Goal: Transaction & Acquisition: Purchase product/service

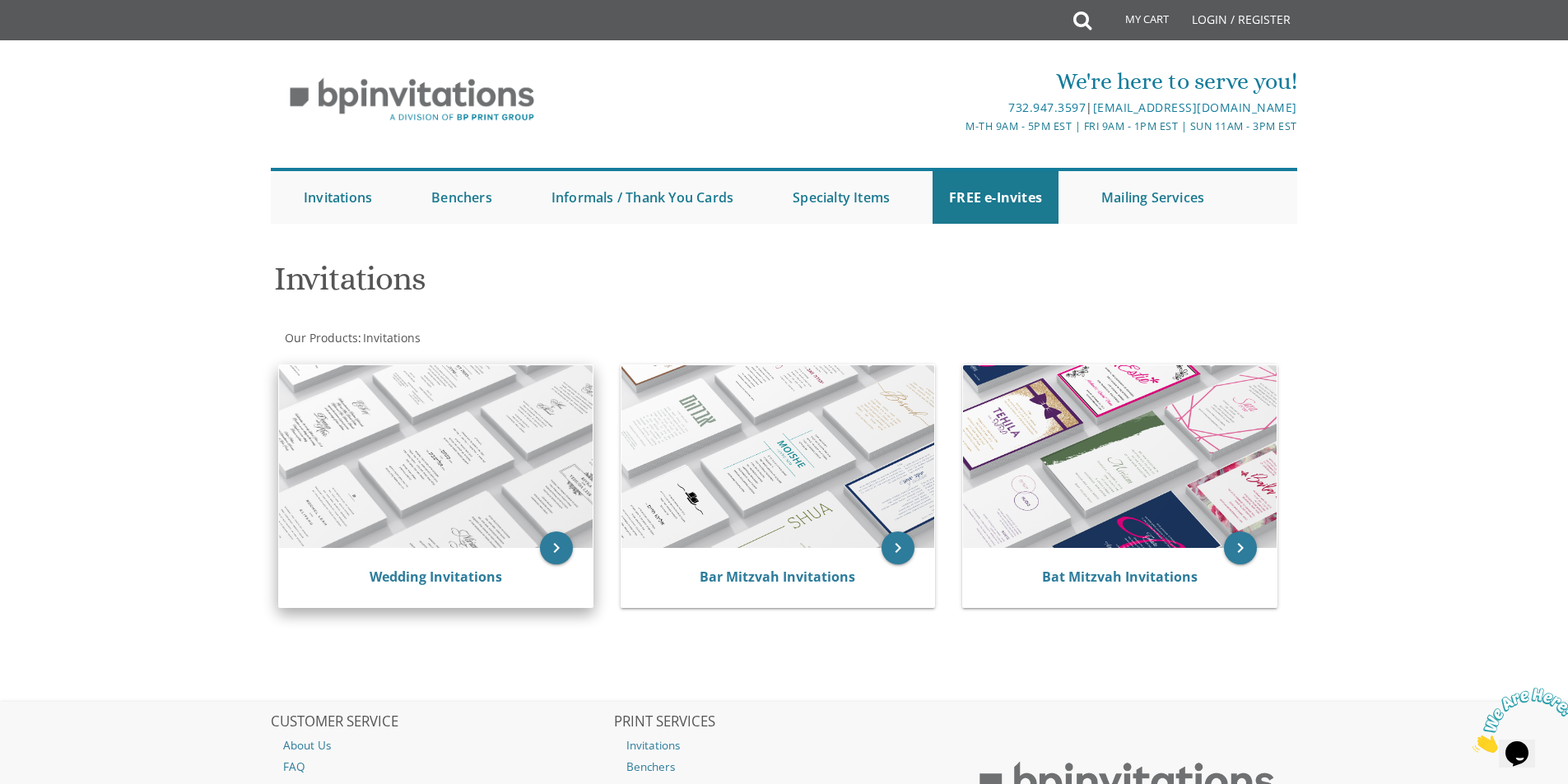
click at [519, 541] on img at bounding box center [435, 457] width 313 height 182
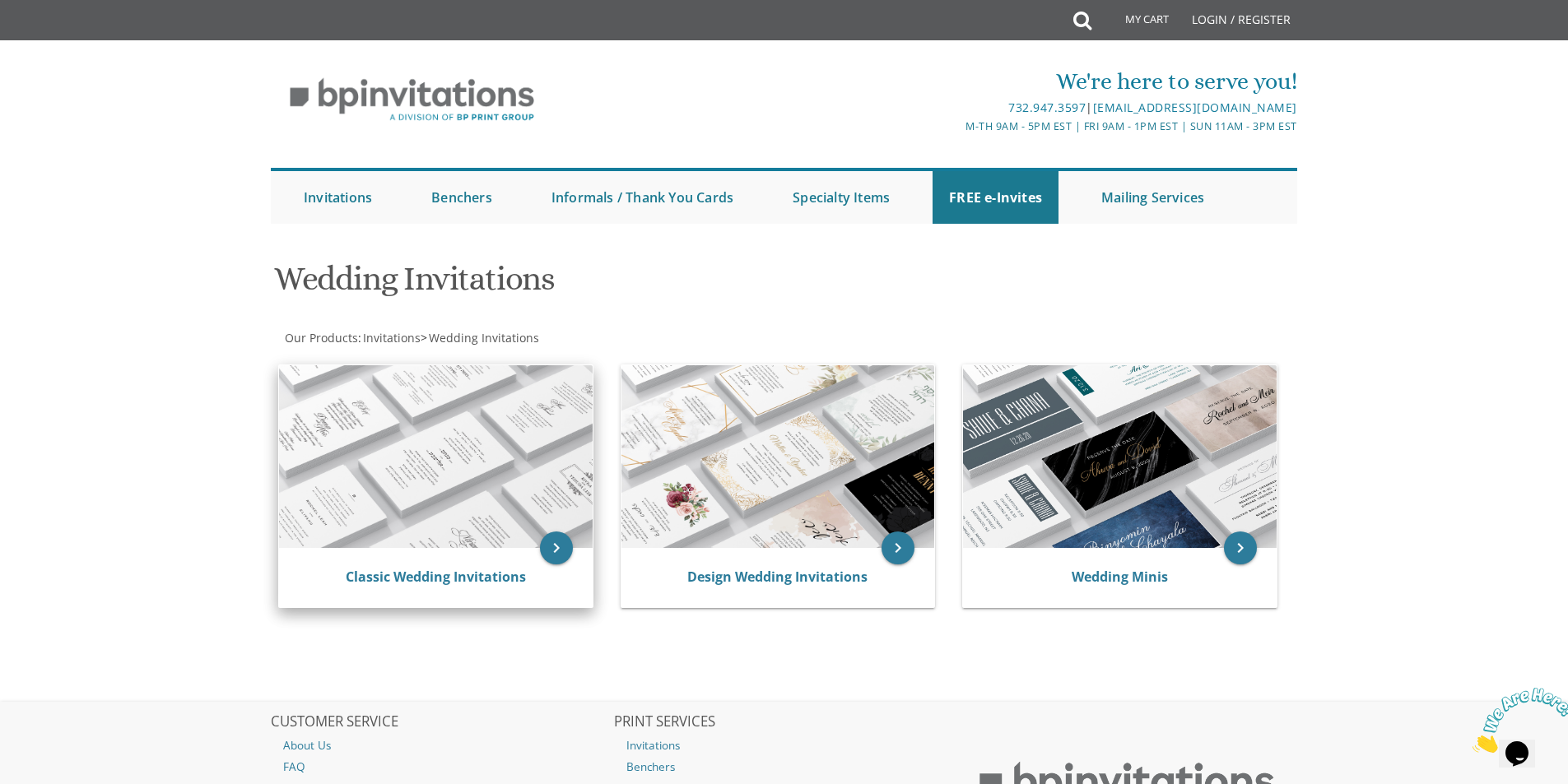
click at [502, 490] on img at bounding box center [435, 457] width 313 height 182
click at [486, 533] on img at bounding box center [435, 457] width 313 height 182
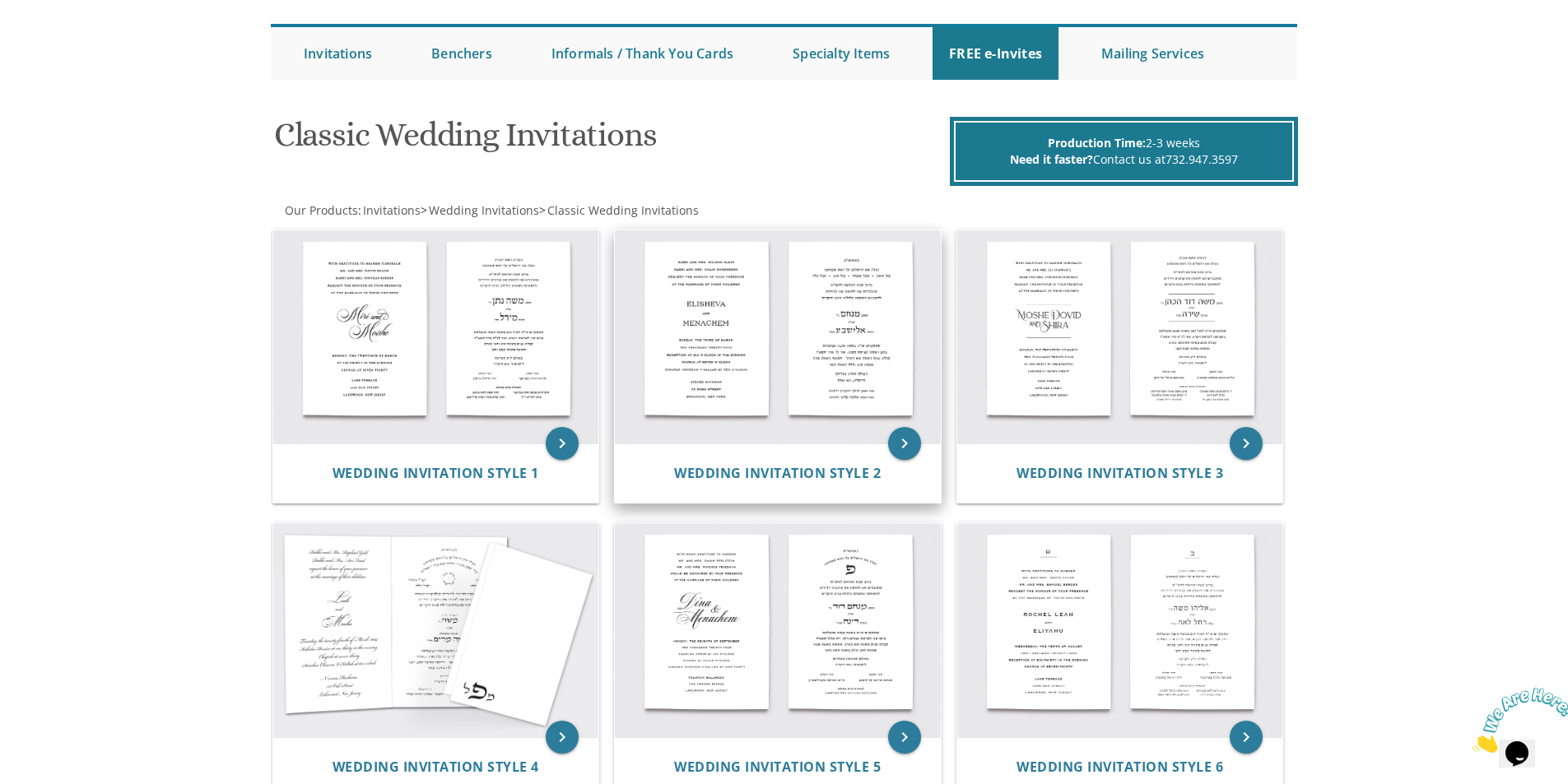
scroll to position [329, 0]
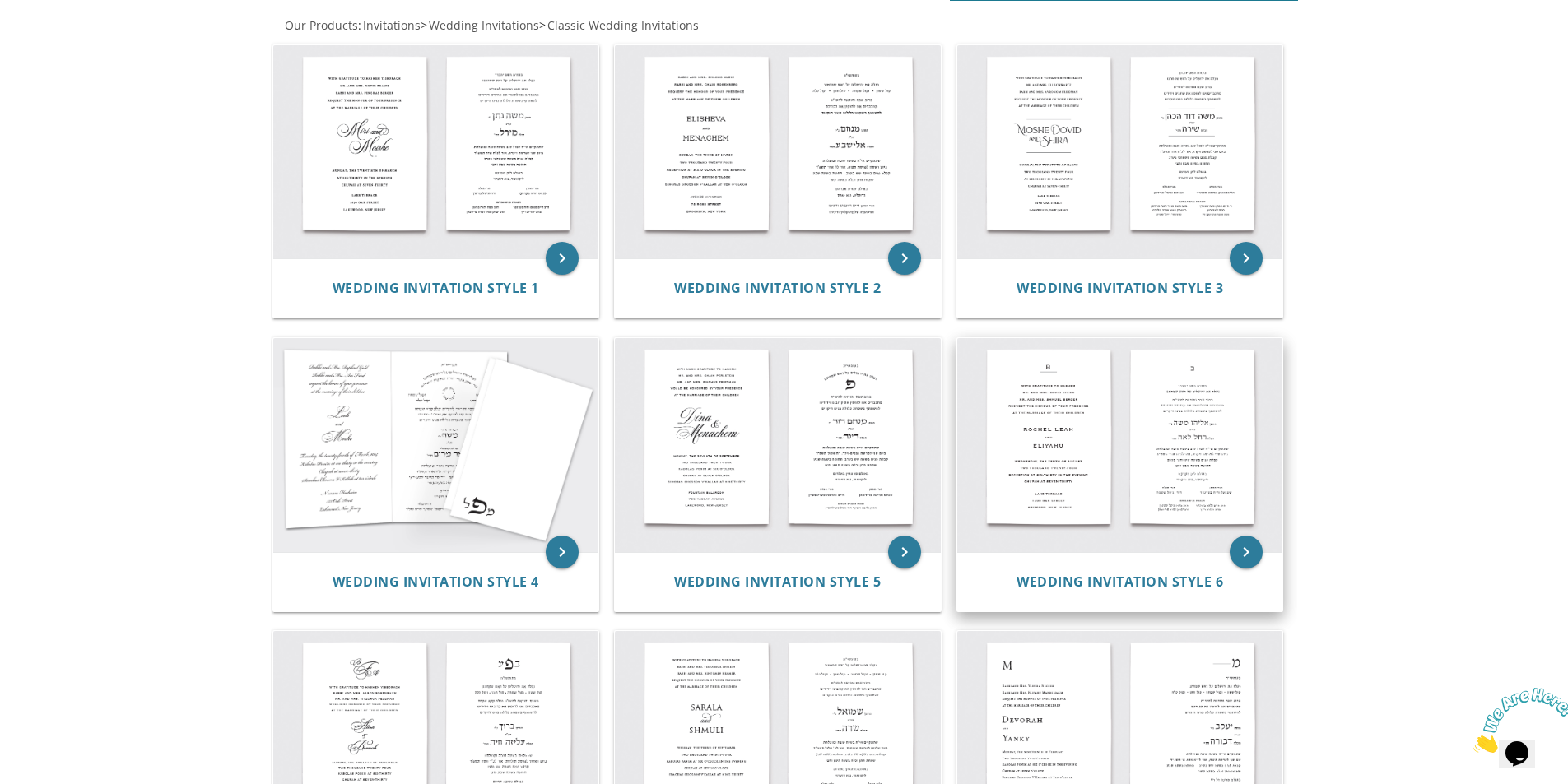
click at [1127, 437] on img at bounding box center [1120, 445] width 326 height 214
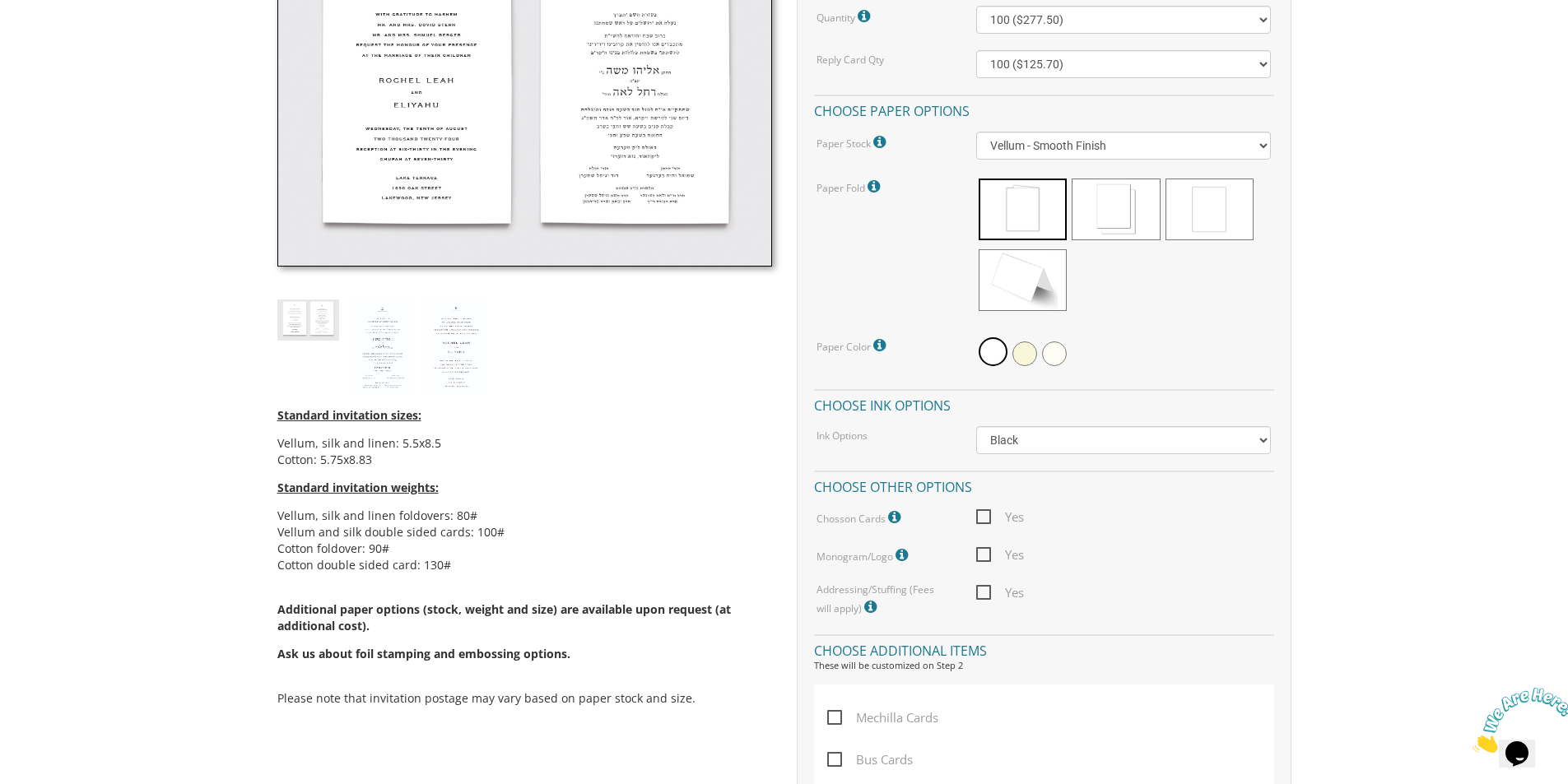
scroll to position [576, 0]
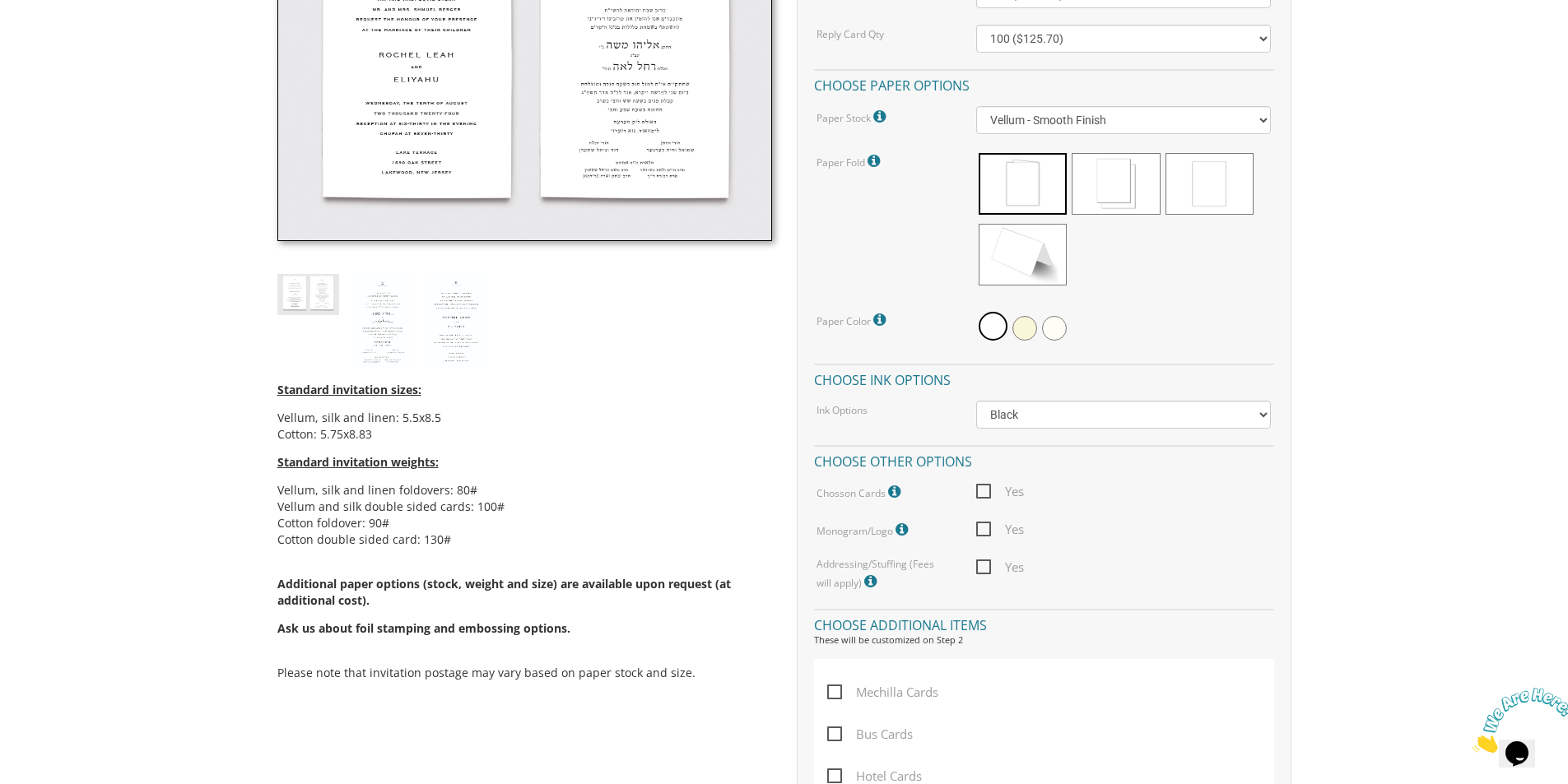
click at [991, 528] on span "Yes" at bounding box center [1001, 529] width 48 height 20
click at [987, 528] on input "Yes" at bounding box center [982, 528] width 11 height 11
checkbox input "true"
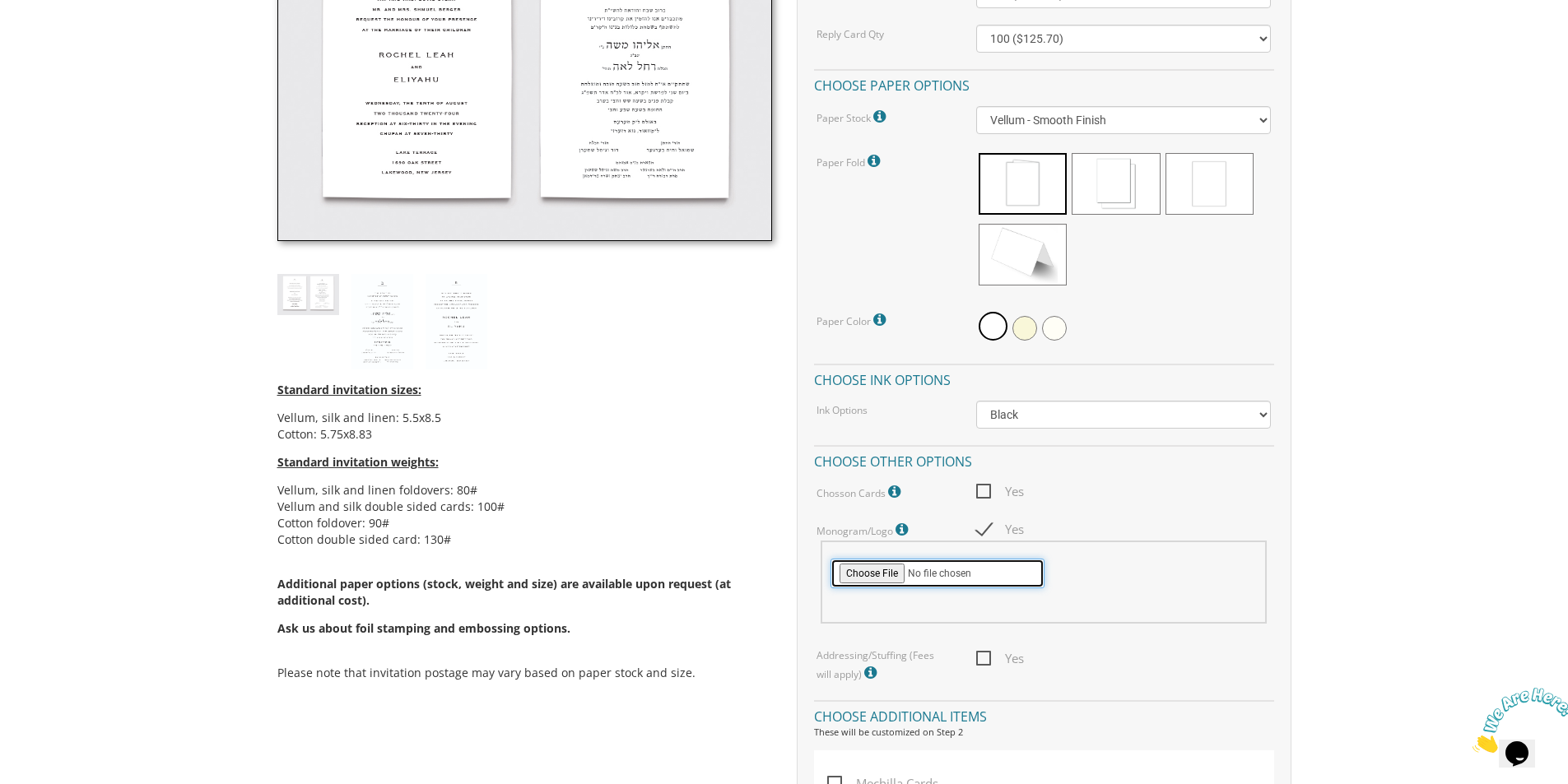
click at [886, 577] on input "file" at bounding box center [938, 573] width 214 height 29
type input "C:\fakepath\Leora and Binyamin.jpg"
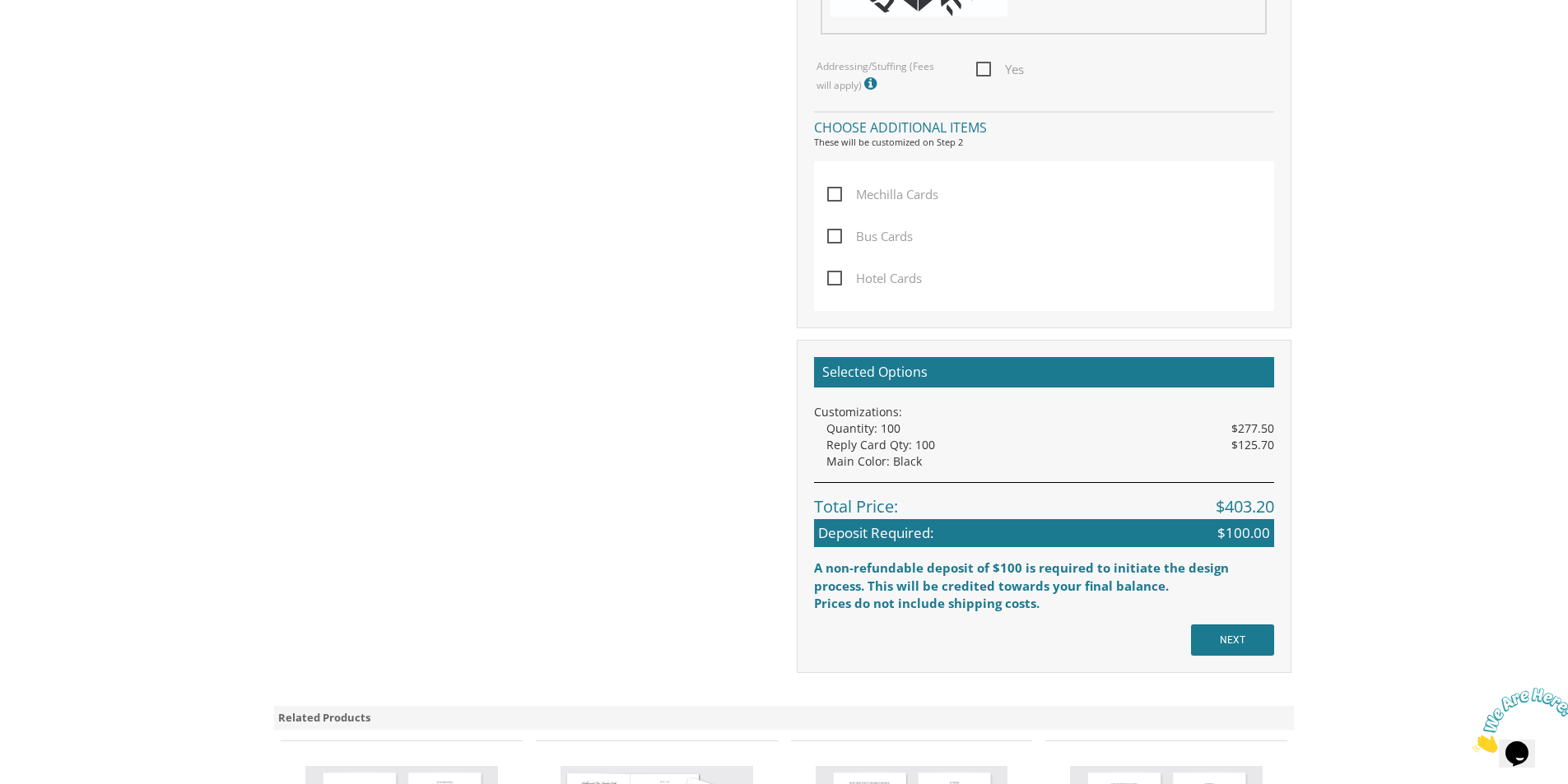
scroll to position [1316, 0]
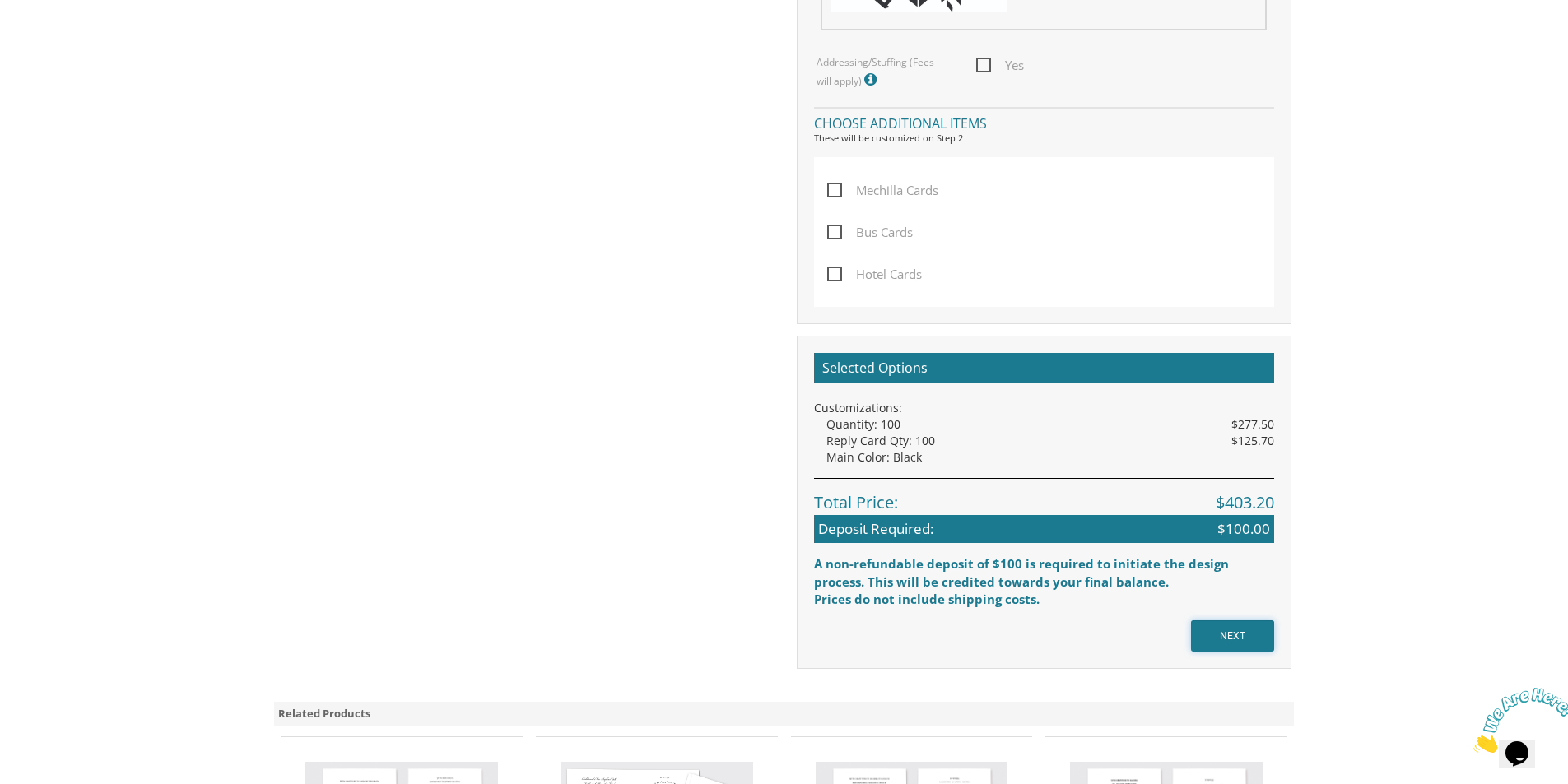
click at [1235, 643] on input "NEXT" at bounding box center [1232, 635] width 83 height 31
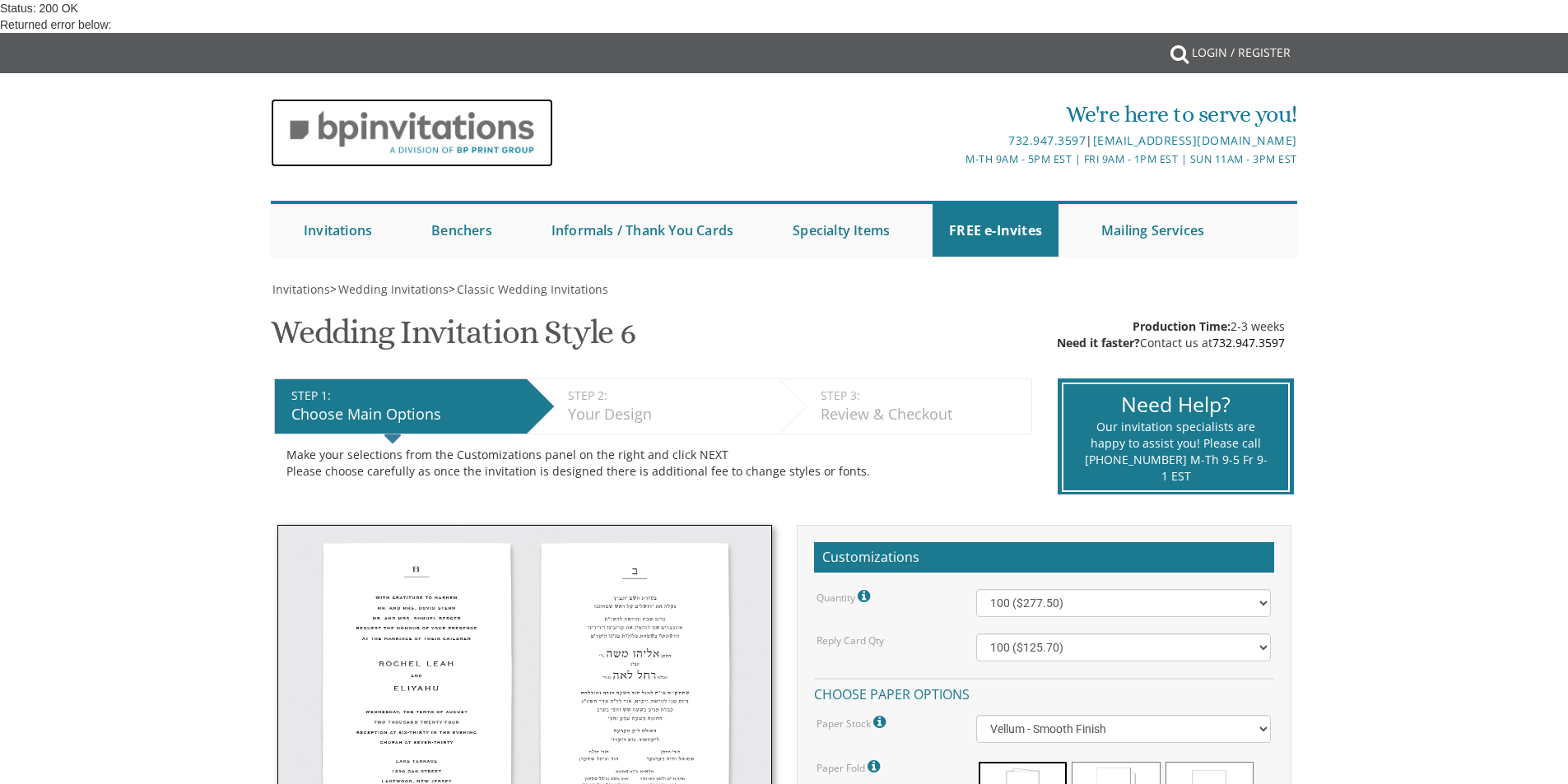
click at [366, 146] on img at bounding box center [411, 133] width 282 height 69
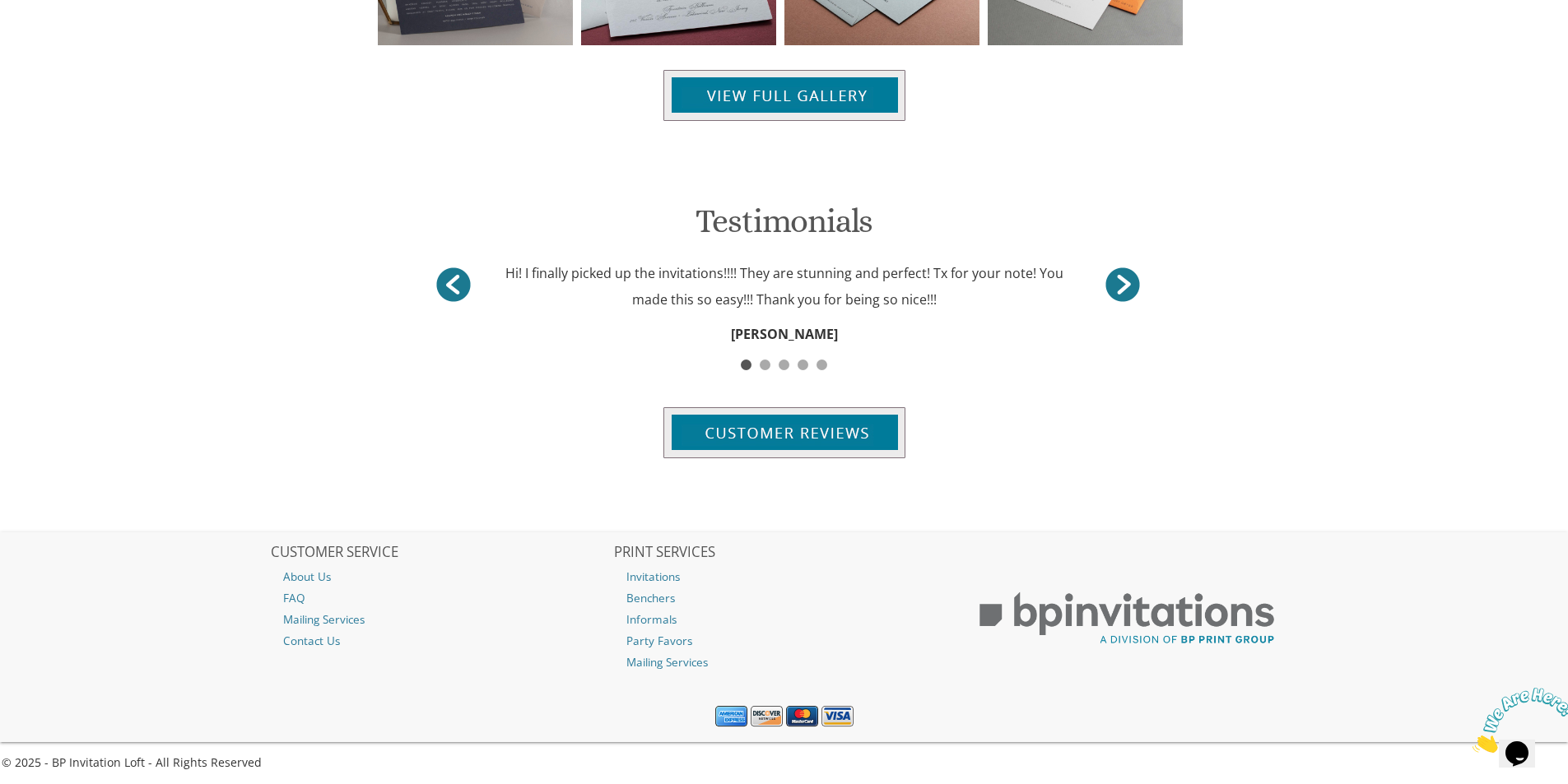
scroll to position [1990, 0]
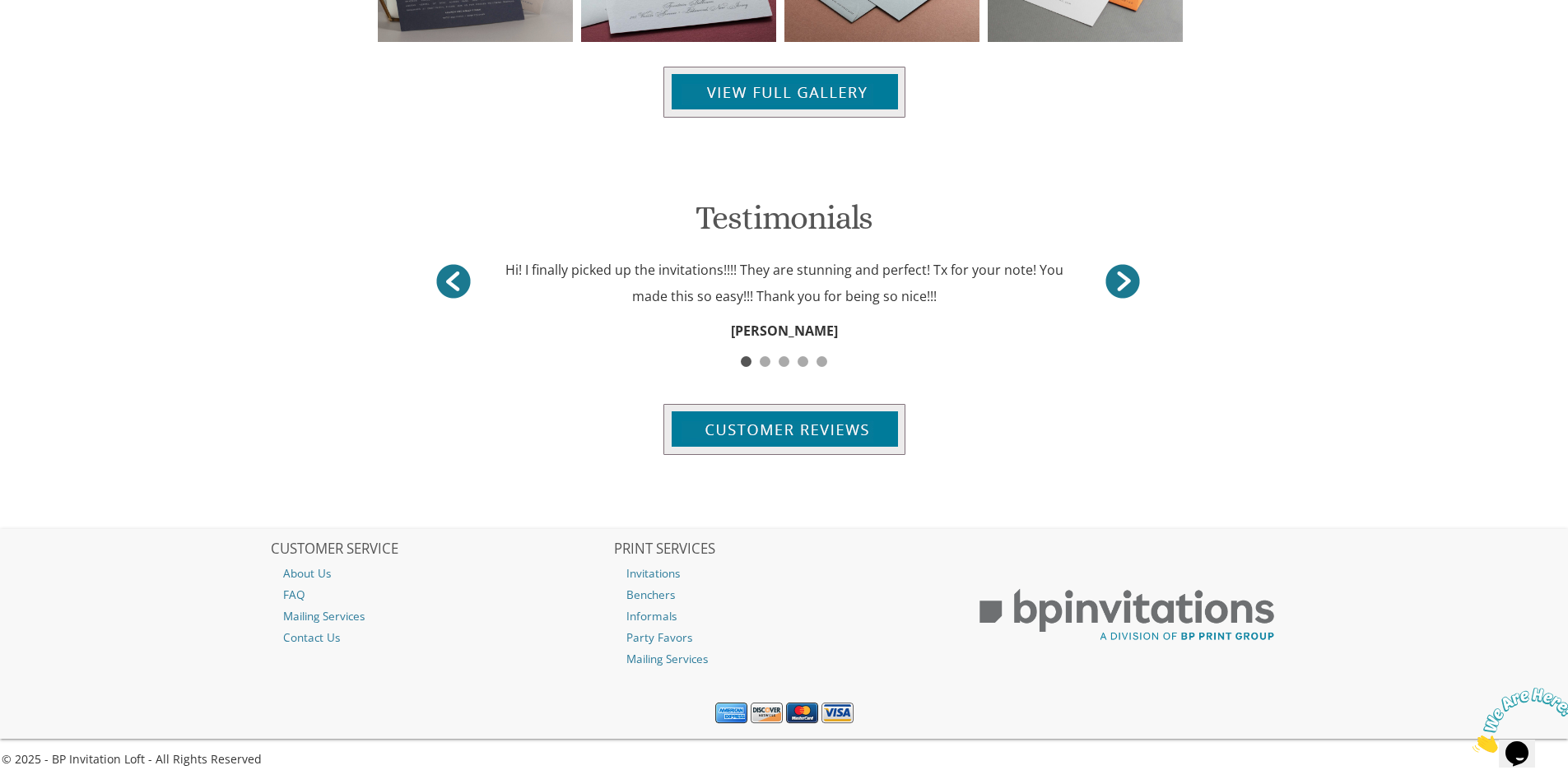
click at [1521, 740] on img at bounding box center [1523, 720] width 102 height 65
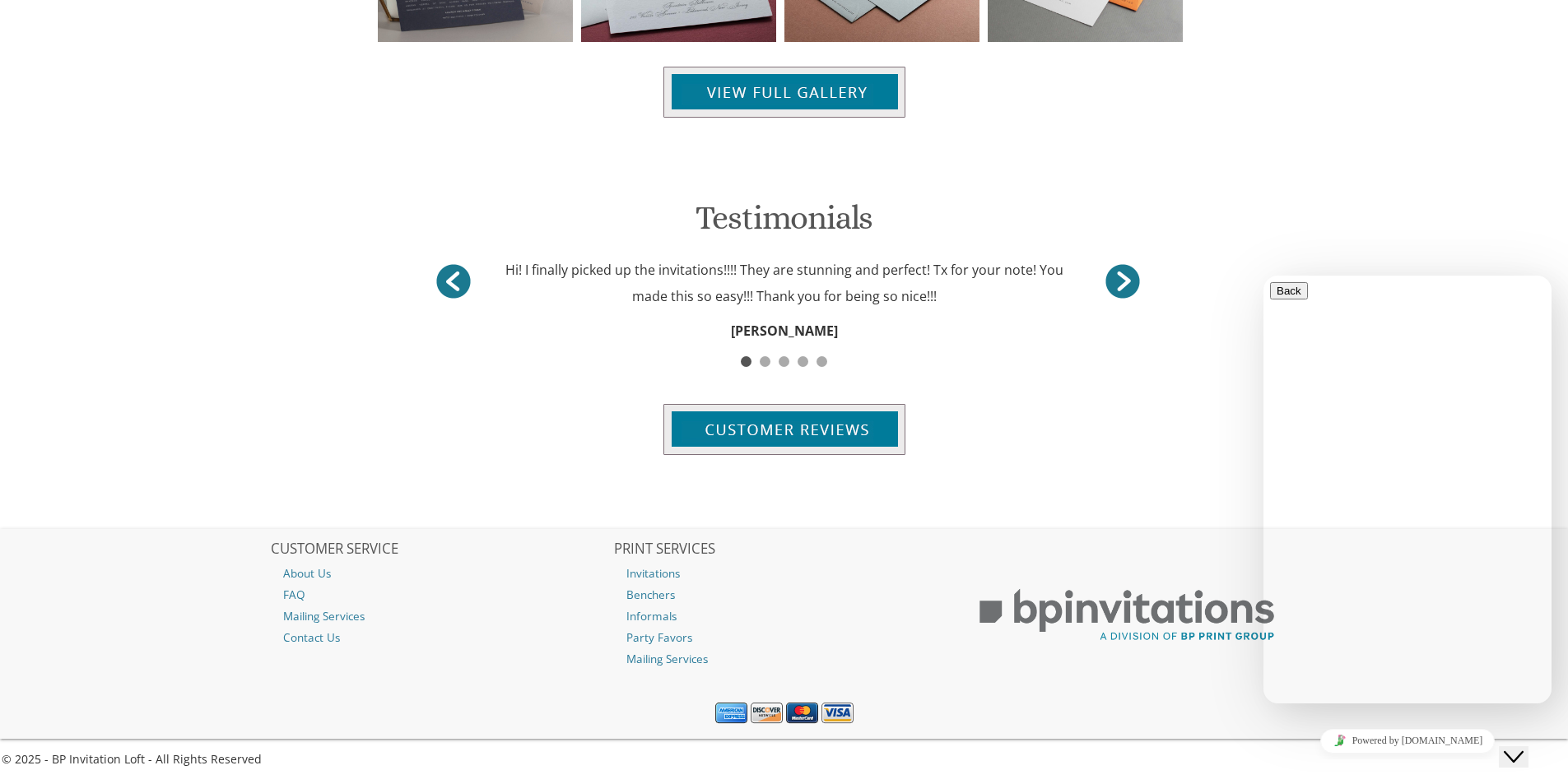
click at [1346, 762] on textarea at bounding box center [1345, 768] width 150 height 13
type textarea "H"
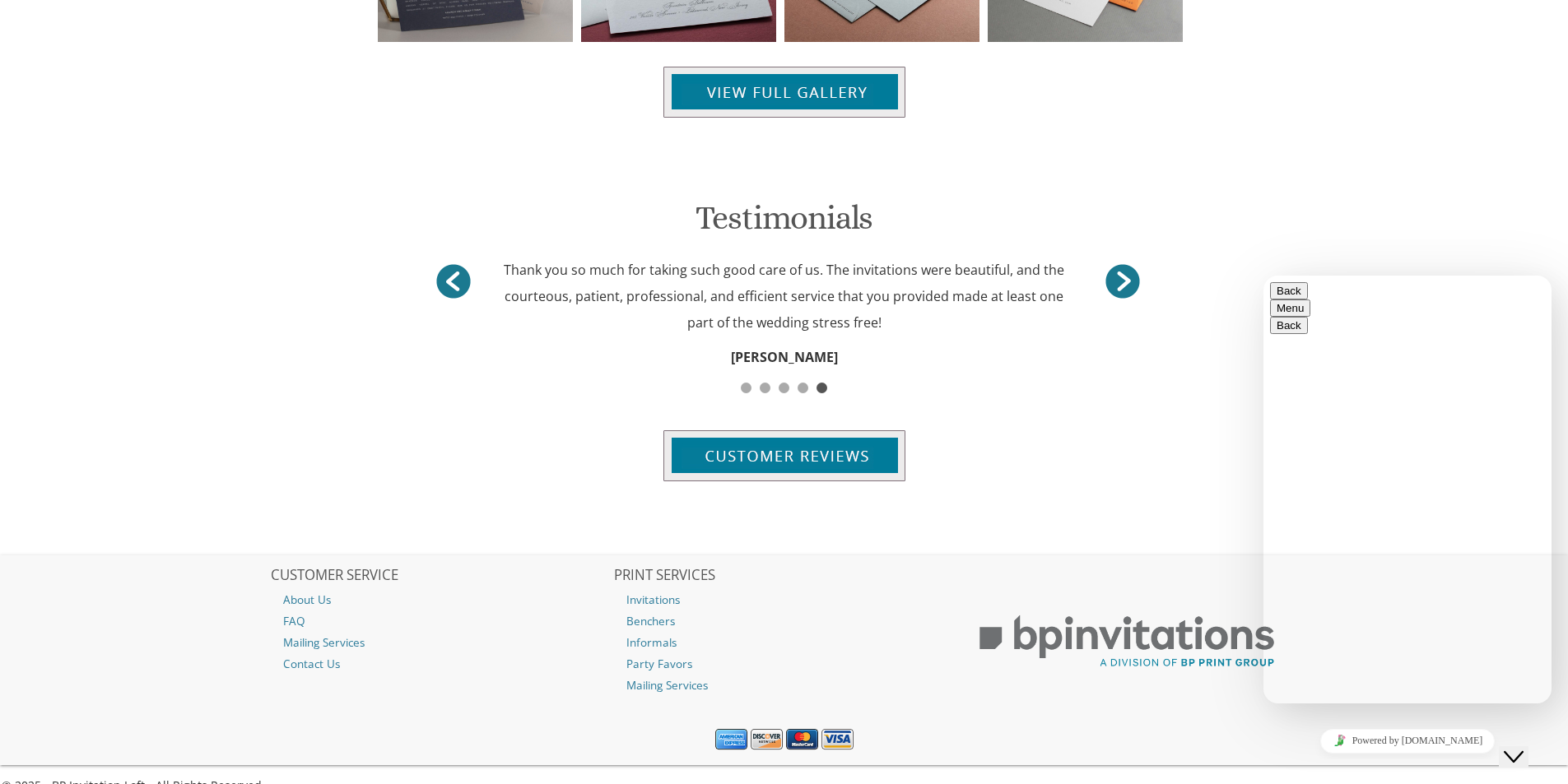
type textarea "I am trying to work with your wedding invitations and it is saying that there i…"
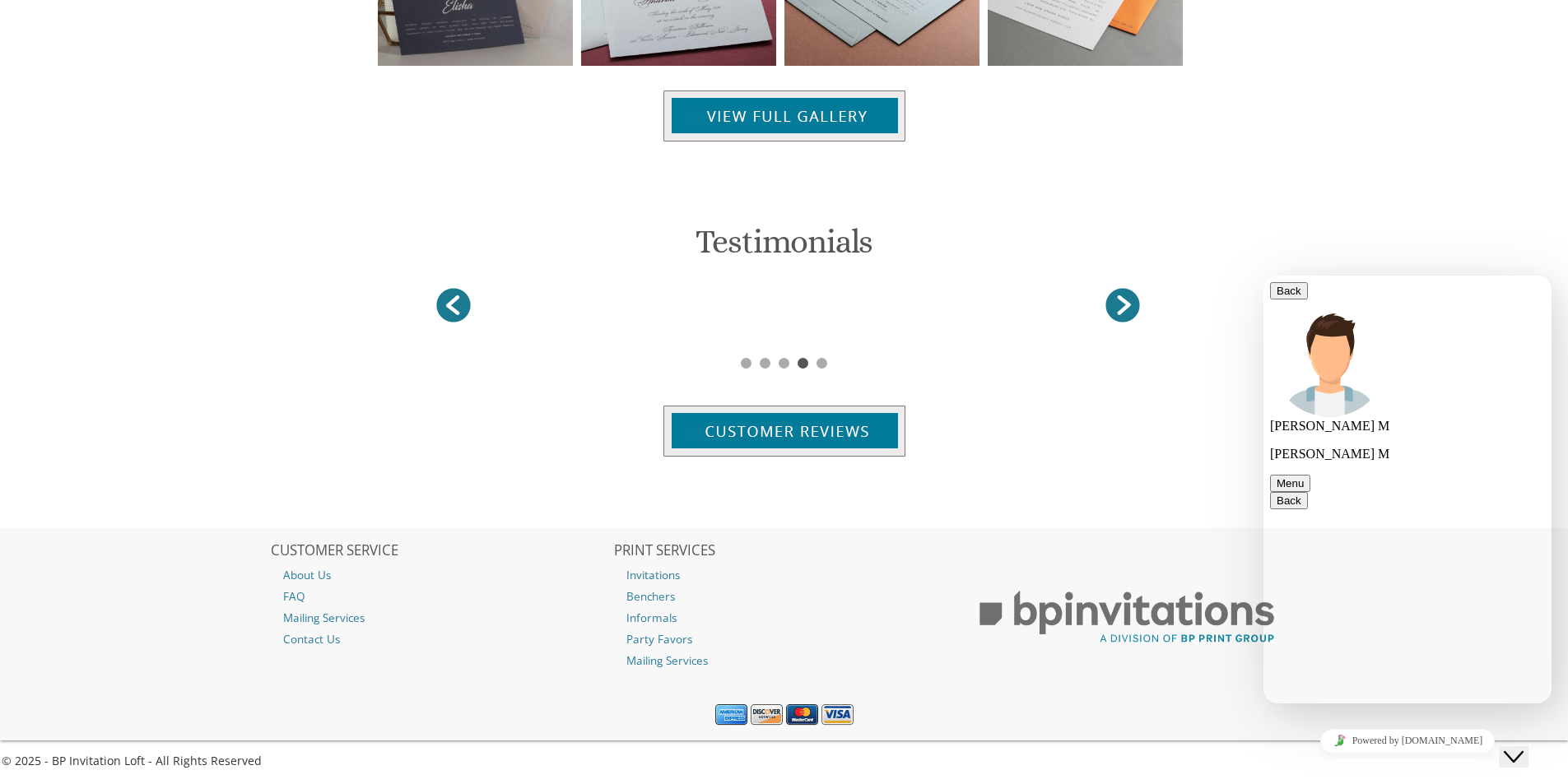
scroll to position [1963, 0]
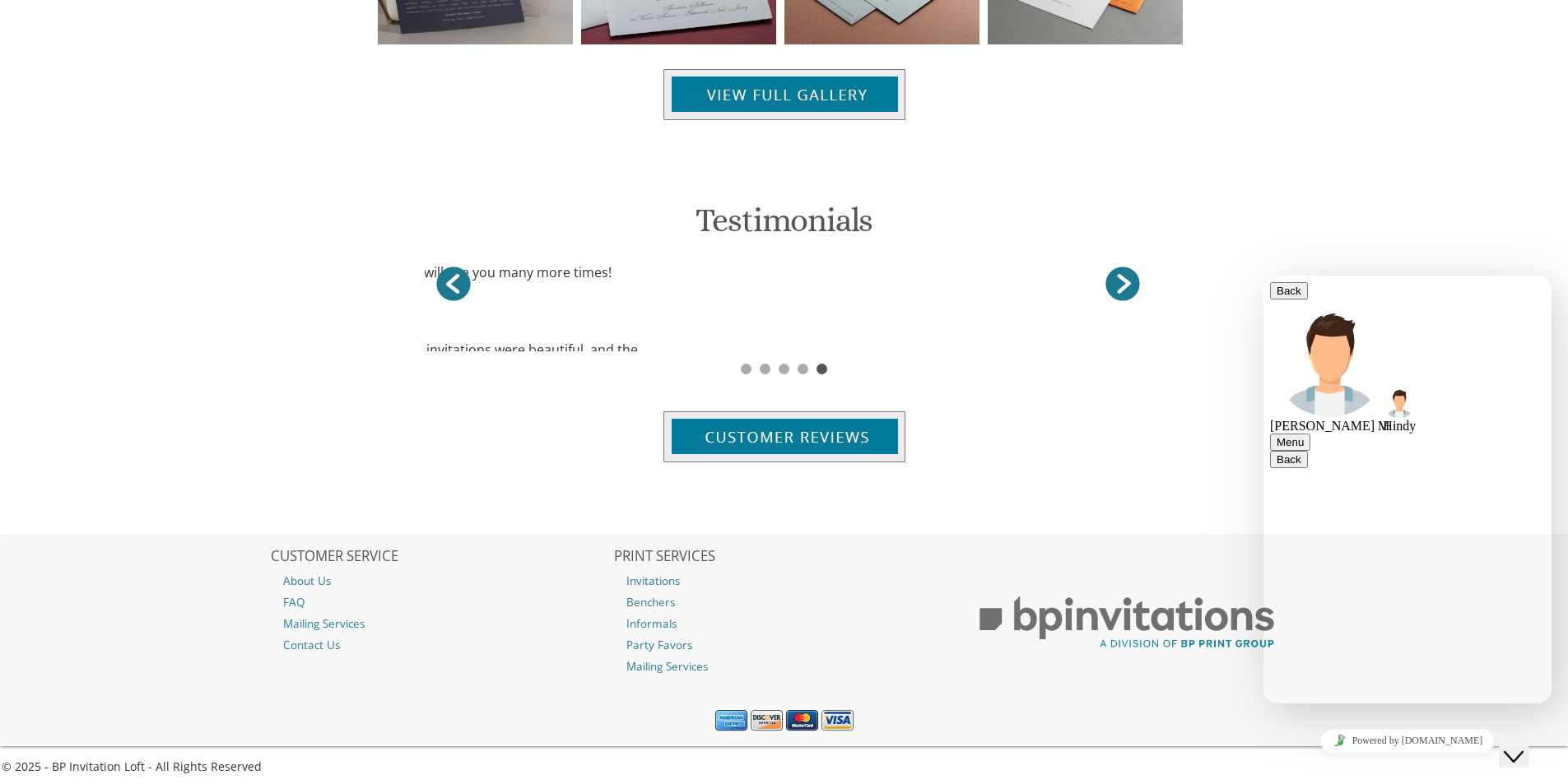
scroll to position [1990, 0]
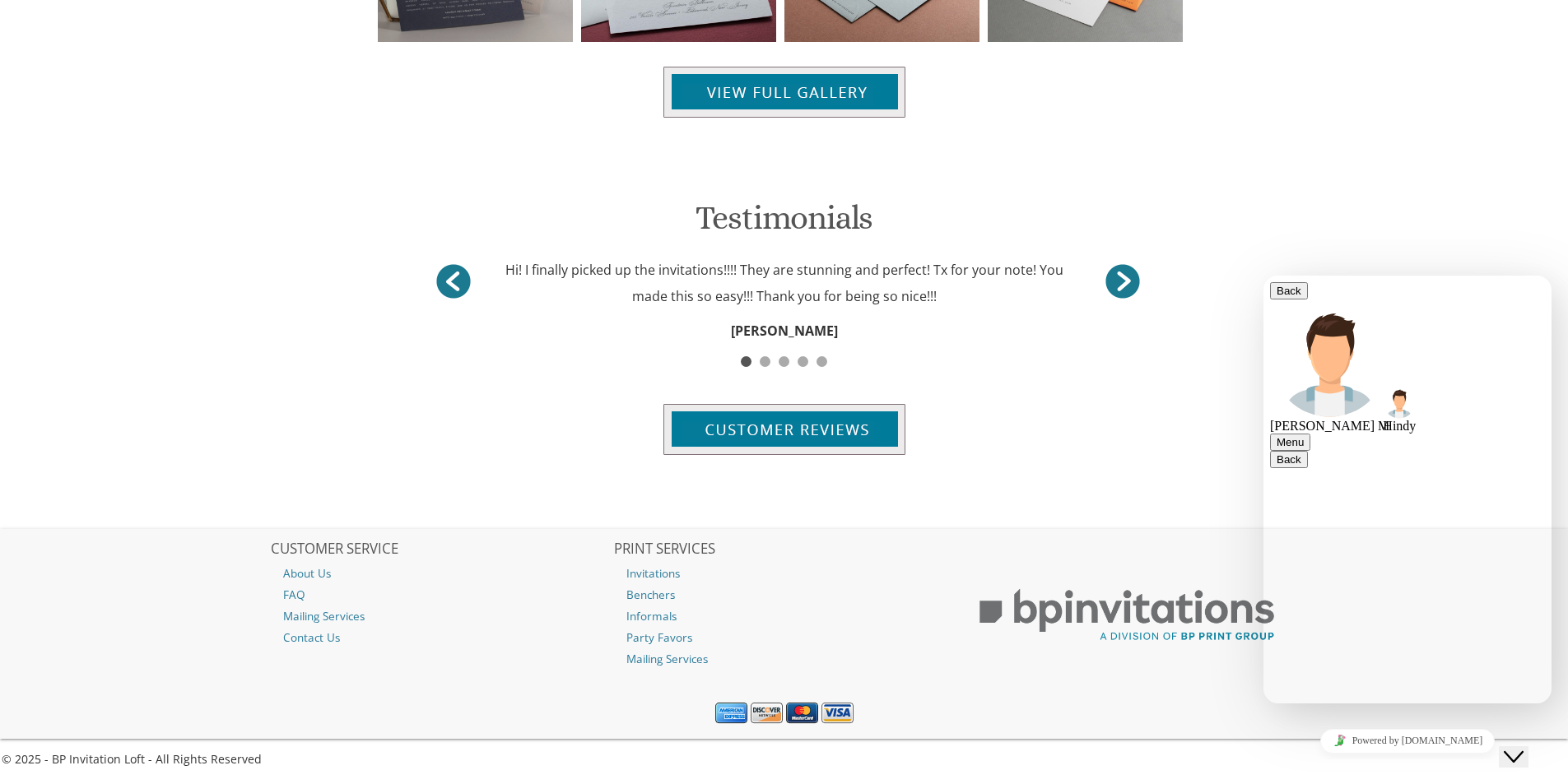
scroll to position [93, 0]
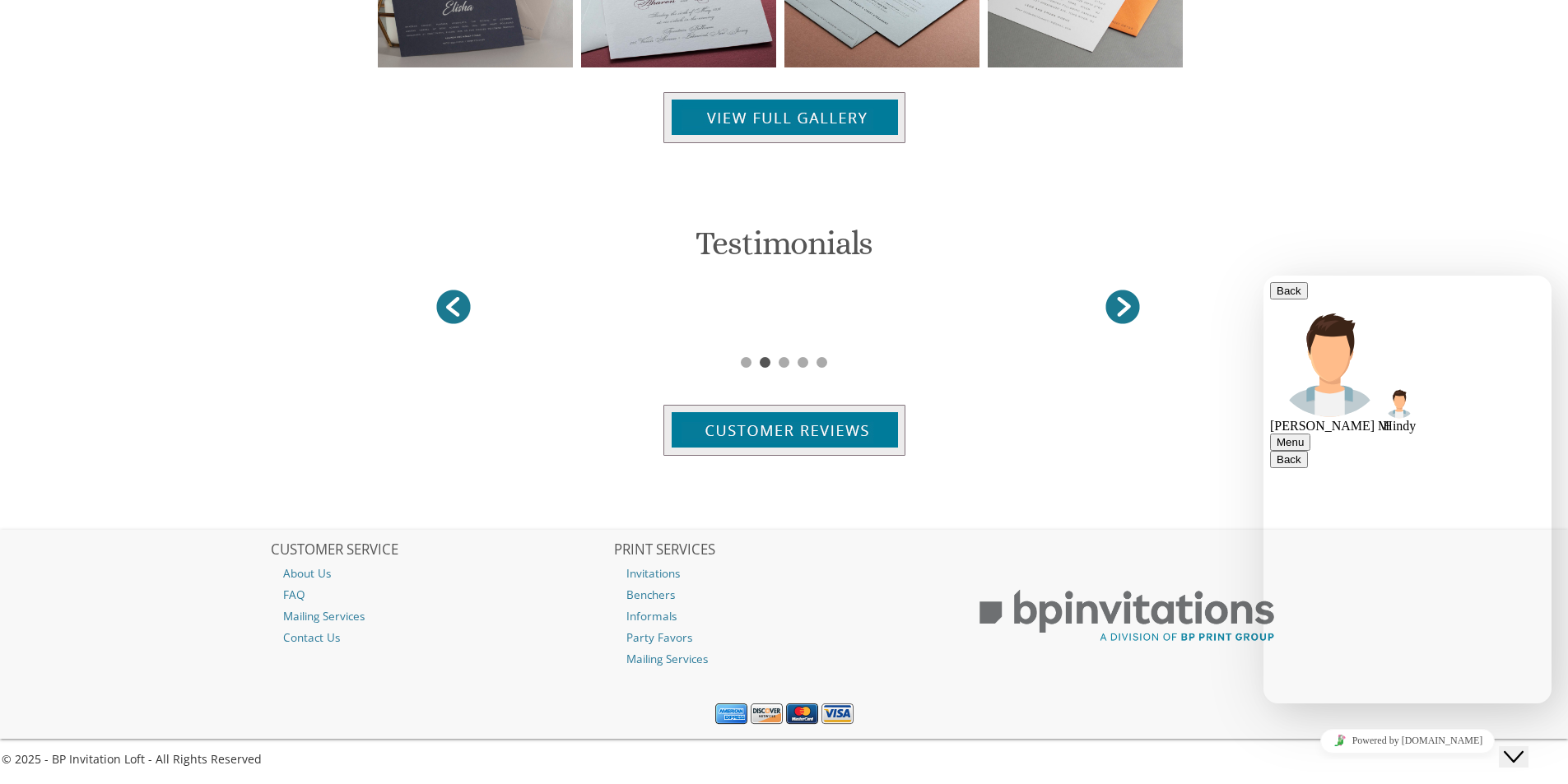
scroll to position [1963, 0]
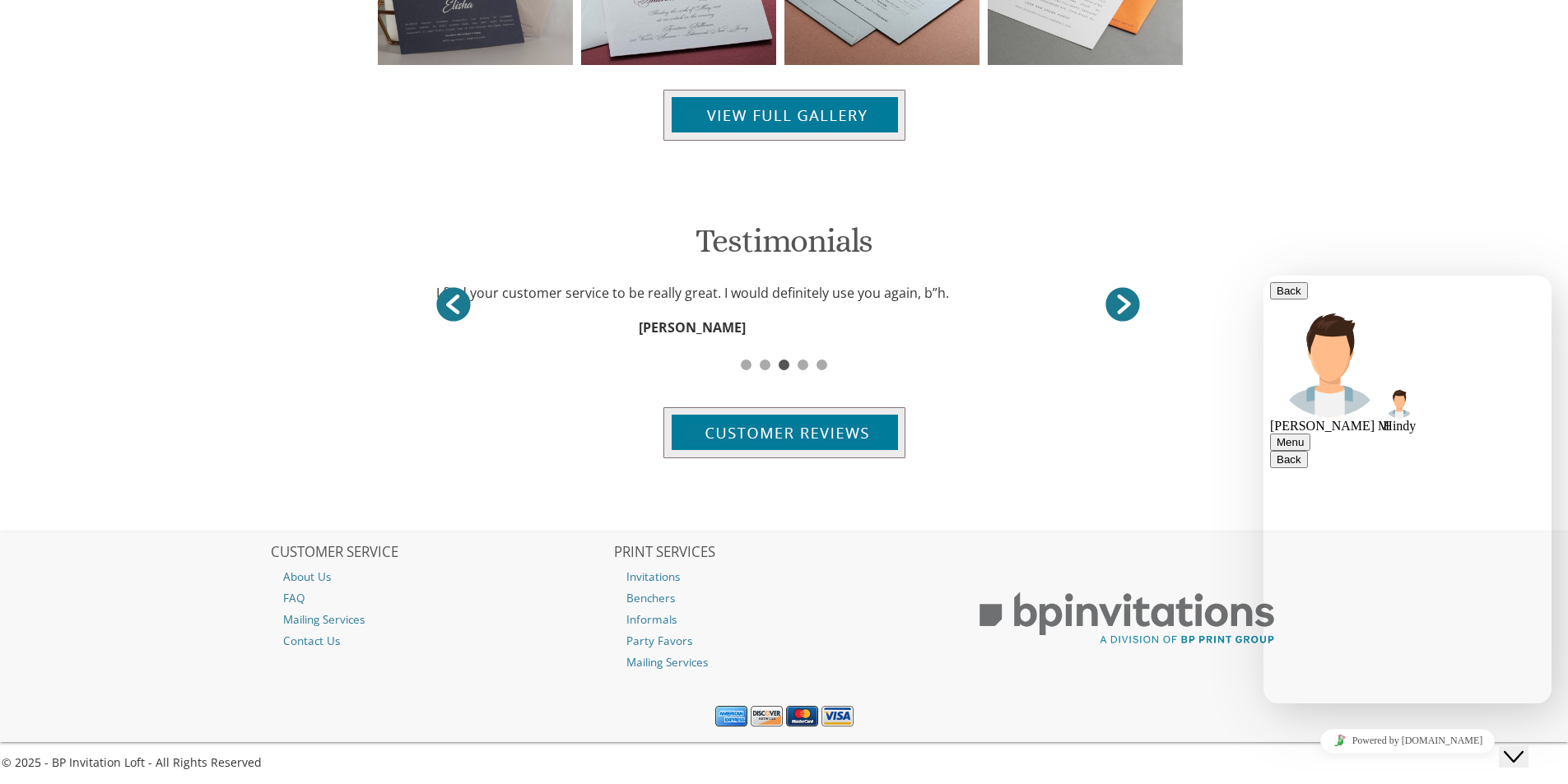
type textarea "Email the information to where/"
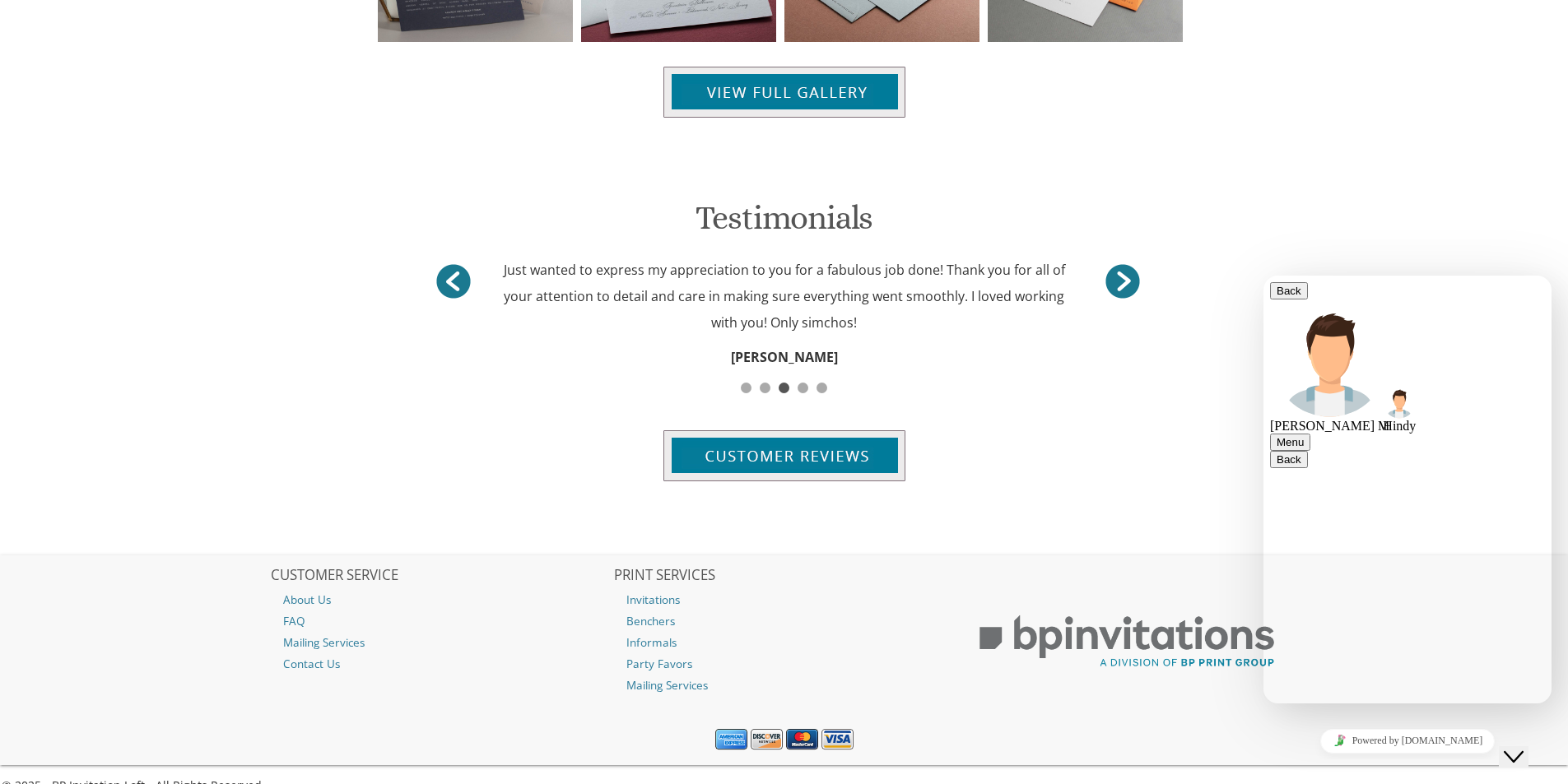
scroll to position [148, 0]
type textarea "?"
type textarea "Nothing was put in yet."
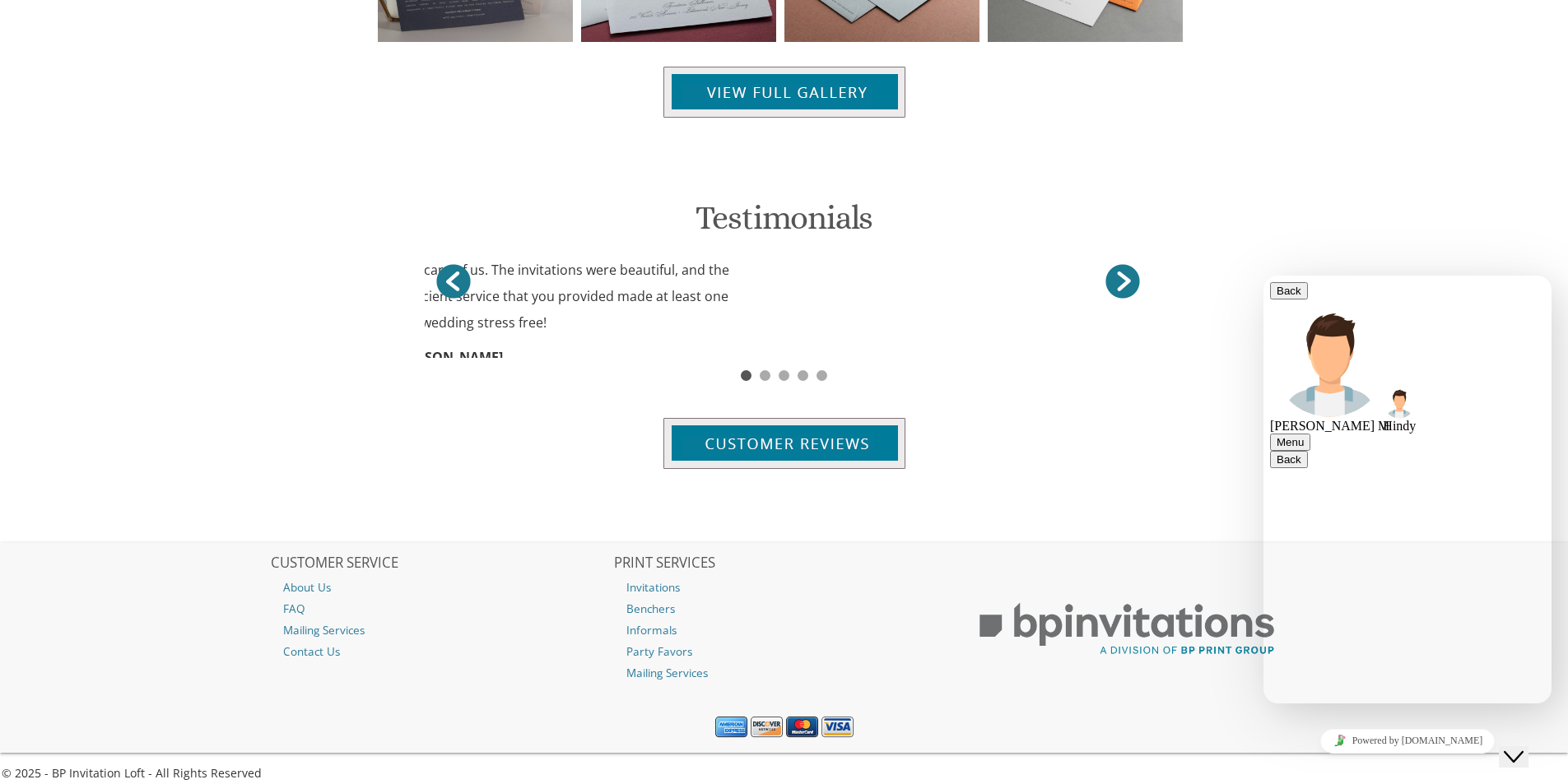
scroll to position [267, 0]
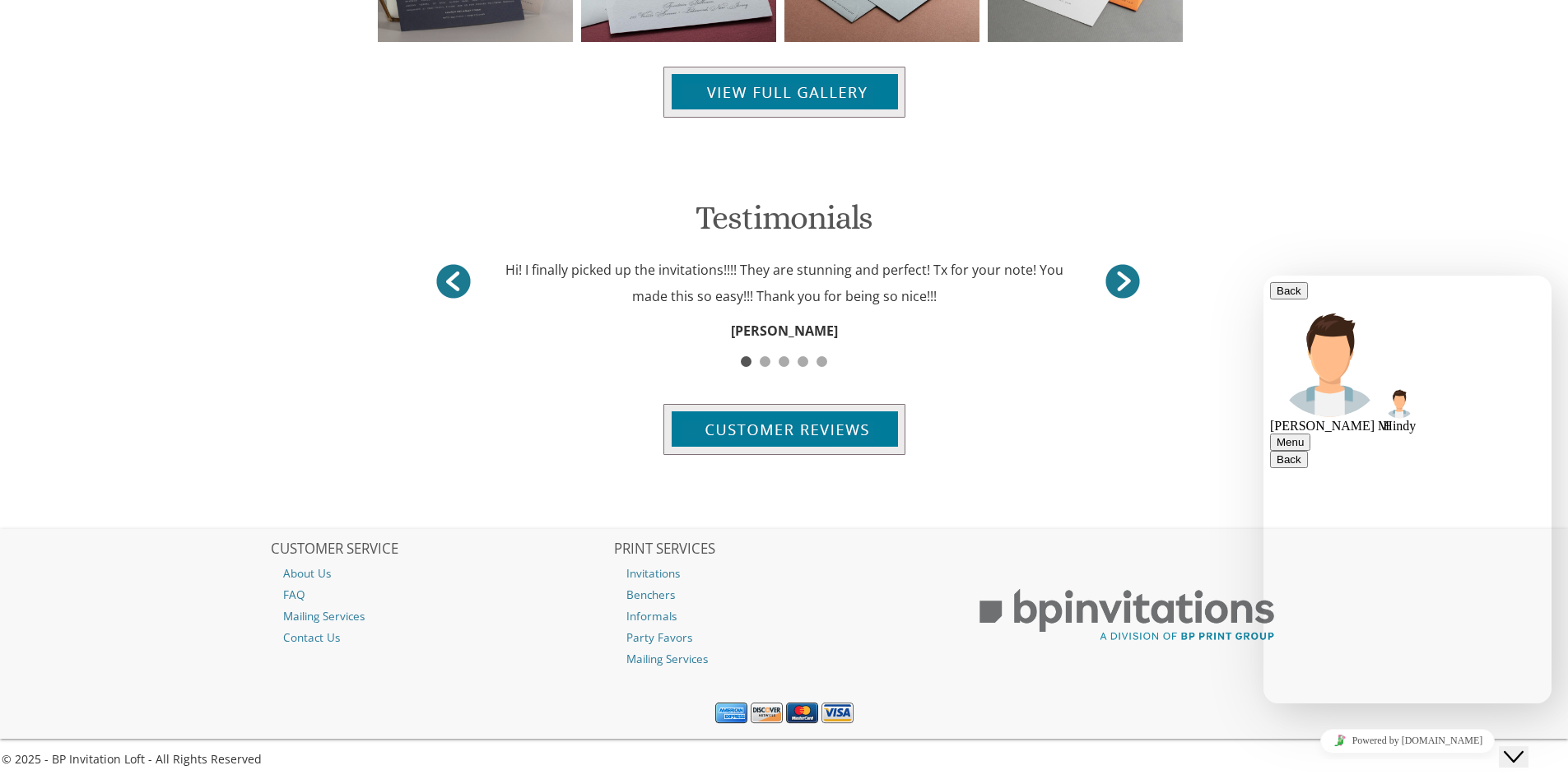
type textarea "I am trying to create the template but when I move on to the personalization pa…"
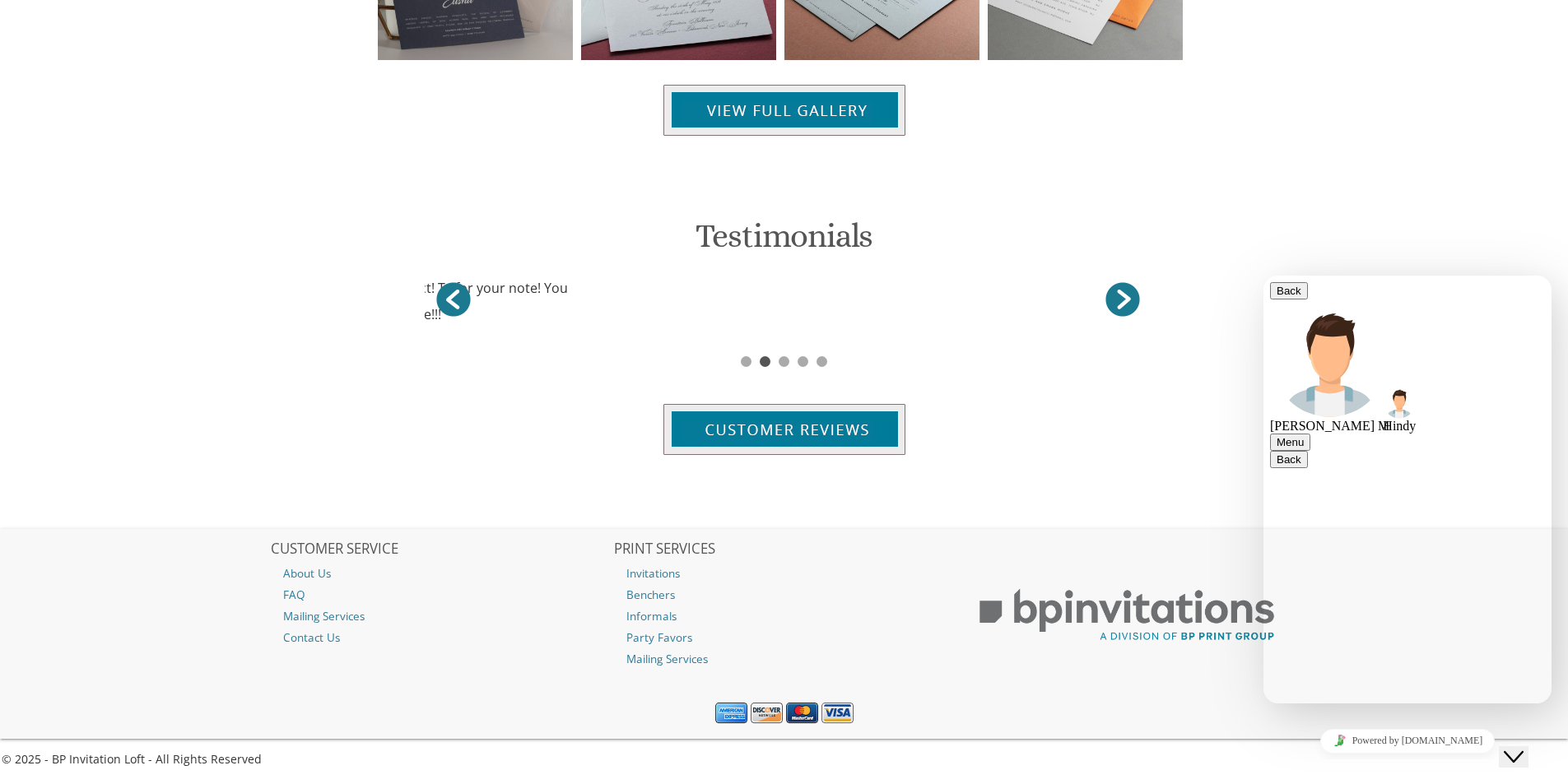
type textarea "This is for inviation style 6"
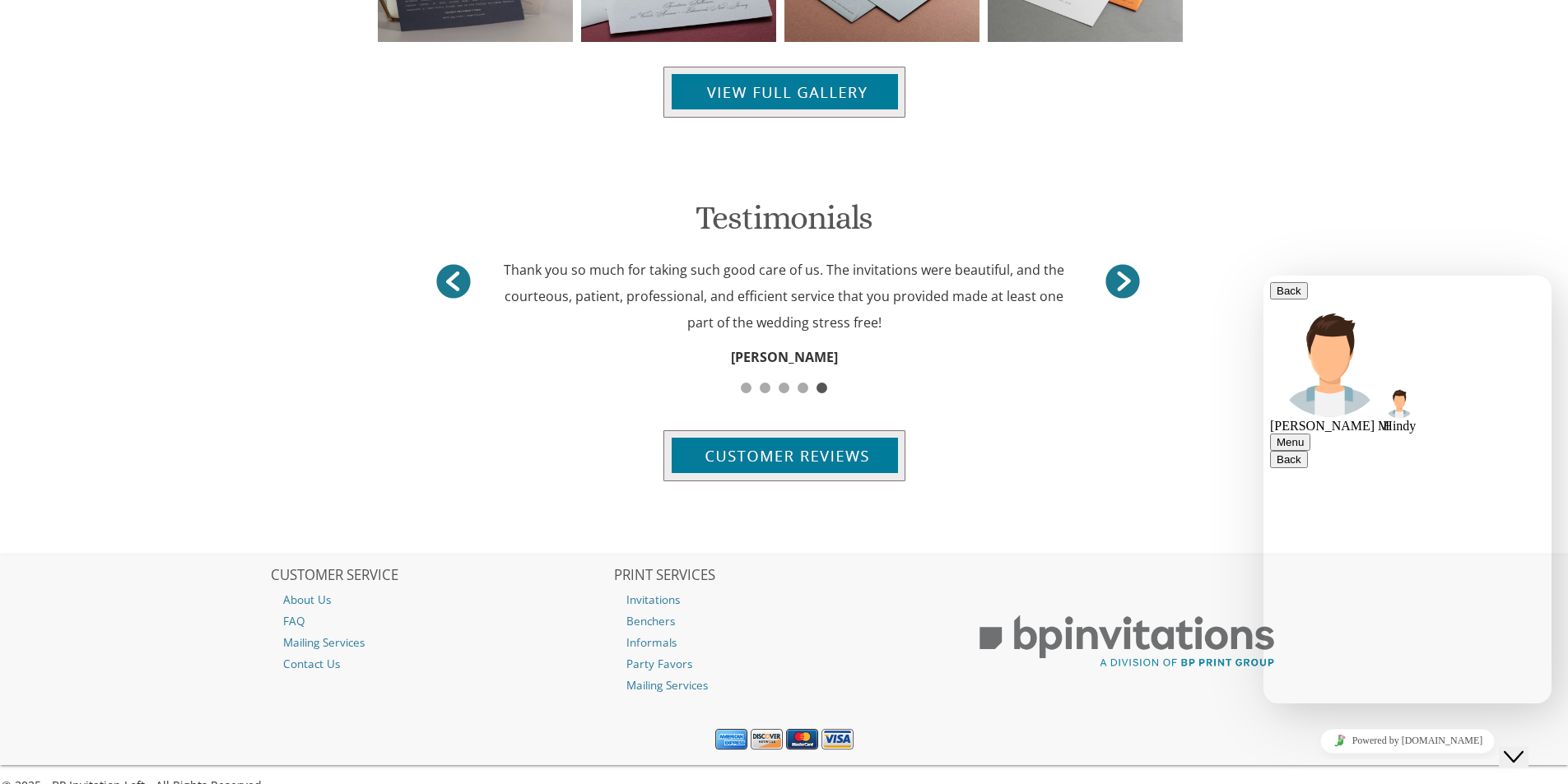
scroll to position [522, 0]
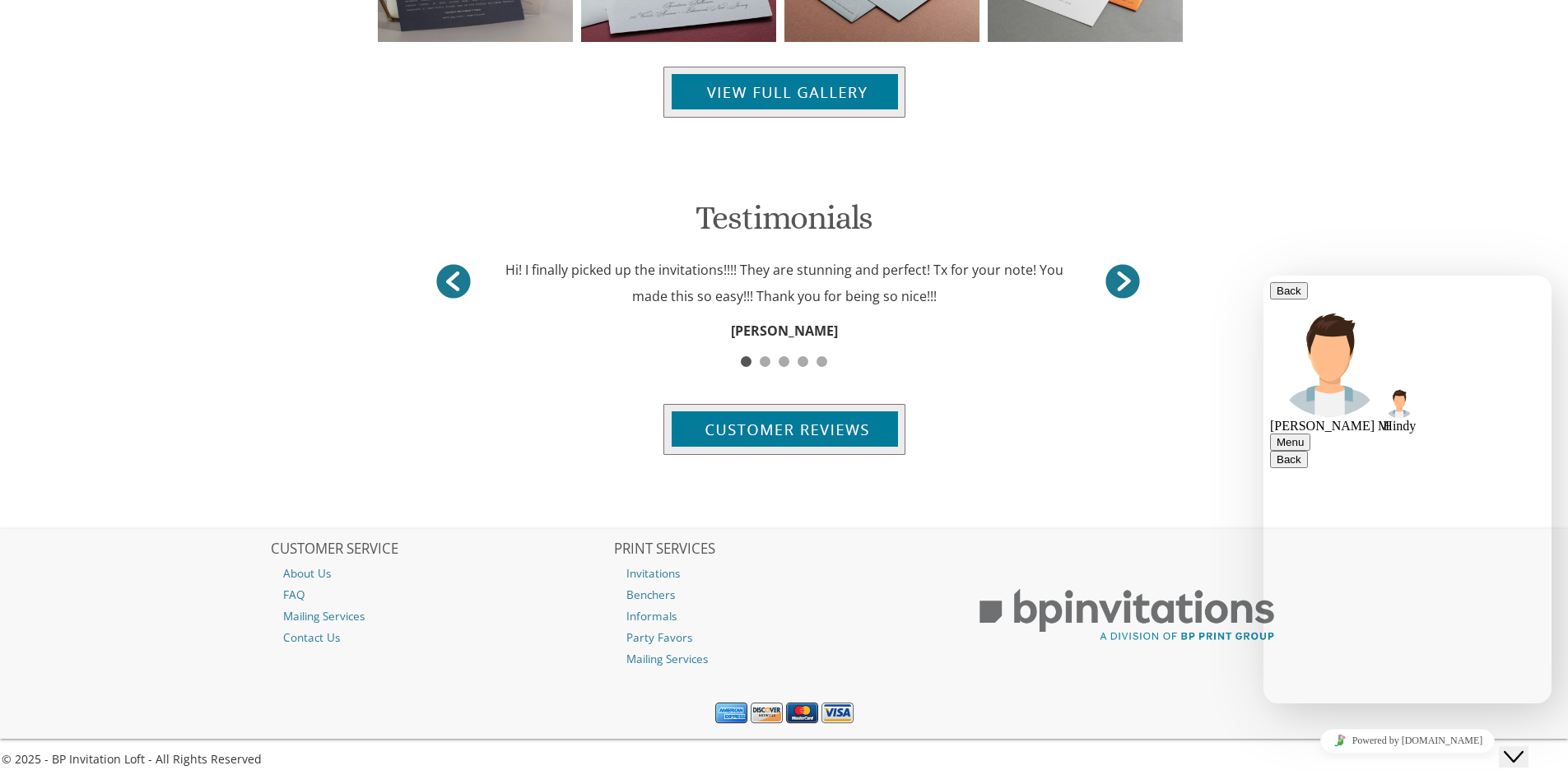
type textarea "Yes, but will I be able to fill it out online?"
type textarea "Will this error be fixed soon?"
paste textarea "455473033"
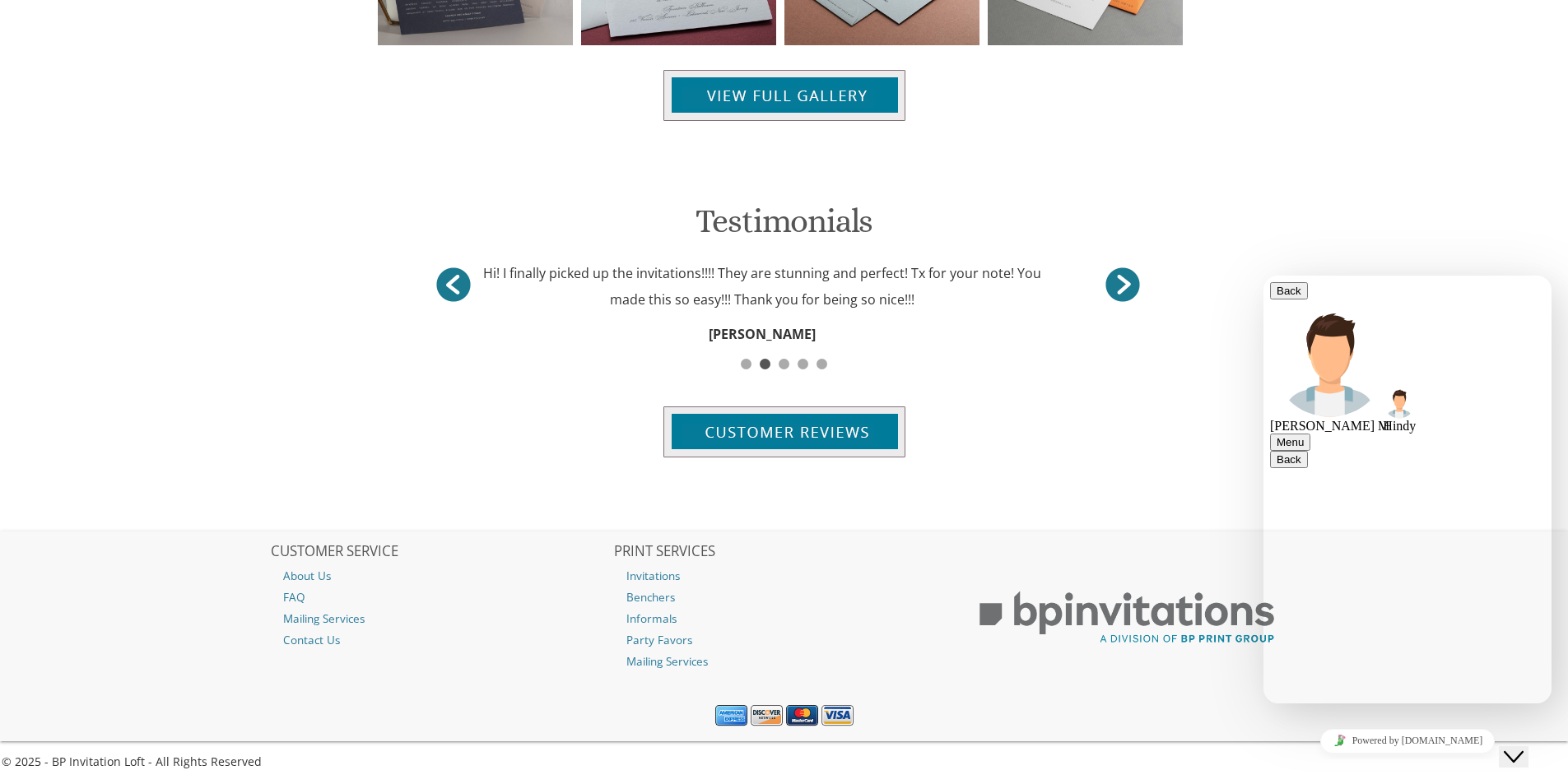
type textarea "4"
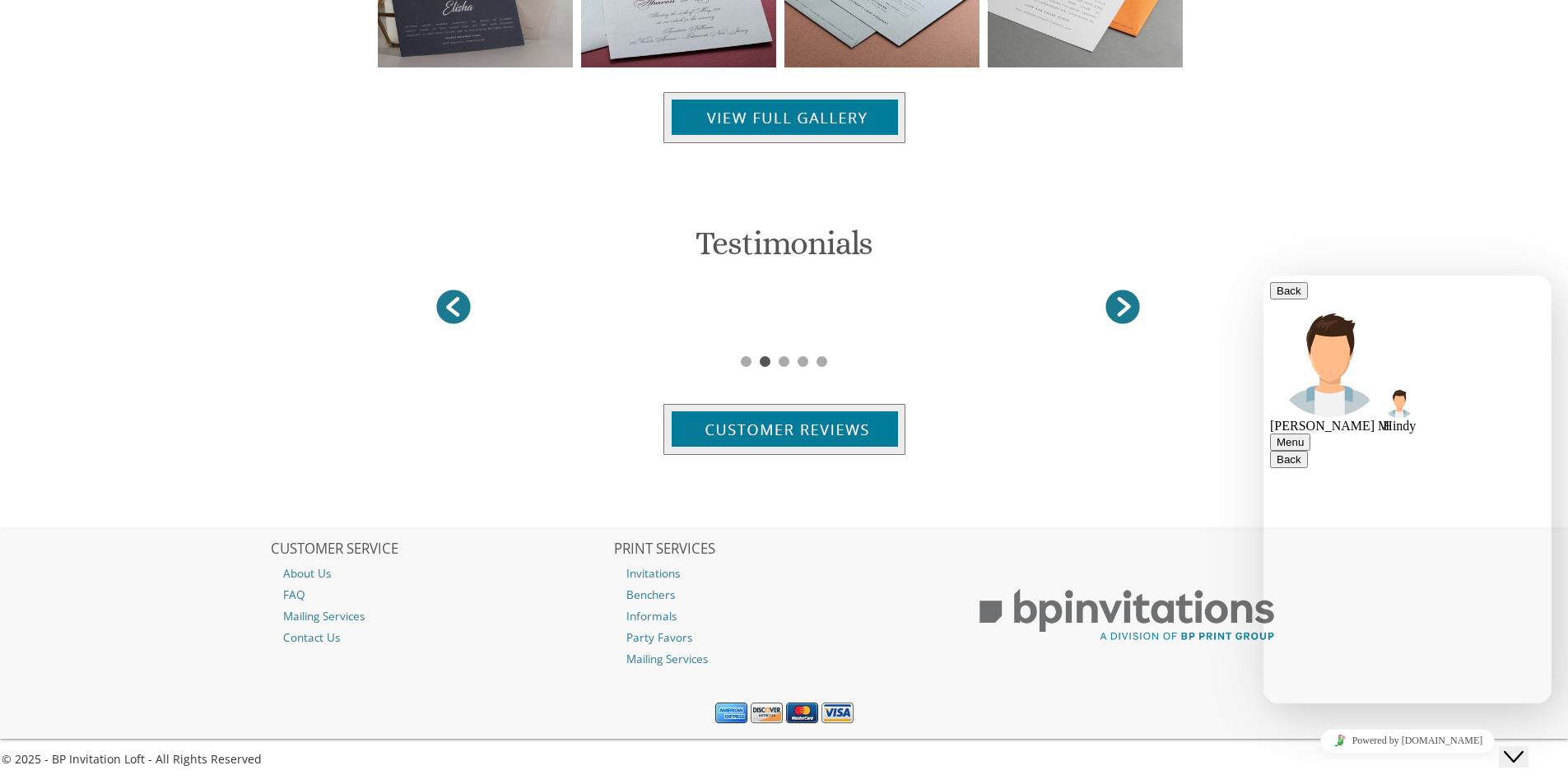
scroll to position [1963, 0]
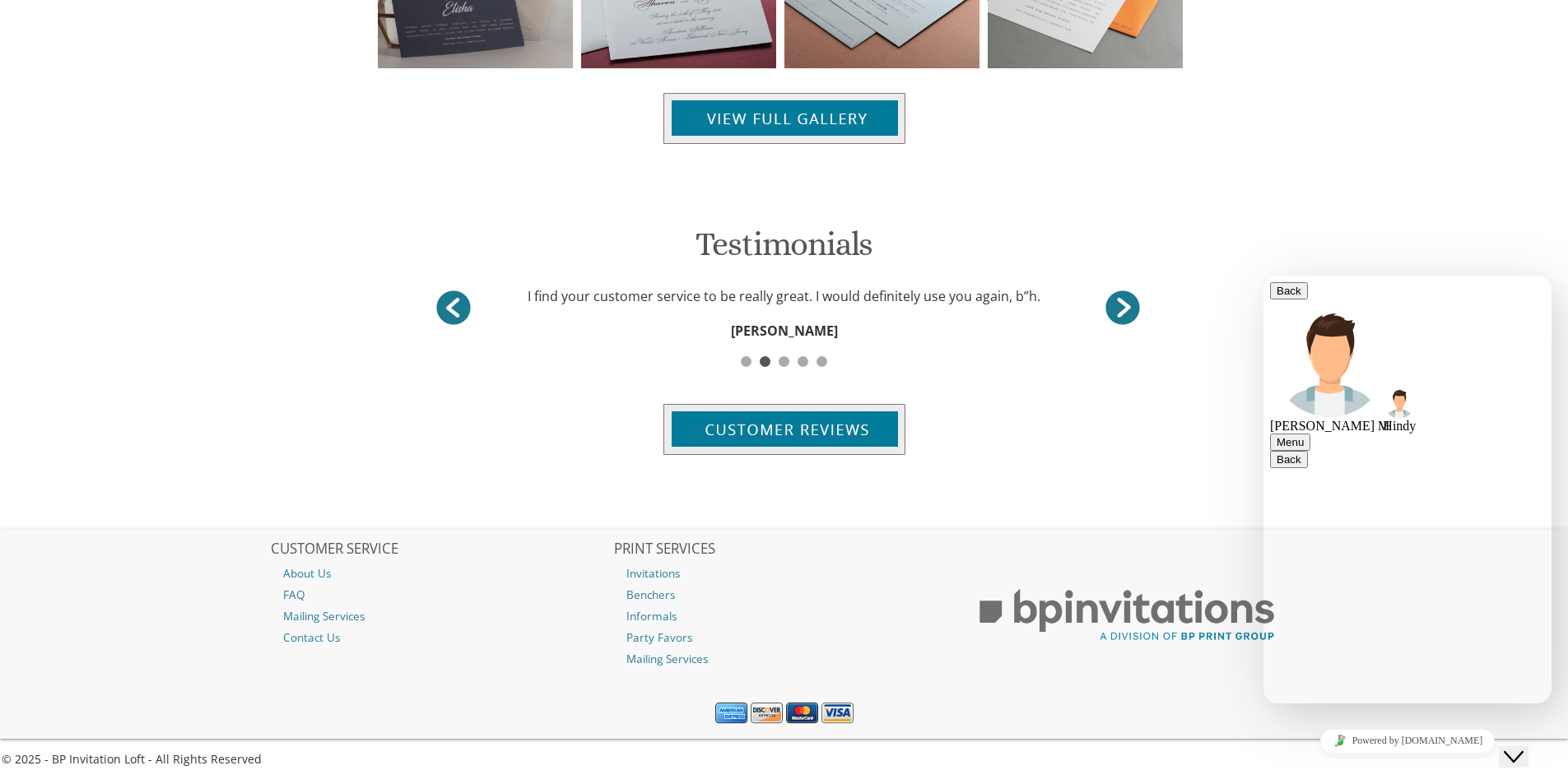
type textarea "[EMAIL_ADDRESS][DOMAIN_NAME]"
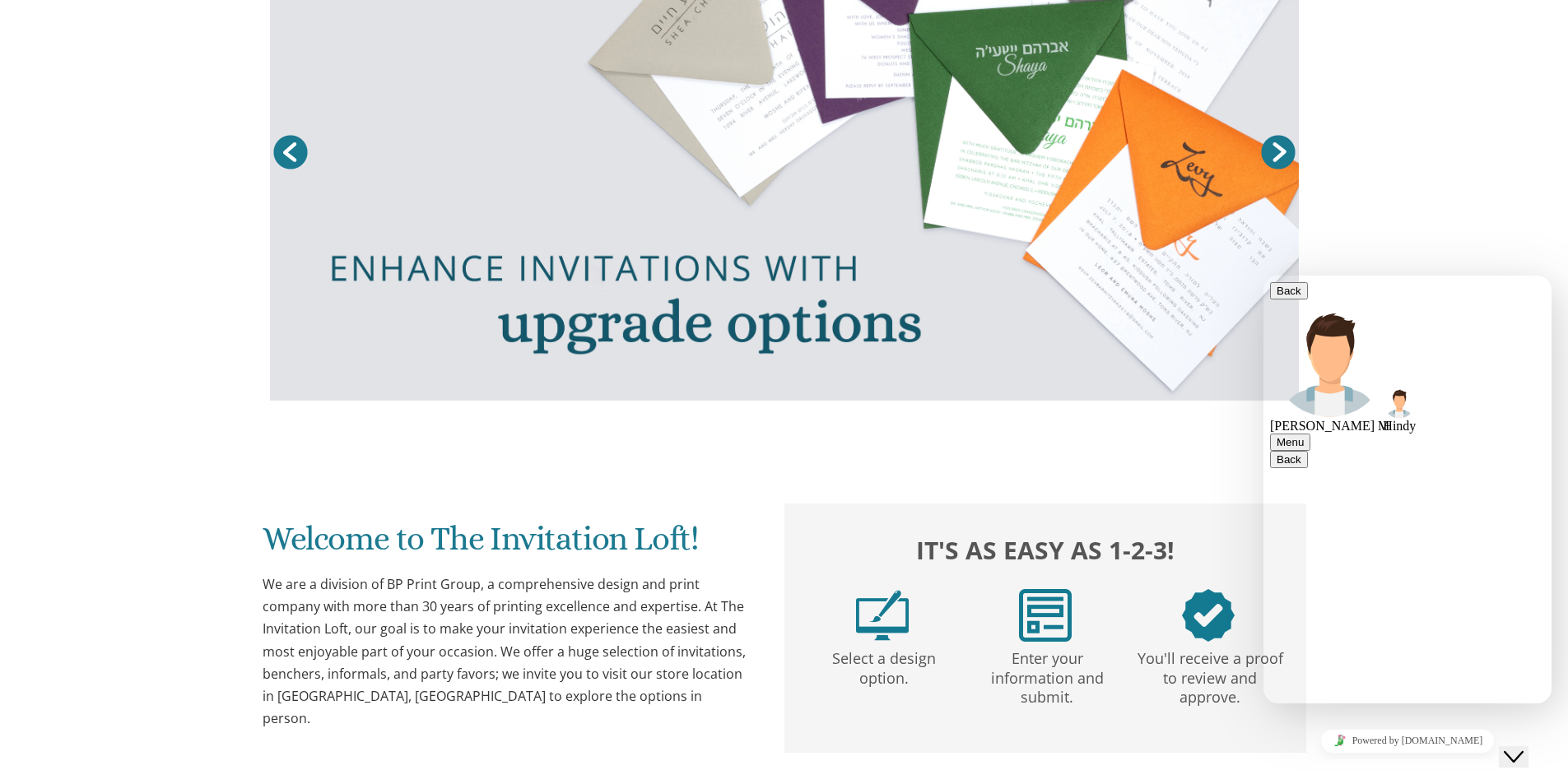
scroll to position [329, 0]
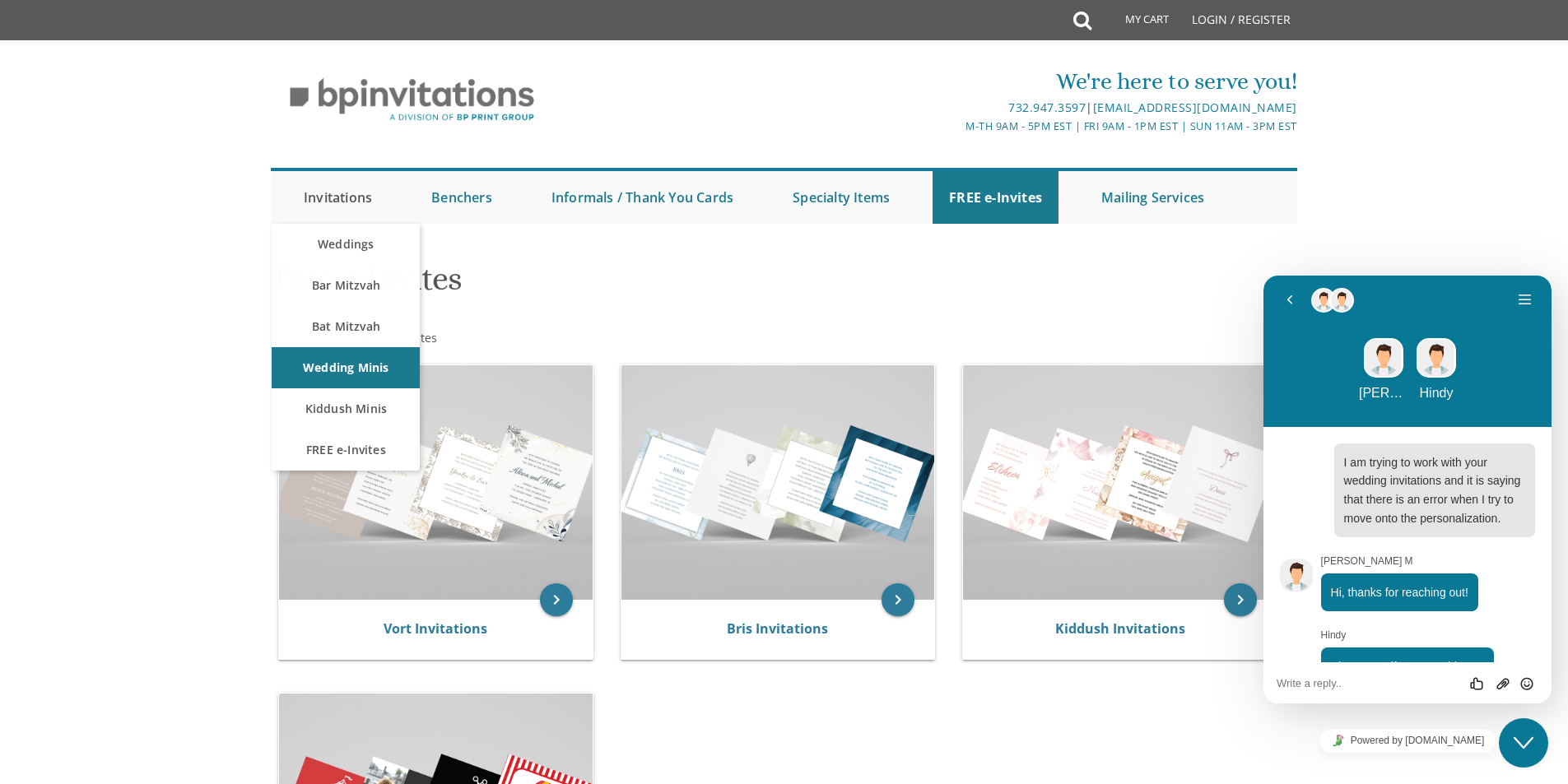
scroll to position [680, 0]
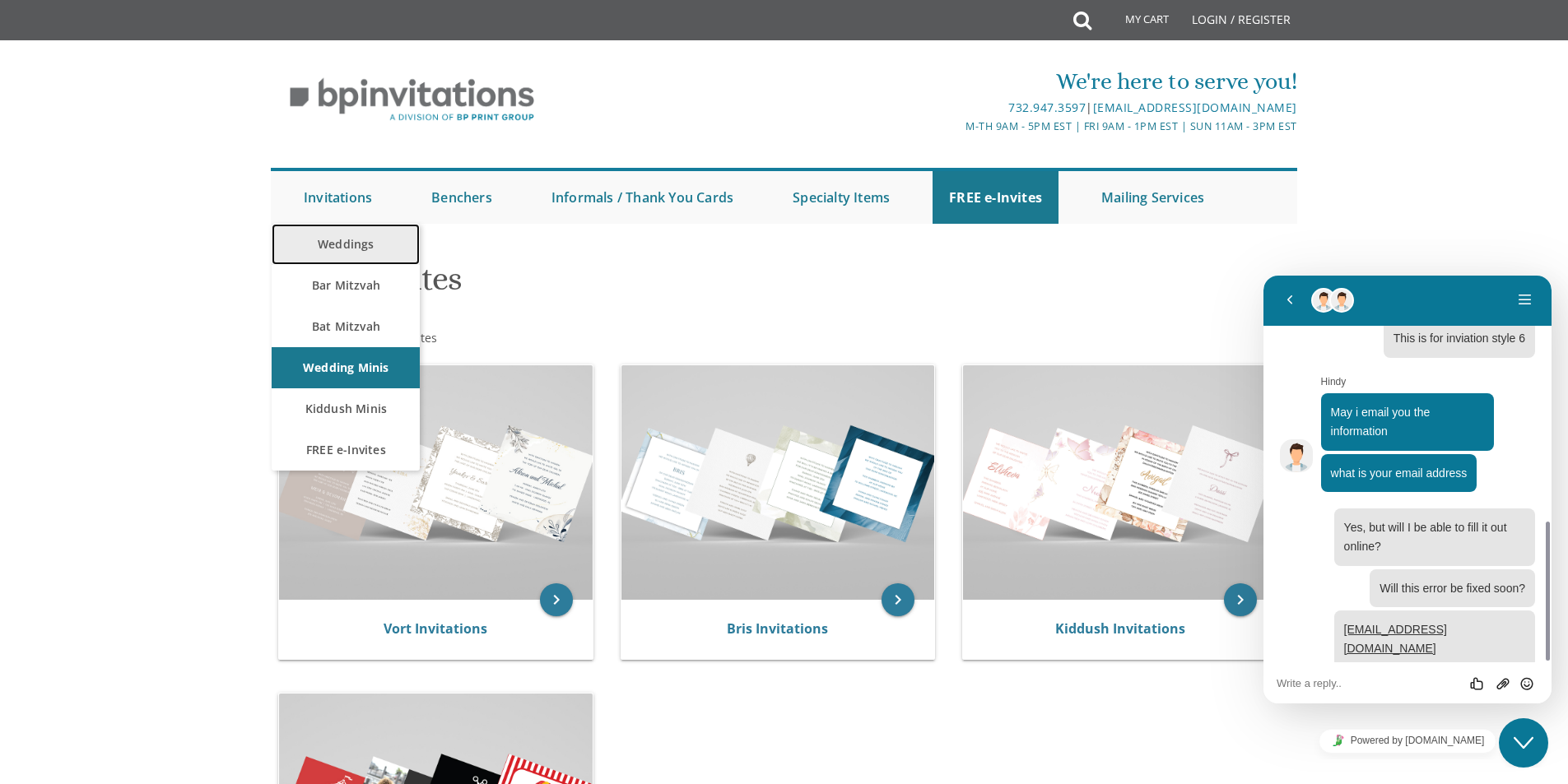
click at [349, 248] on link "Weddings" at bounding box center [345, 245] width 148 height 41
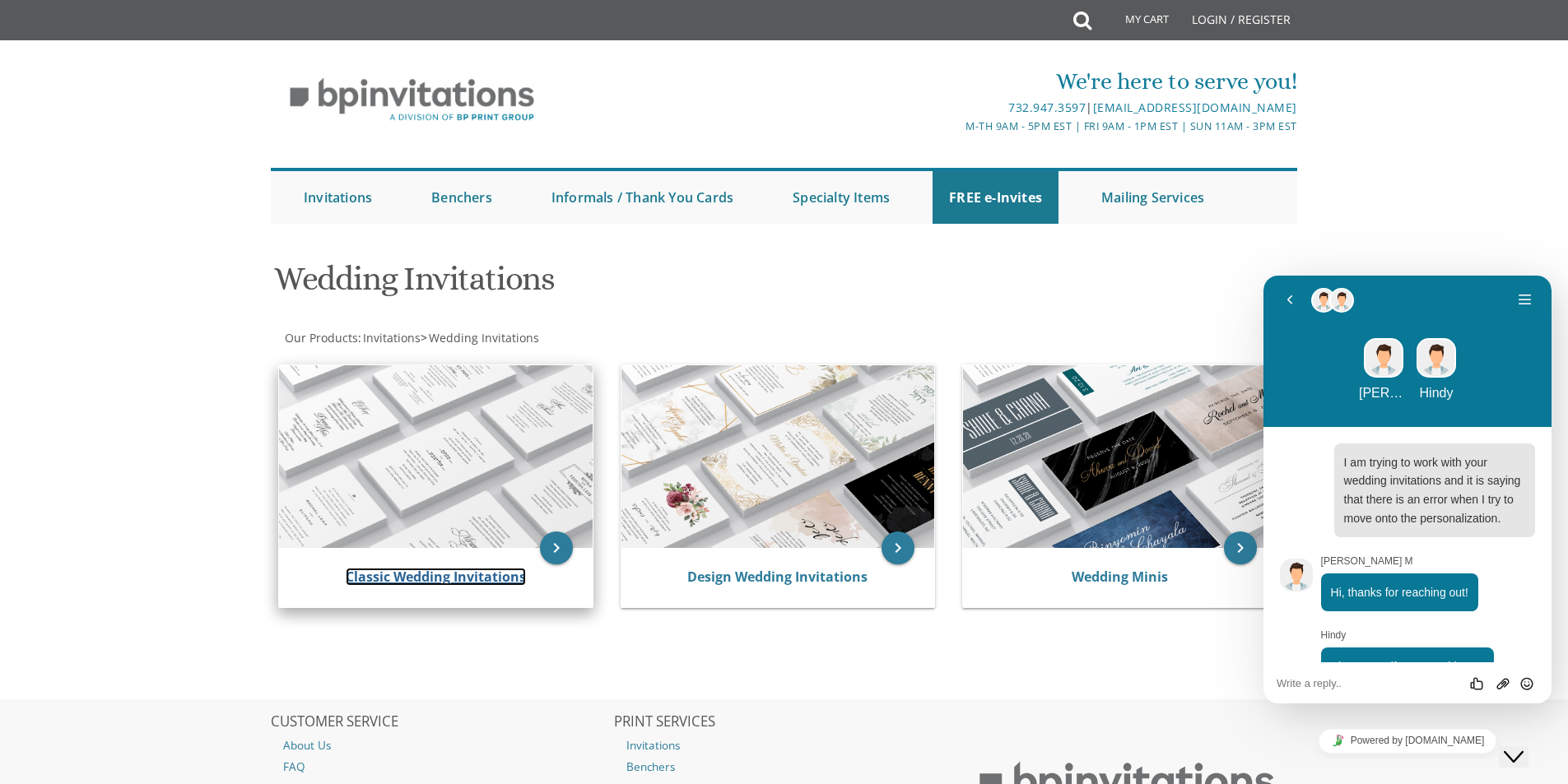
scroll to position [680, 0]
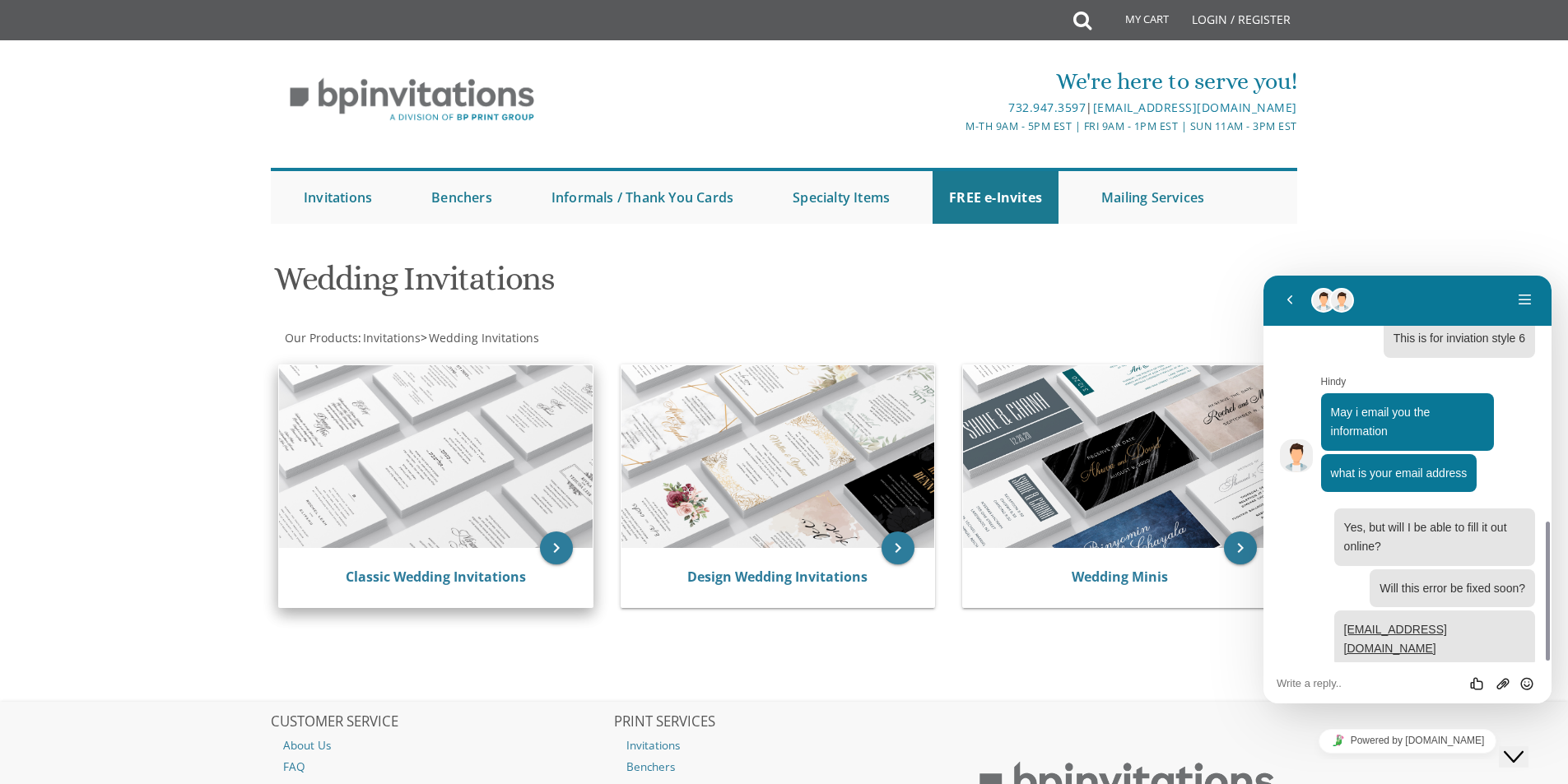
click at [479, 556] on div "Classic Wedding Invitations" at bounding box center [435, 578] width 313 height 60
click at [519, 563] on div "Classic Wedding Invitations" at bounding box center [435, 578] width 313 height 60
click at [566, 553] on icon "keyboard_arrow_right" at bounding box center [557, 547] width 33 height 33
click at [564, 542] on icon "keyboard_arrow_right" at bounding box center [557, 547] width 33 height 33
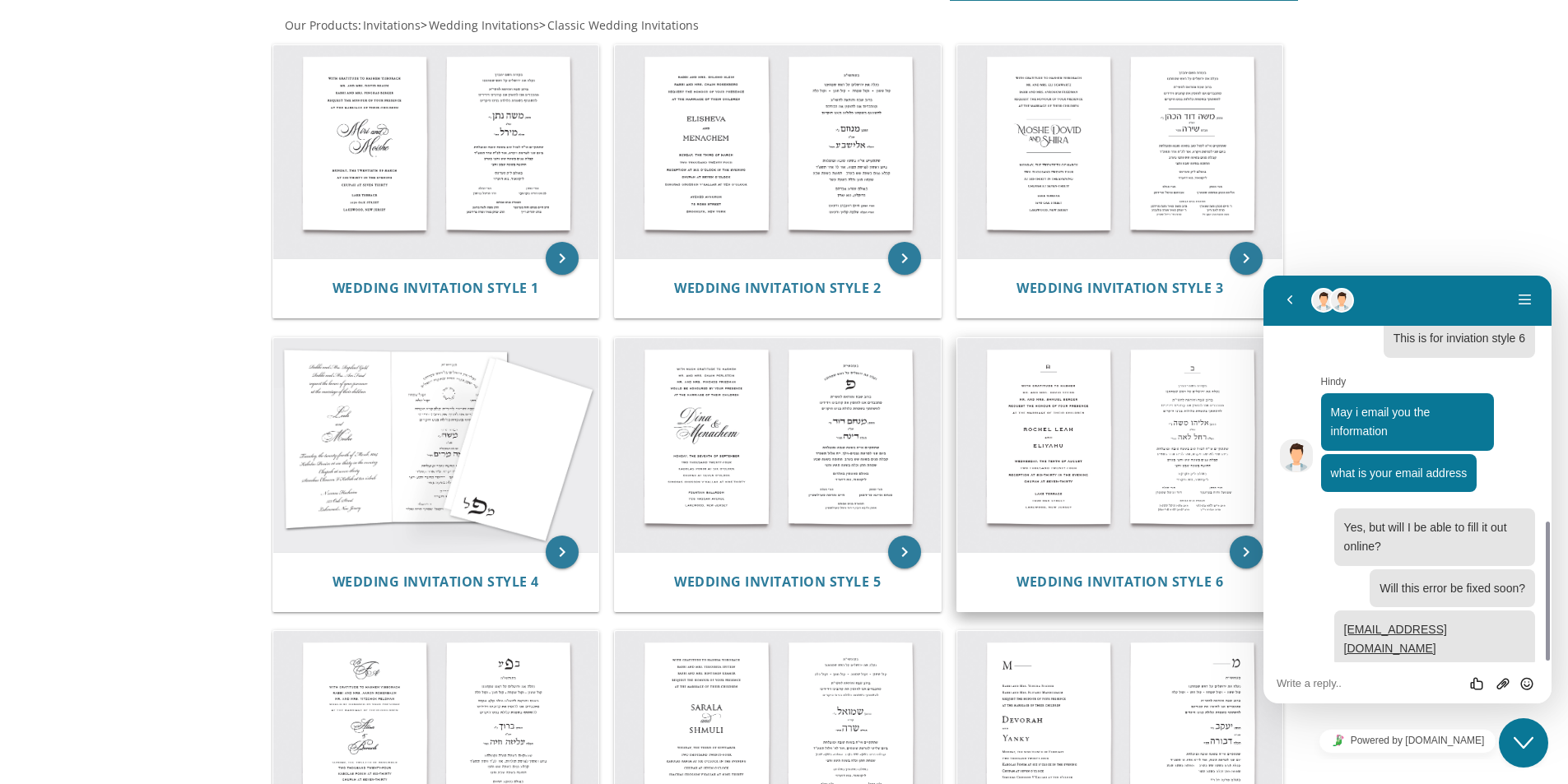
scroll to position [494, 0]
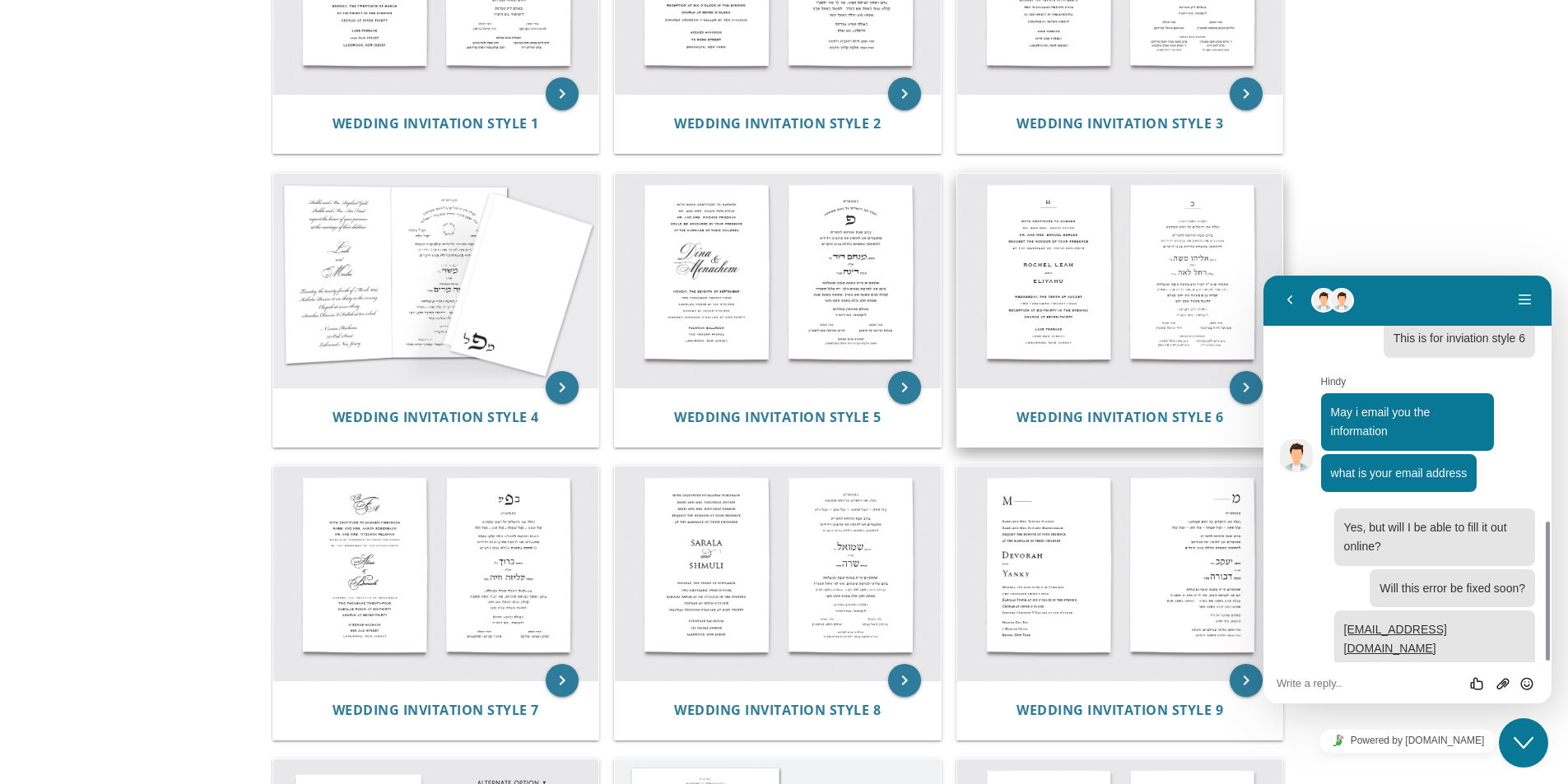
click at [1098, 337] on img at bounding box center [1120, 280] width 326 height 214
click at [1147, 408] on span "Wedding Invitation Style 6" at bounding box center [1120, 417] width 207 height 18
click at [1235, 392] on icon "keyboard_arrow_right" at bounding box center [1246, 387] width 33 height 33
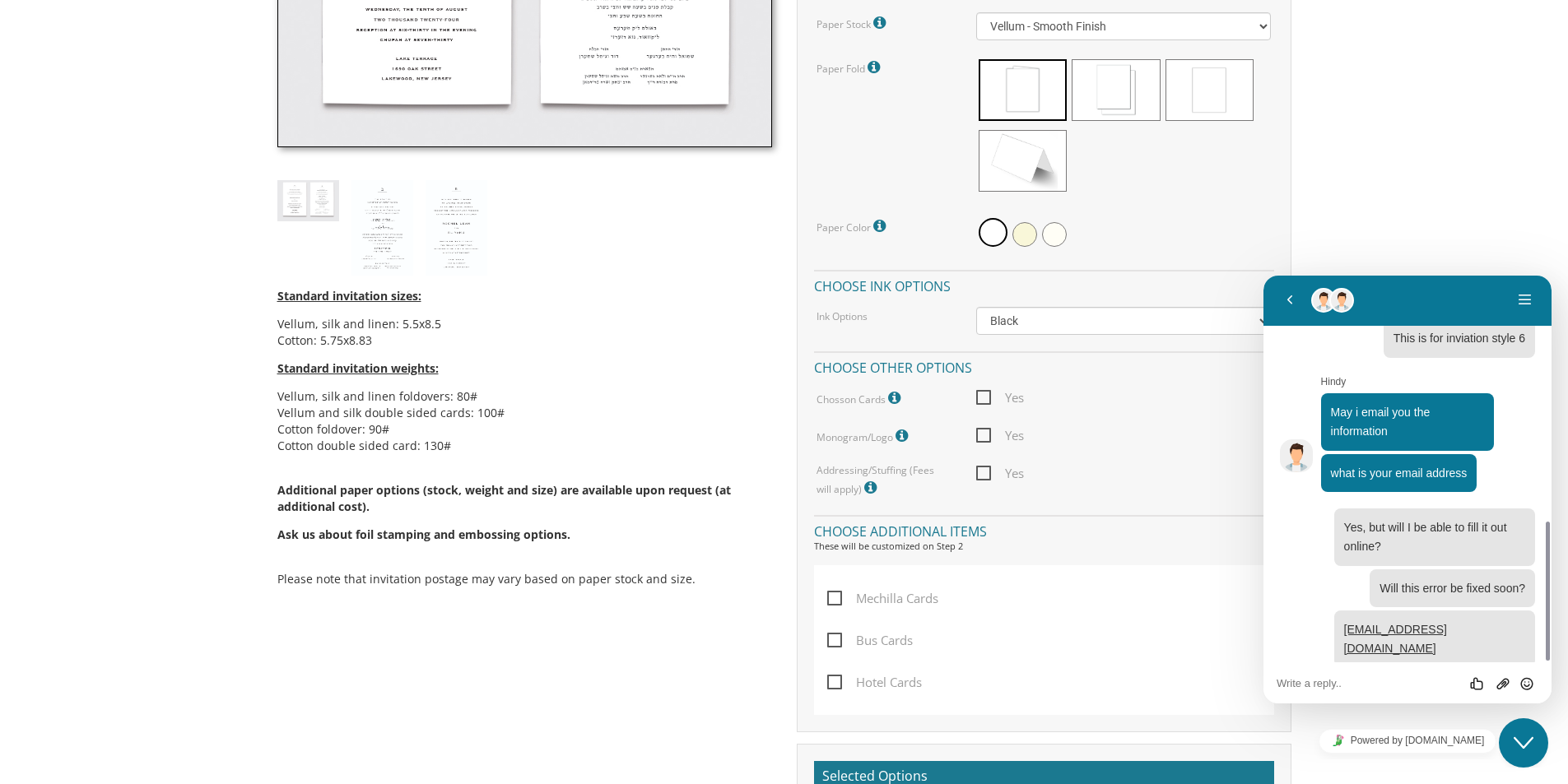
scroll to position [1070, 0]
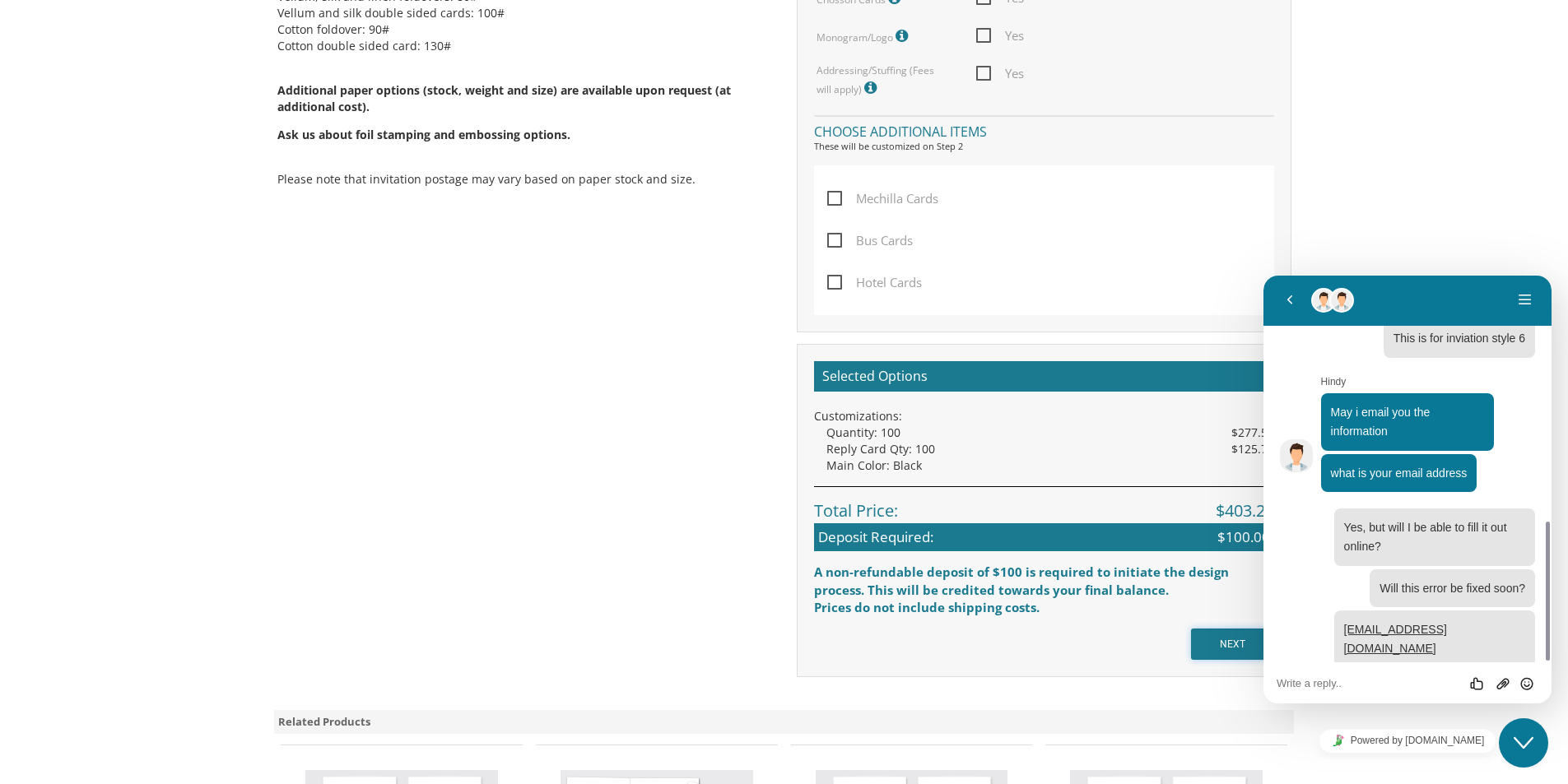
click at [1231, 643] on input "NEXT" at bounding box center [1232, 643] width 83 height 31
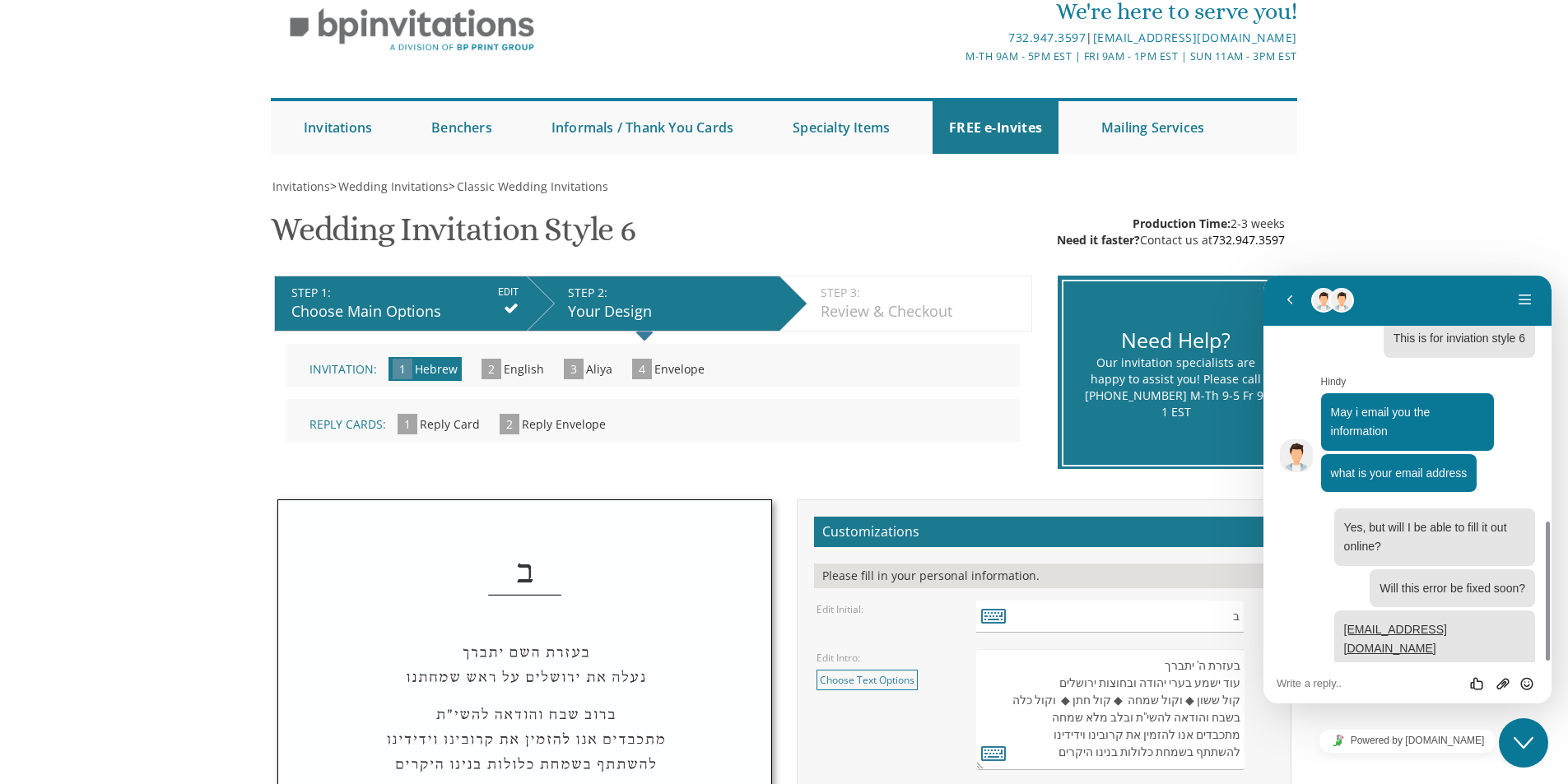
scroll to position [165, 0]
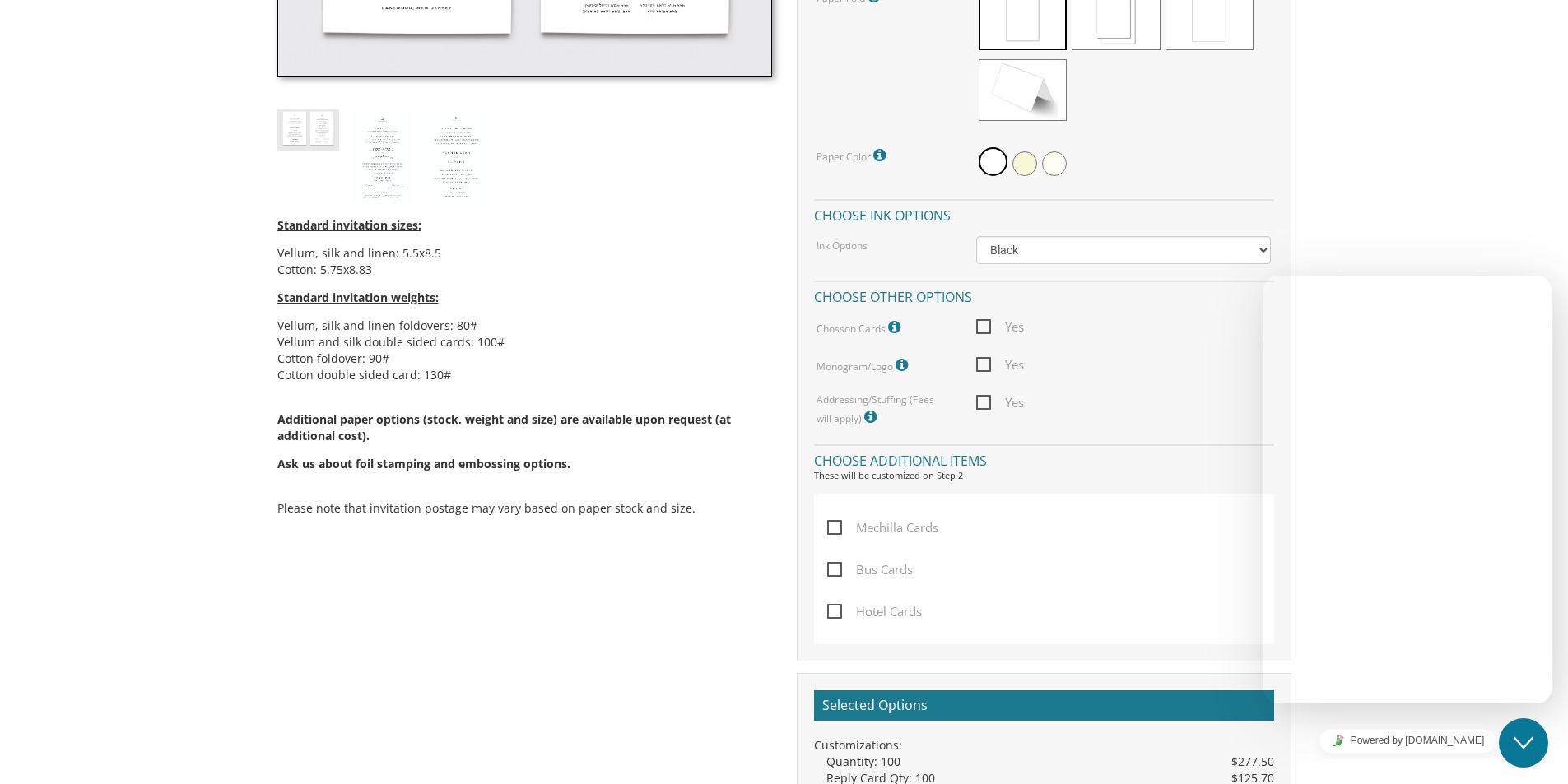
scroll to position [680, 0]
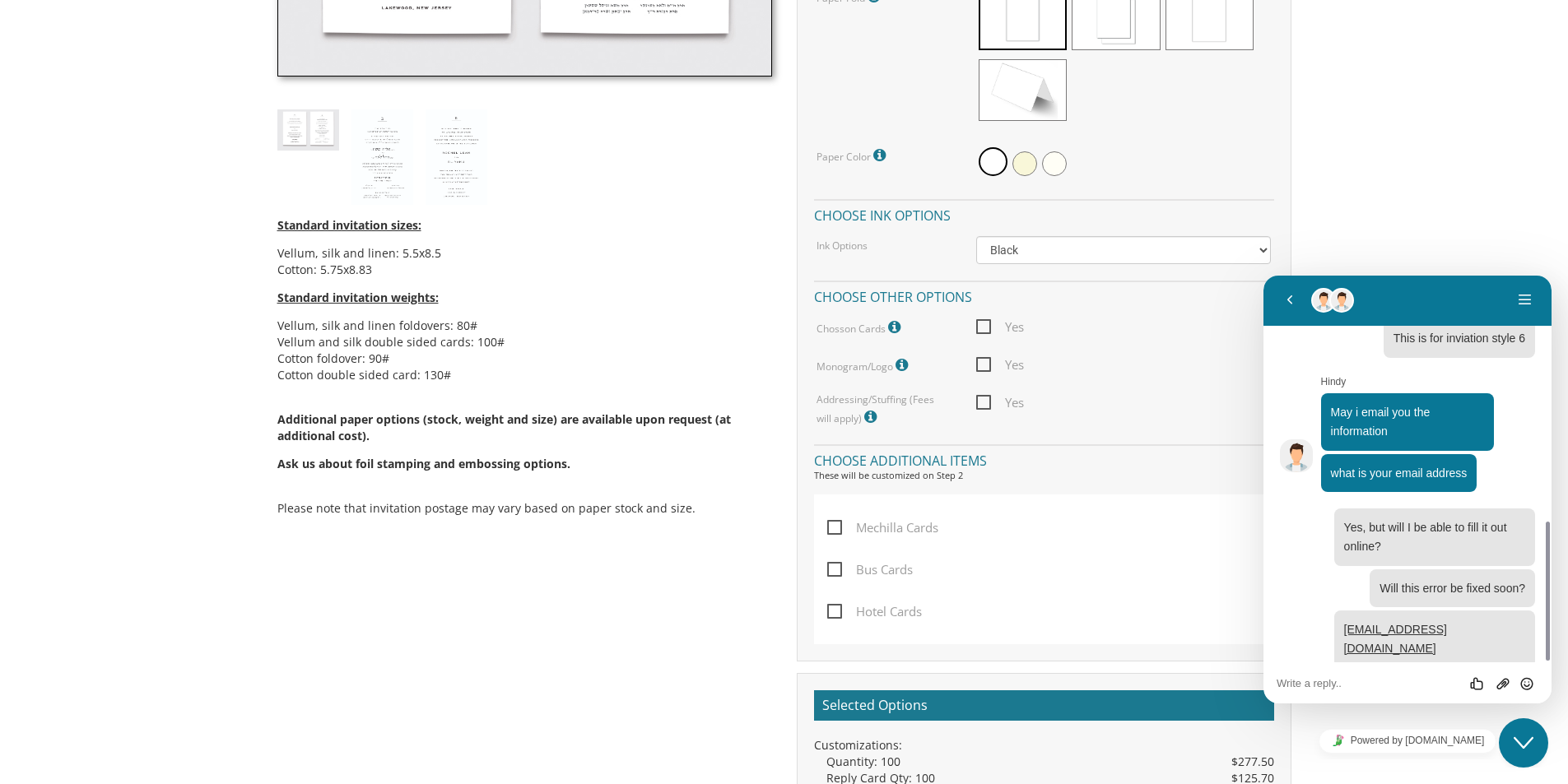
click at [989, 316] on div "Quantity Please note: Quantities may be modified after order completion. For we…" at bounding box center [1044, 121] width 460 height 611
click at [982, 327] on span "Yes" at bounding box center [1001, 327] width 48 height 20
click at [982, 327] on input "Yes" at bounding box center [982, 326] width 11 height 11
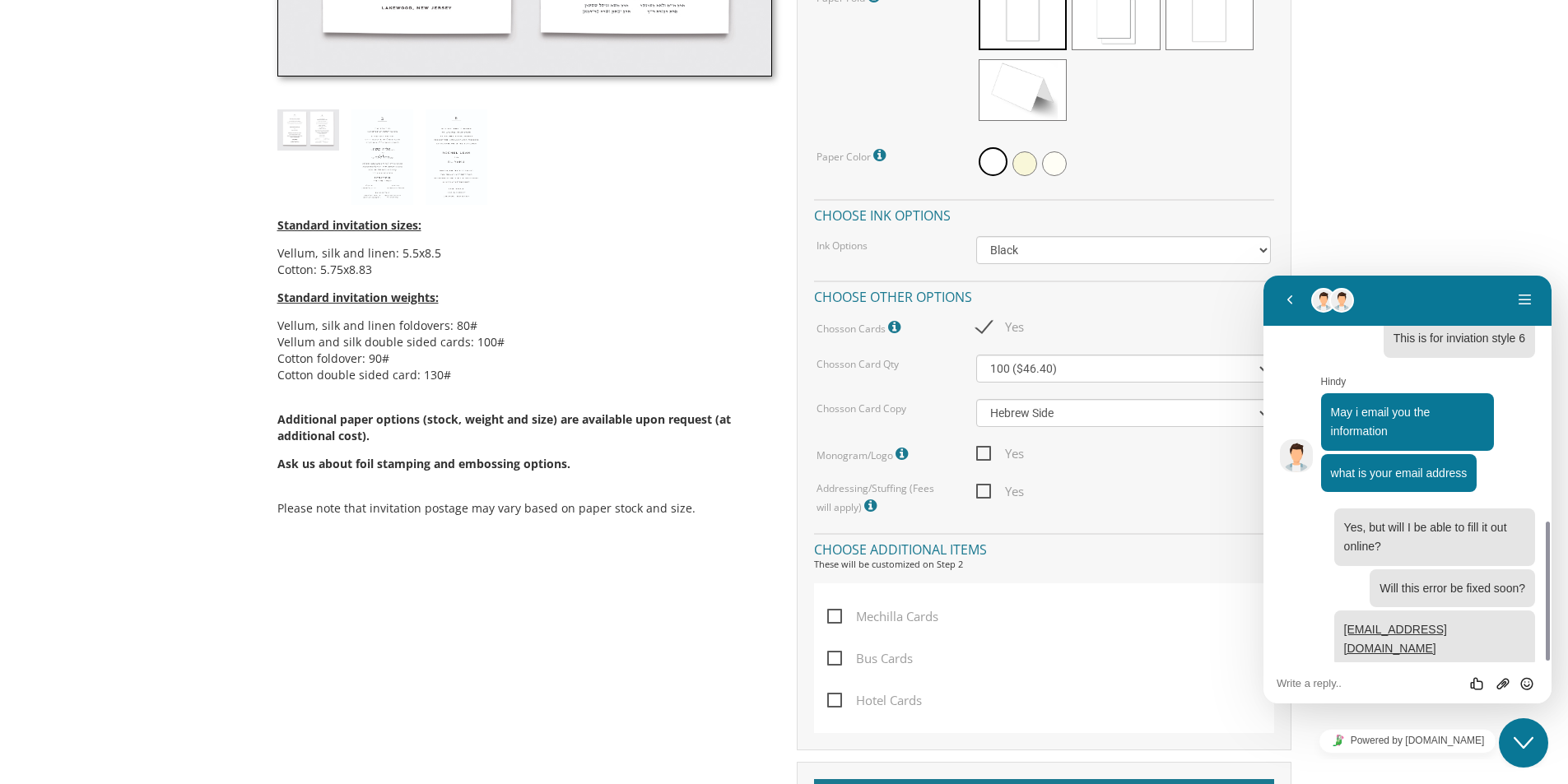
click at [985, 320] on span "Yes" at bounding box center [1001, 327] width 48 height 20
click at [985, 320] on input "Yes" at bounding box center [982, 326] width 11 height 11
checkbox input "false"
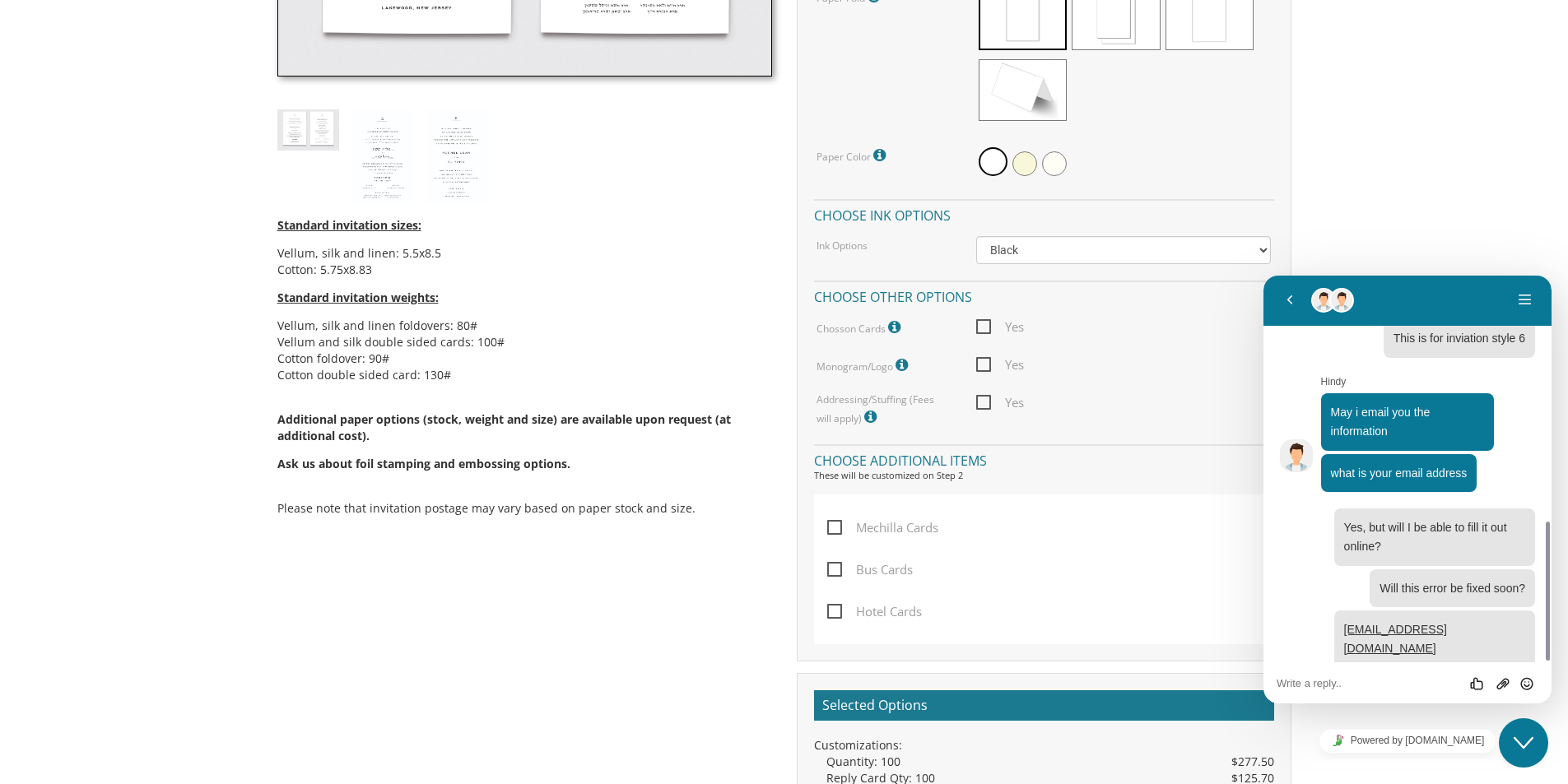
click at [986, 365] on span "Yes" at bounding box center [1001, 365] width 48 height 20
click at [986, 365] on input "Yes" at bounding box center [982, 363] width 11 height 11
checkbox input "true"
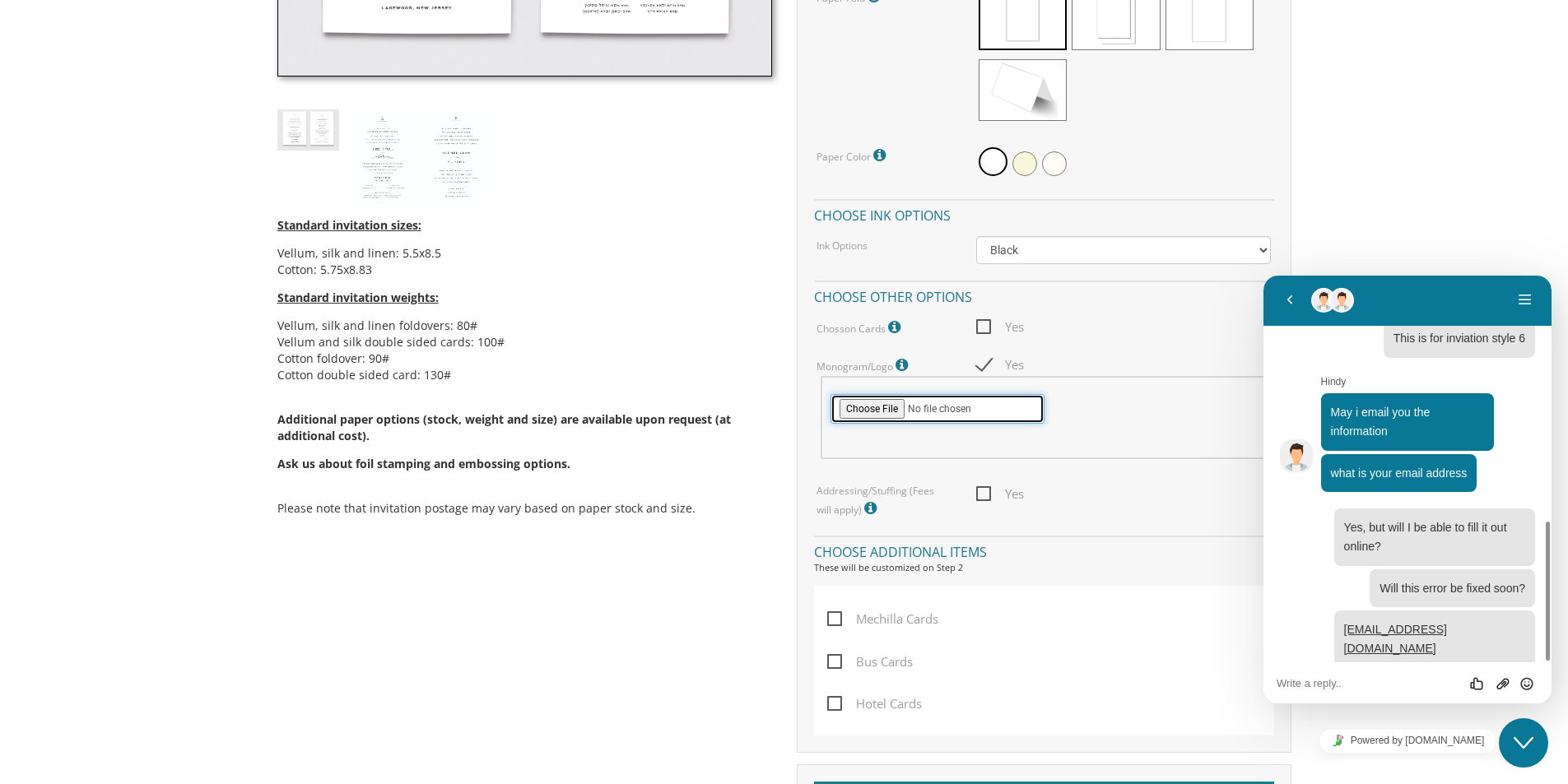
click at [902, 404] on input "file" at bounding box center [938, 408] width 214 height 29
type input "C:\fakepath\[PERSON_NAME] and [PERSON_NAME].jpg"
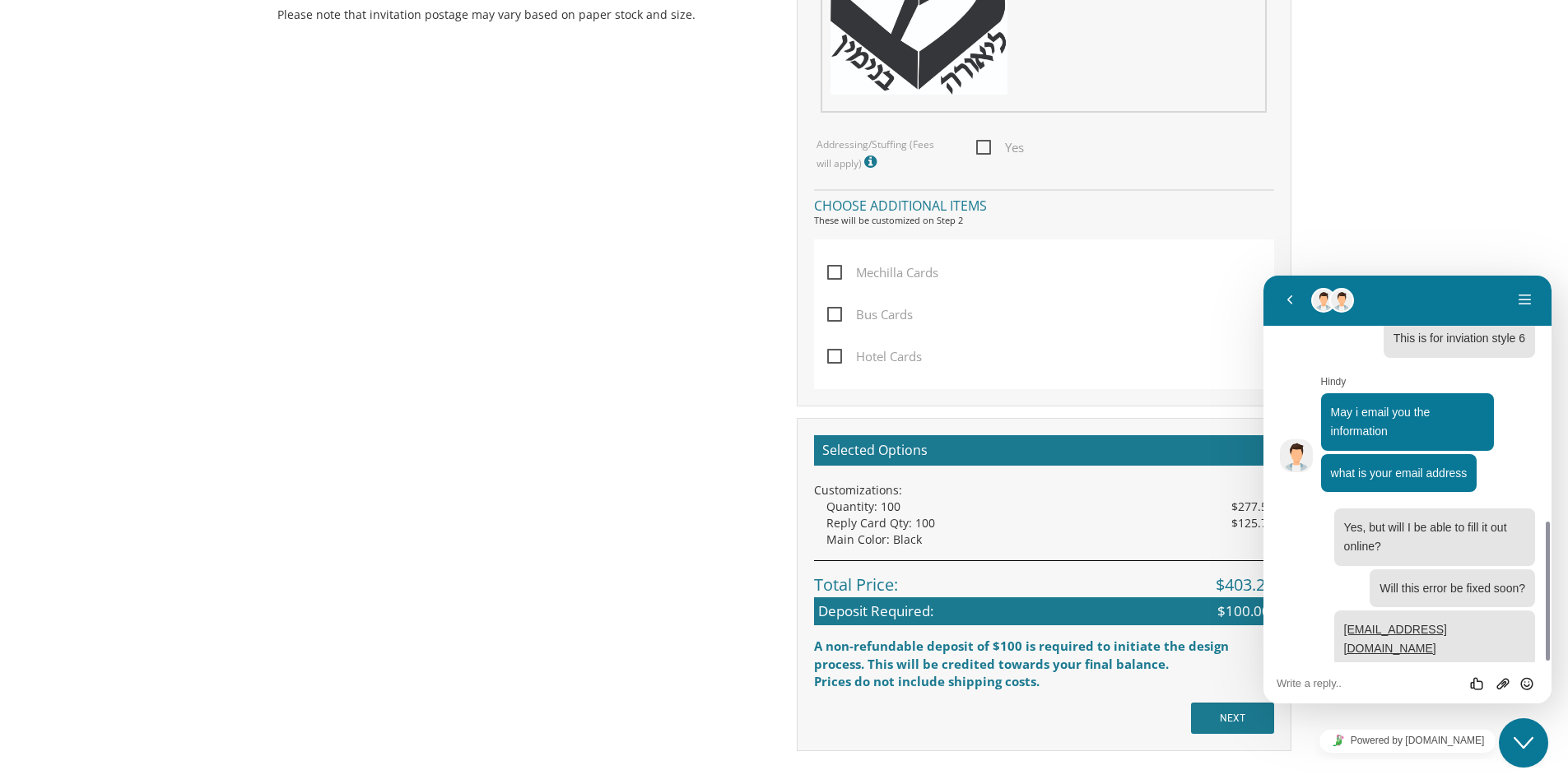
scroll to position [1645, 0]
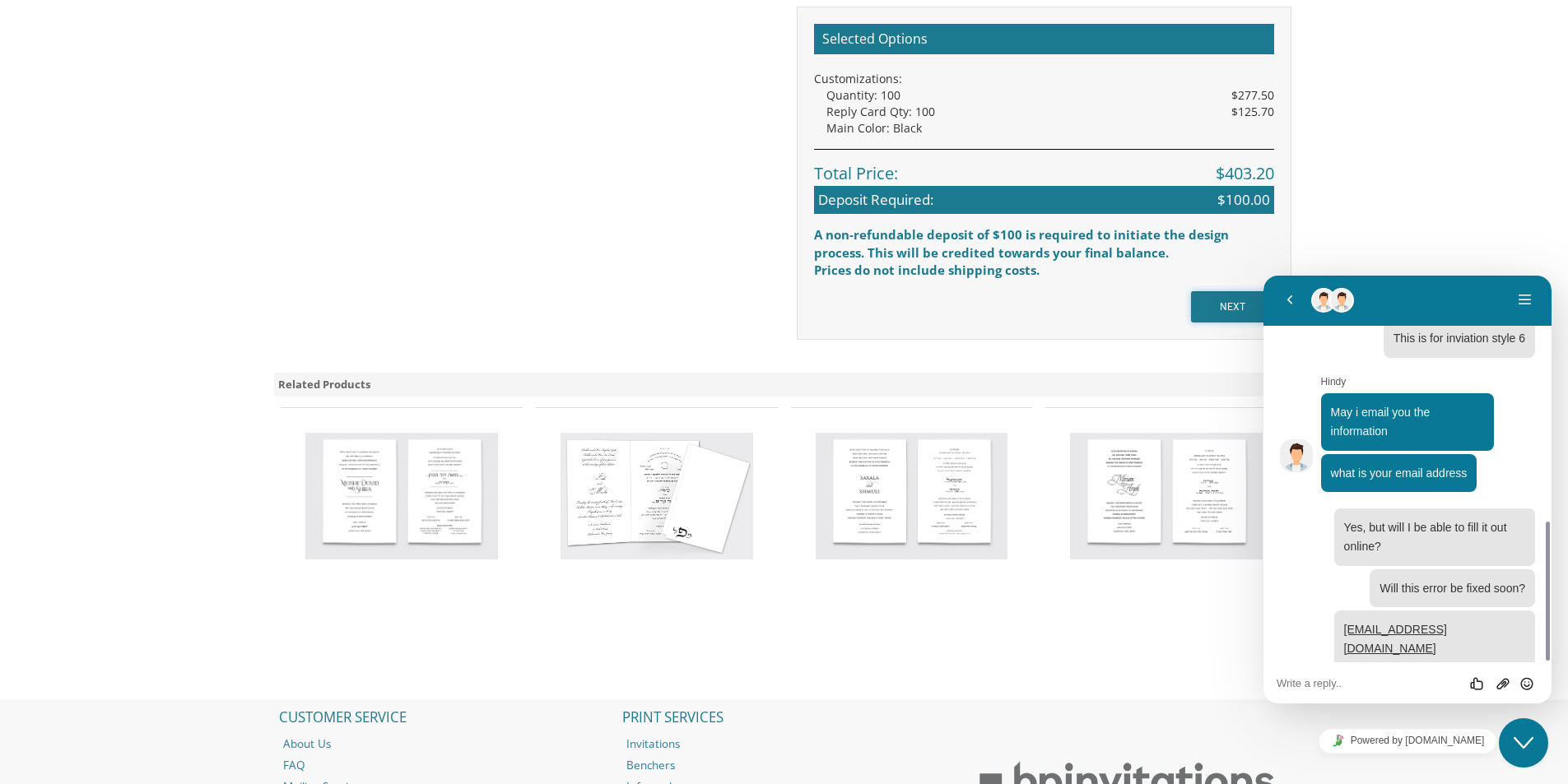
click at [1234, 301] on input "NEXT" at bounding box center [1232, 306] width 83 height 31
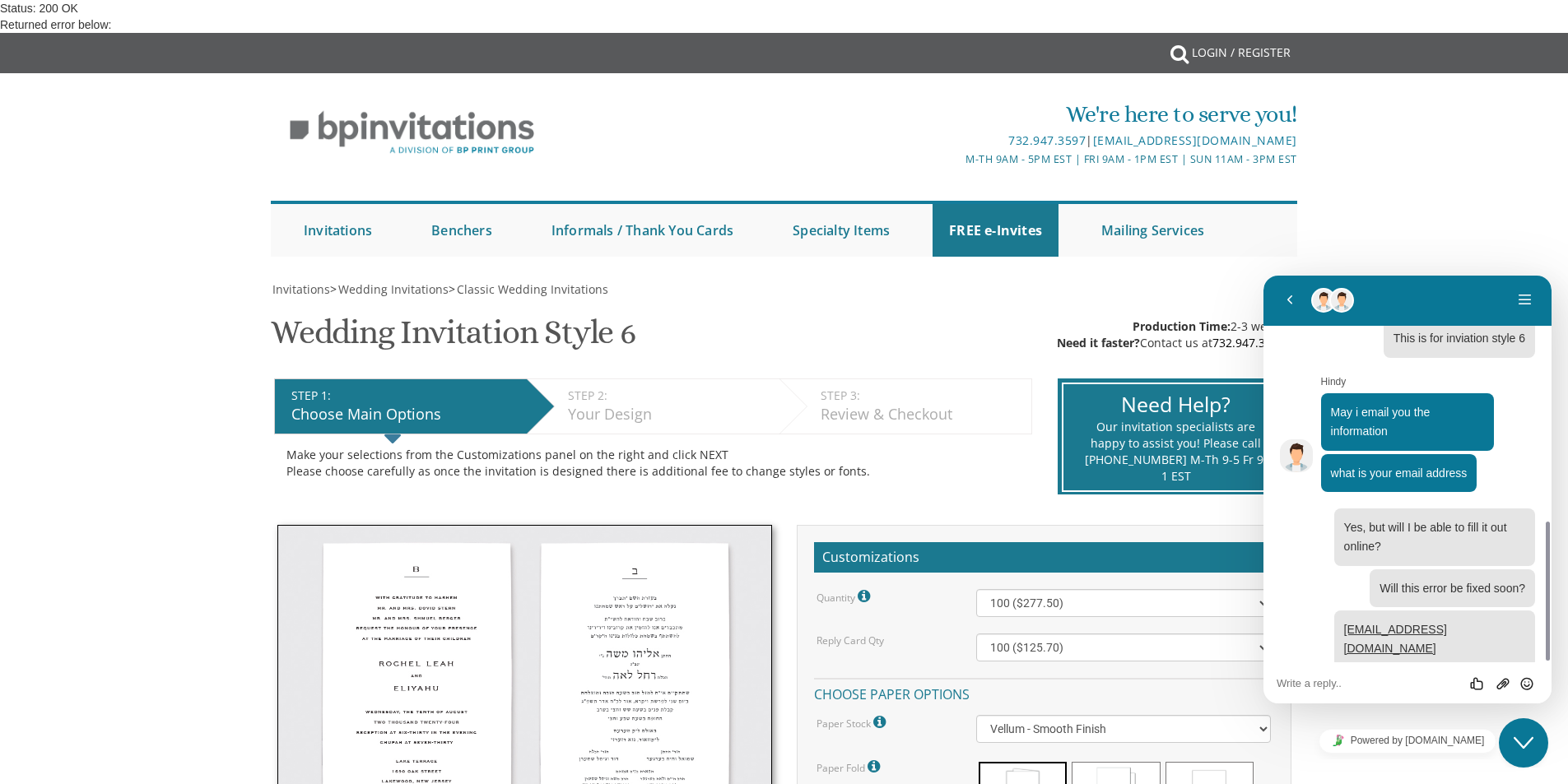
scroll to position [823, 0]
click at [1339, 651] on div "10:03 I am trying to work with your wedding invitations and it is saying that t…" at bounding box center [1408, 214] width 256 height 934
click at [1326, 688] on textarea at bounding box center [1408, 683] width 262 height 13
type textarea "It works when I don't put in a monogram"
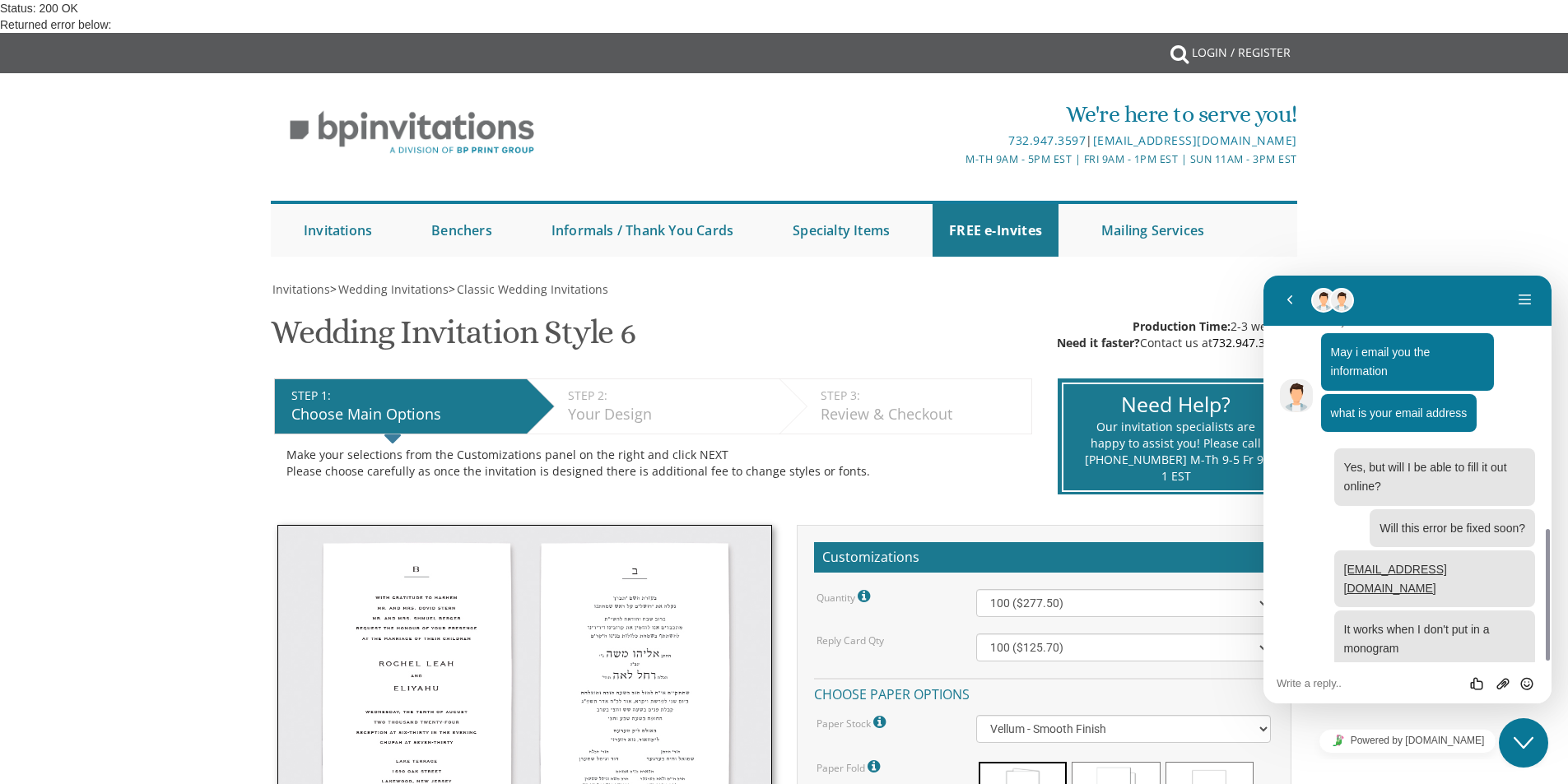
scroll to position [1152, 0]
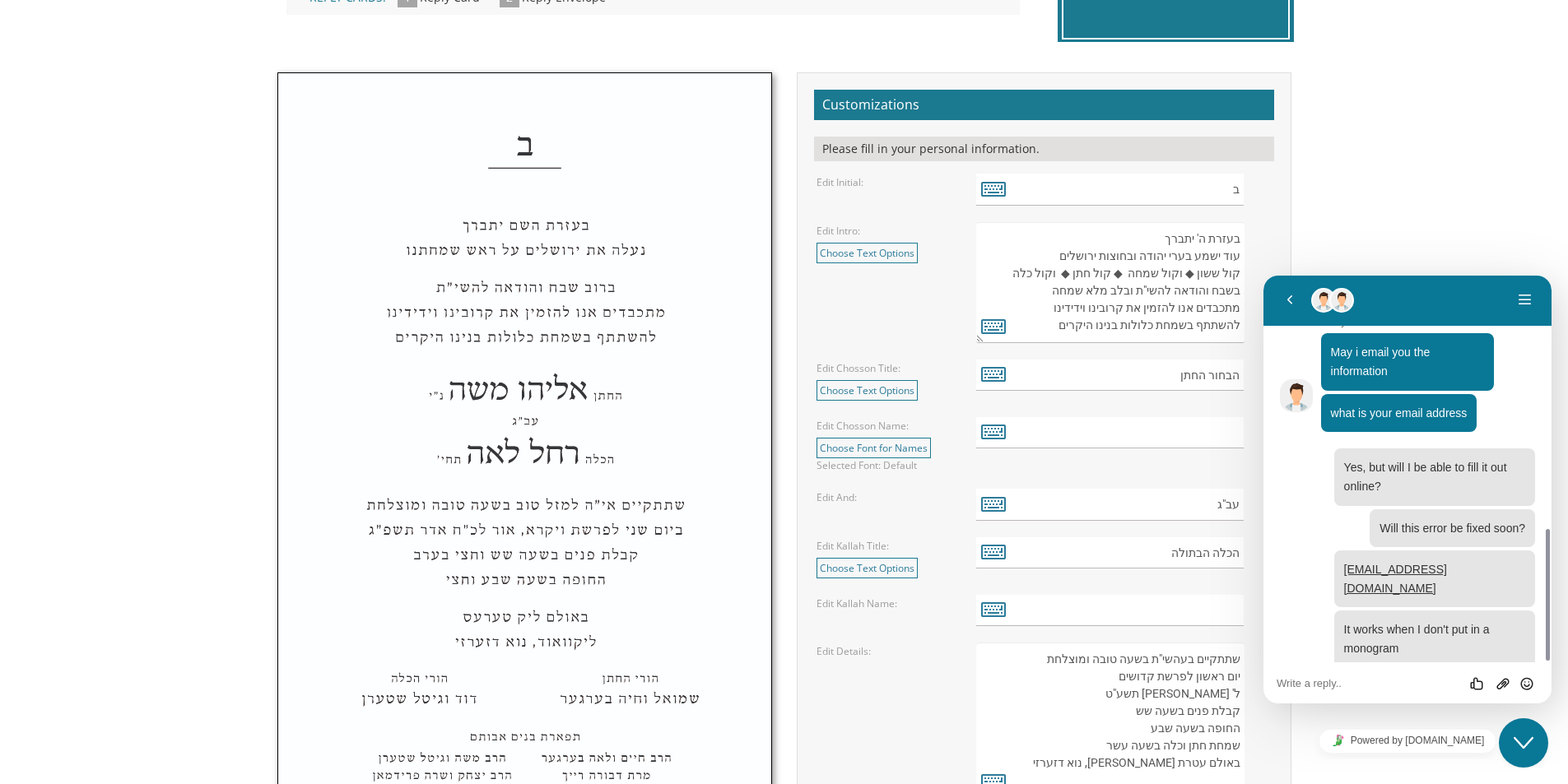
scroll to position [494, 0]
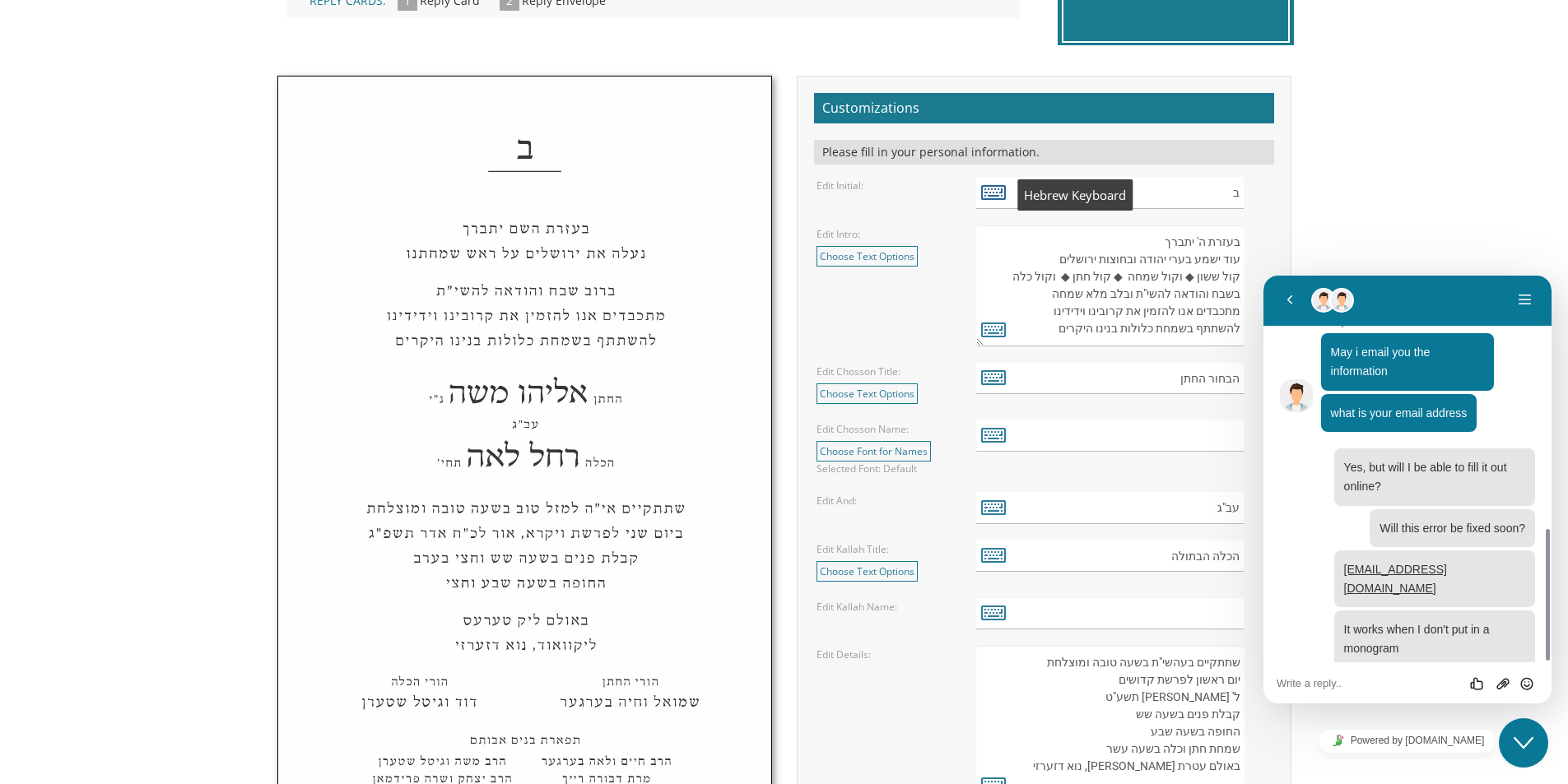
click at [981, 187] on icon at bounding box center [994, 192] width 25 height 23
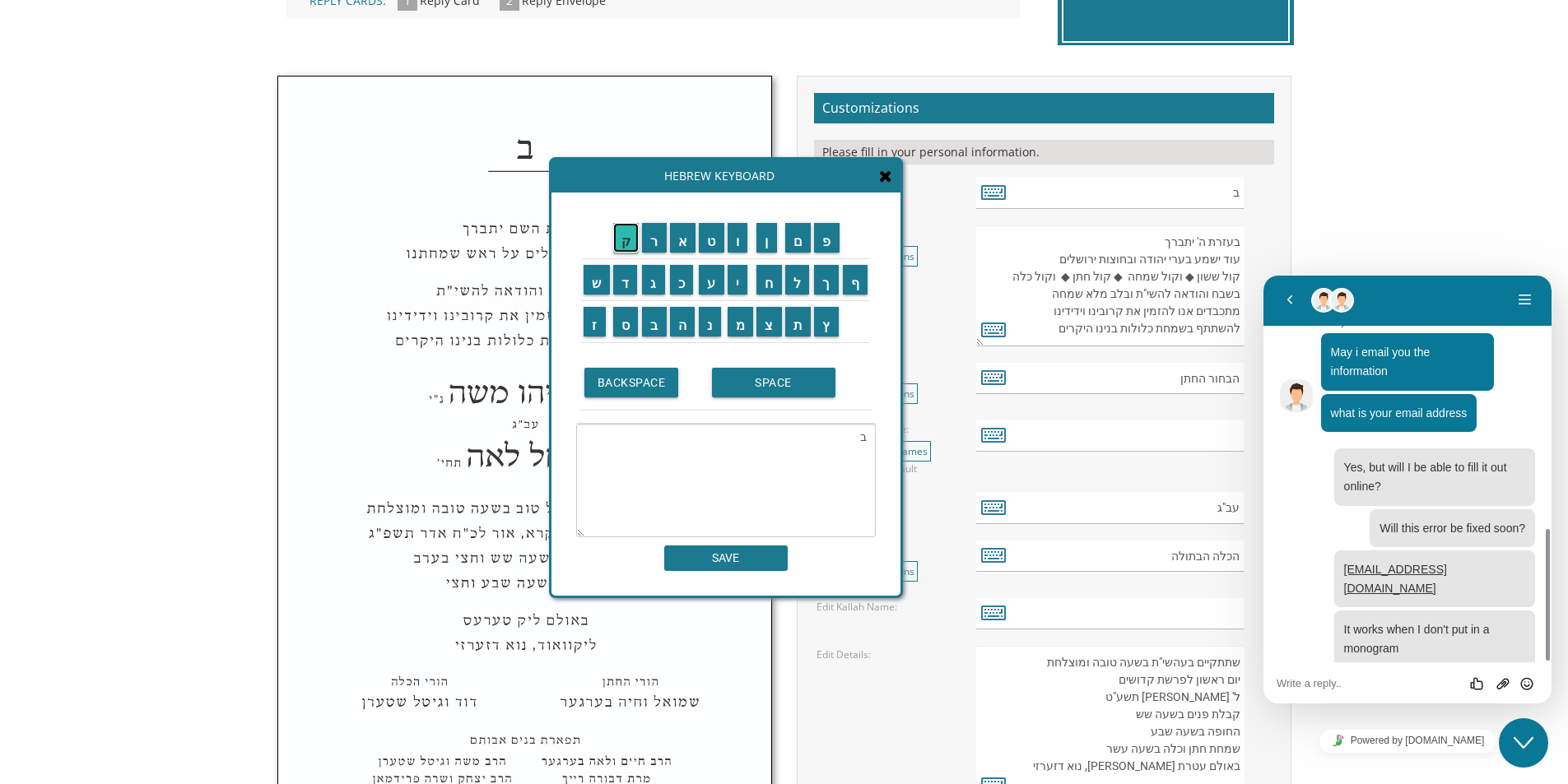
click at [633, 242] on input "ק" at bounding box center [627, 238] width 27 height 29
drag, startPoint x: 854, startPoint y: 442, endPoint x: 869, endPoint y: 446, distance: 15.5
click at [869, 446] on textarea "[PERSON_NAME]" at bounding box center [726, 481] width 300 height 114
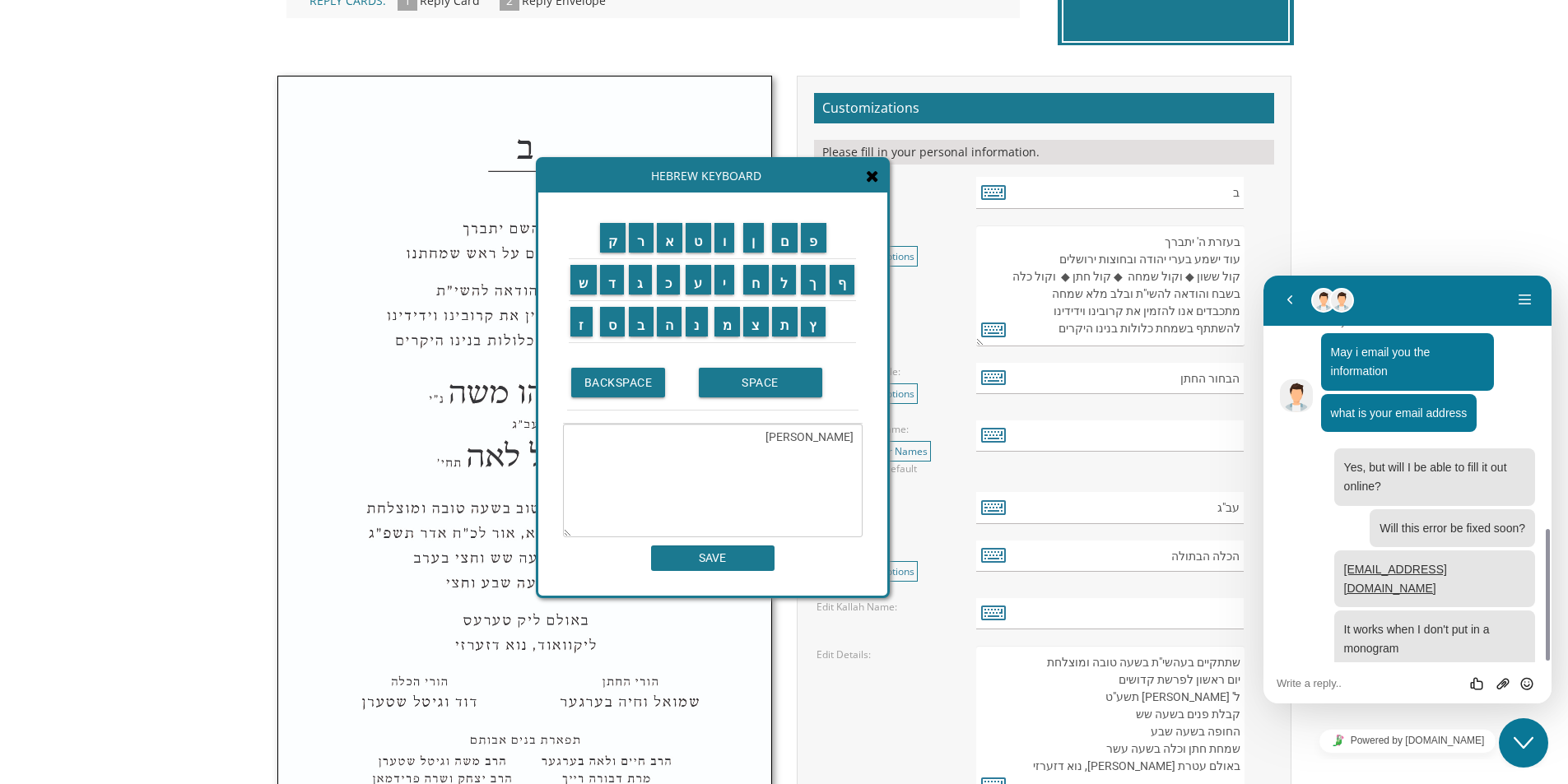
drag, startPoint x: 640, startPoint y: 253, endPoint x: 630, endPoint y: 253, distance: 10.0
click at [630, 253] on td "ר" at bounding box center [641, 238] width 28 height 42
click at [600, 252] on input "ק" at bounding box center [613, 238] width 27 height 29
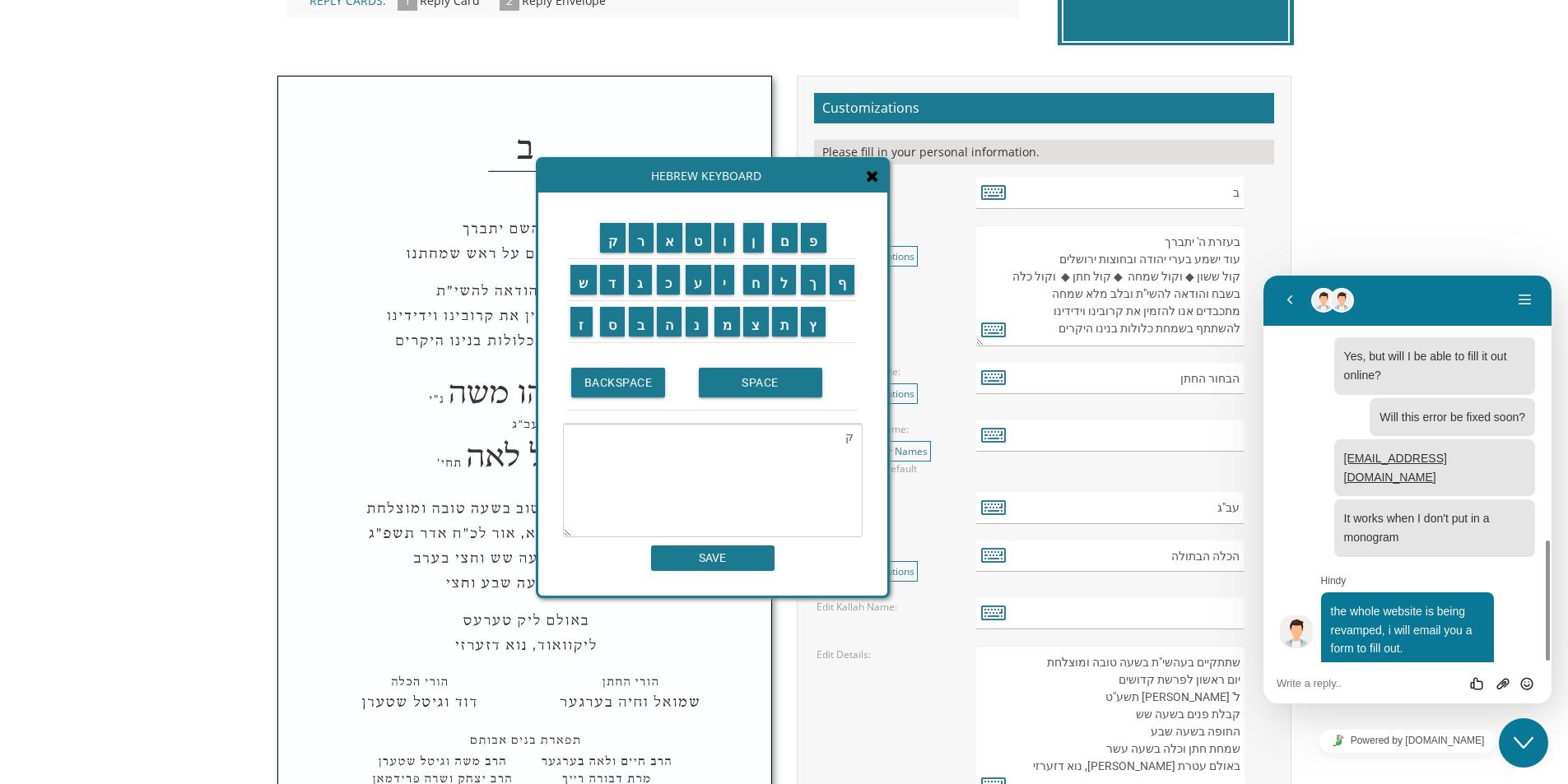
scroll to position [897, 0]
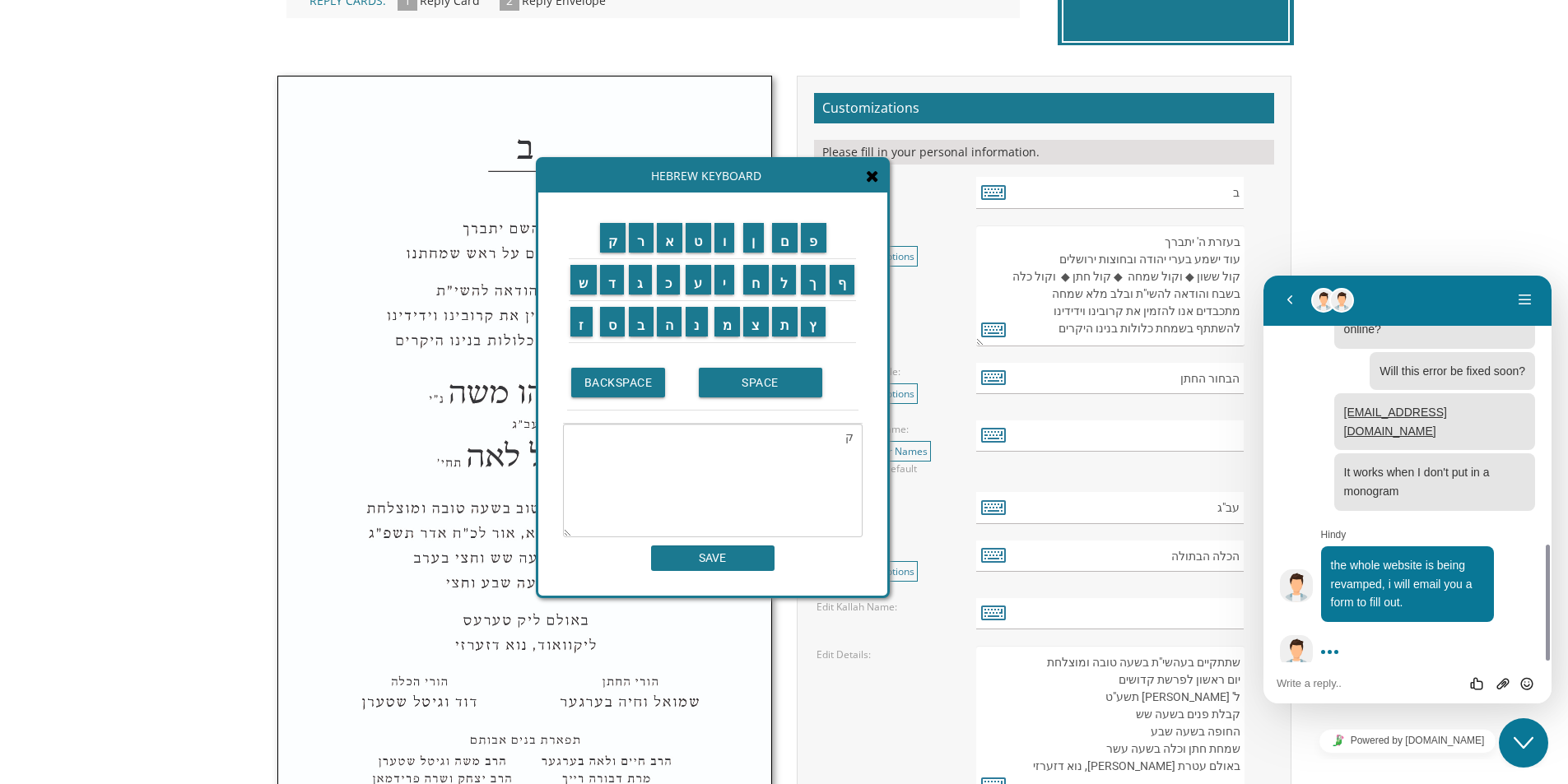
type textarea "ק"
click at [695, 576] on div "ק ר א ט ו ן ם פ ש ד ג כ ע י ח ל" at bounding box center [713, 393] width 349 height 403
click at [700, 563] on input "SAVE" at bounding box center [712, 558] width 124 height 26
type input "ק"
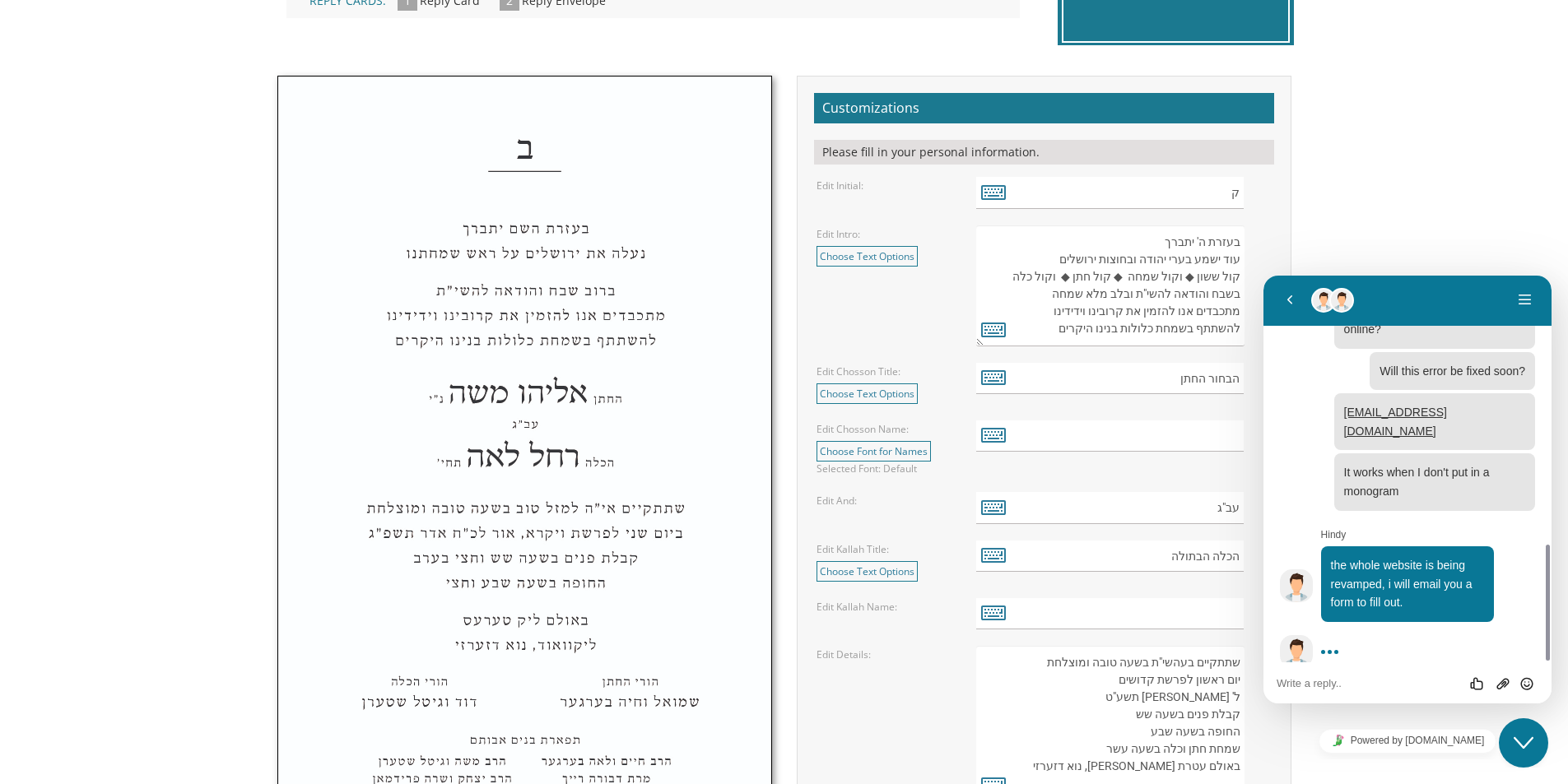
click at [1222, 260] on textarea "בעזרת ה' יתברך עוד ישמע בערי יהודה ובחוצות ירושלים קול ששון ◆ וקול שמחה ◆ קול ח…" at bounding box center [1110, 286] width 268 height 121
click at [1197, 301] on textarea "בעזרת ה' יתברך עוד ישמע בערי יהודה ובחוצות ירושלים קול ששון ◆ וקול שמחה ◆ קול ח…" at bounding box center [1110, 286] width 268 height 121
click at [1178, 326] on textarea "בעזרת ה' יתברך עוד ישמע בערי יהודה ובחוצות ירושלים קול ששון ◆ וקול שמחה ◆ קול ח…" at bounding box center [1110, 286] width 268 height 121
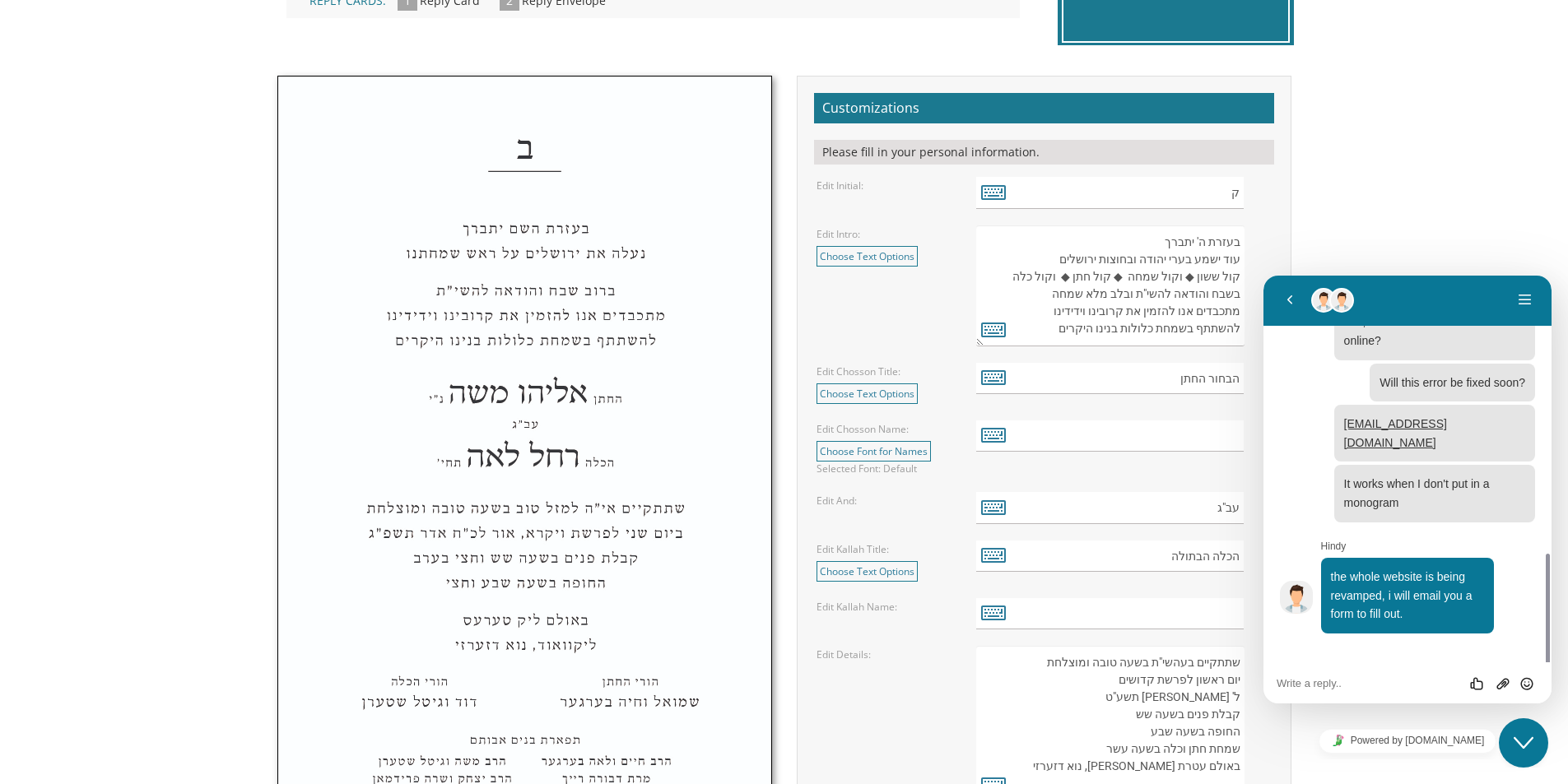
click at [1077, 335] on textarea "בעזרת ה' יתברך עוד ישמע בערי יהודה ובחוצות ירושלים קול ששון ◆ וקול שמחה ◆ קול ח…" at bounding box center [1110, 286] width 268 height 121
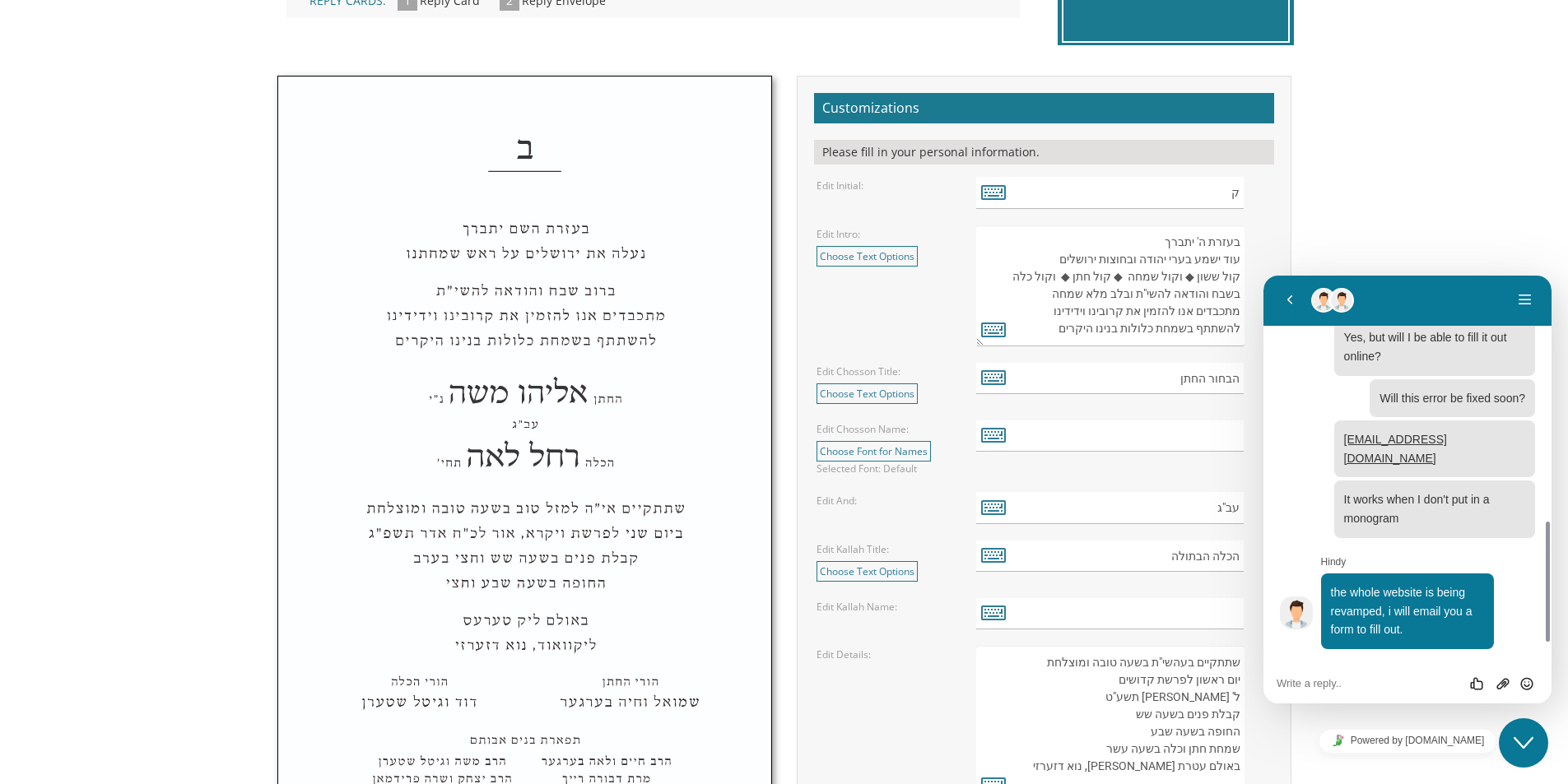
scroll to position [851, 0]
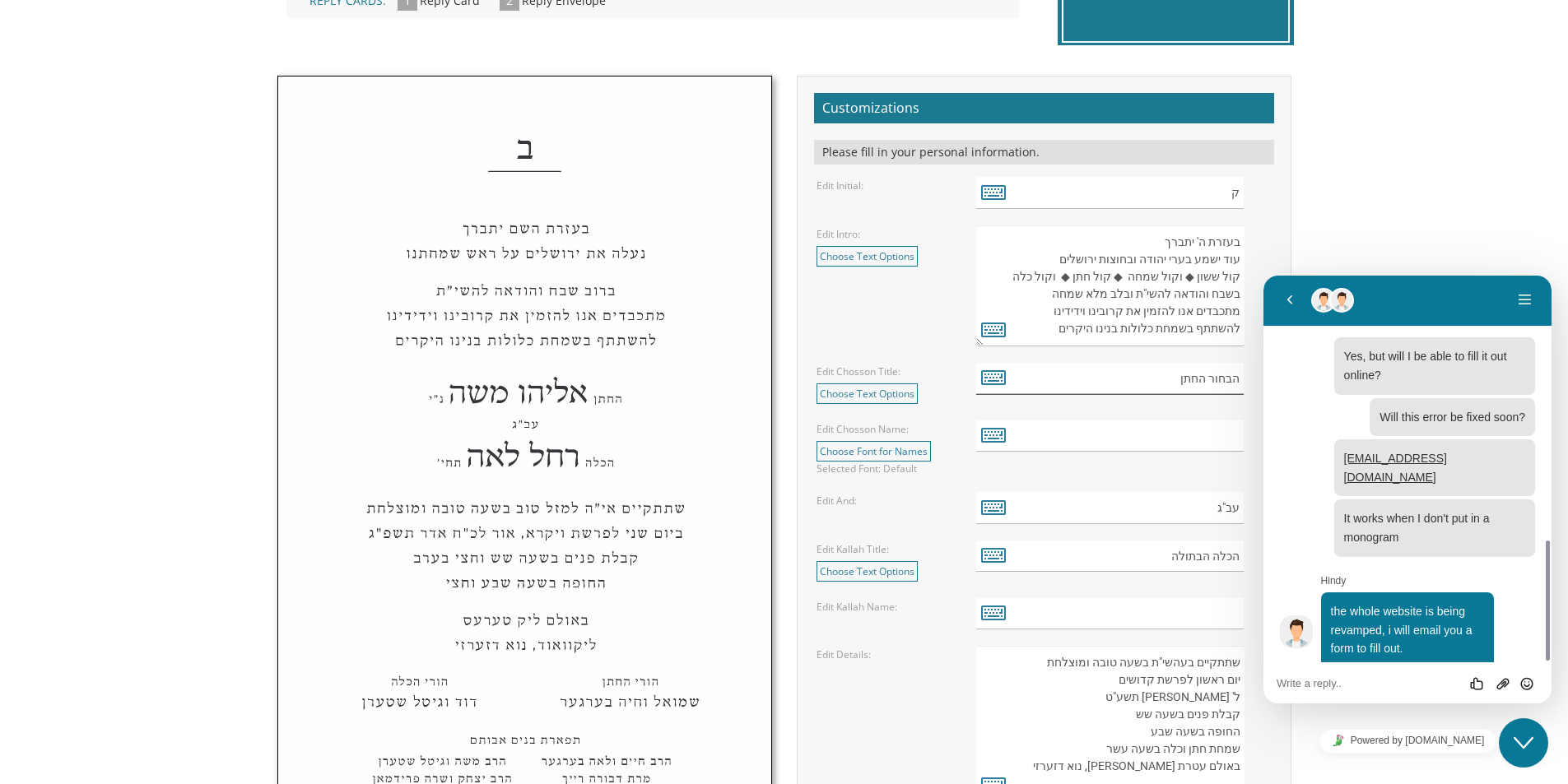
click at [1117, 388] on input "הבחור החתן" at bounding box center [1110, 379] width 268 height 32
click at [1219, 432] on input "text" at bounding box center [1110, 437] width 268 height 32
click at [984, 442] on icon at bounding box center [994, 434] width 25 height 23
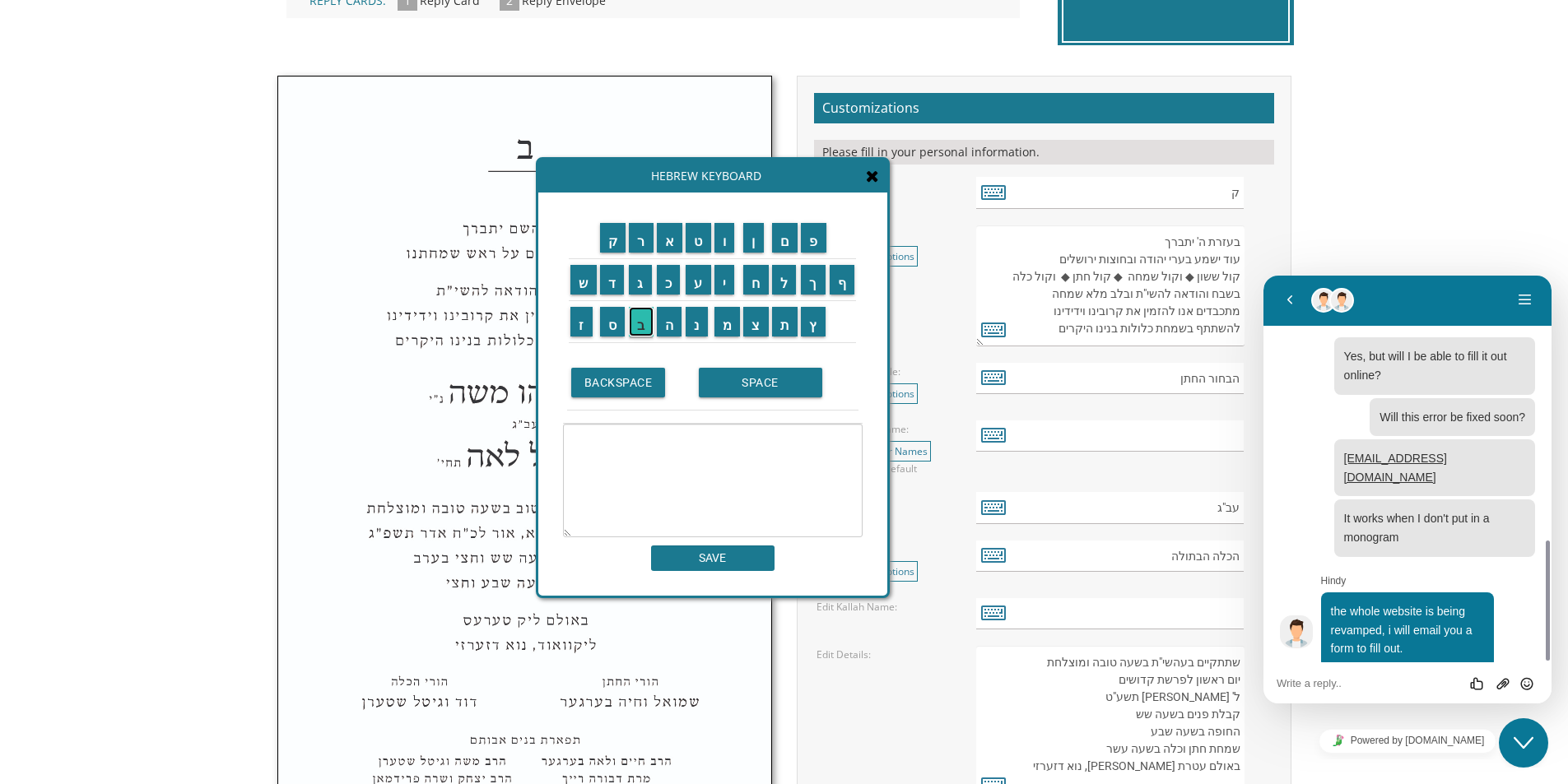
click at [635, 335] on input "ב" at bounding box center [641, 321] width 25 height 29
click at [690, 312] on input "נ" at bounding box center [696, 321] width 22 height 29
click at [723, 276] on input "י" at bounding box center [725, 279] width 20 height 29
drag, startPoint x: 726, startPoint y: 327, endPoint x: 734, endPoint y: 302, distance: 26.2
click at [726, 328] on input "מ" at bounding box center [728, 321] width 27 height 29
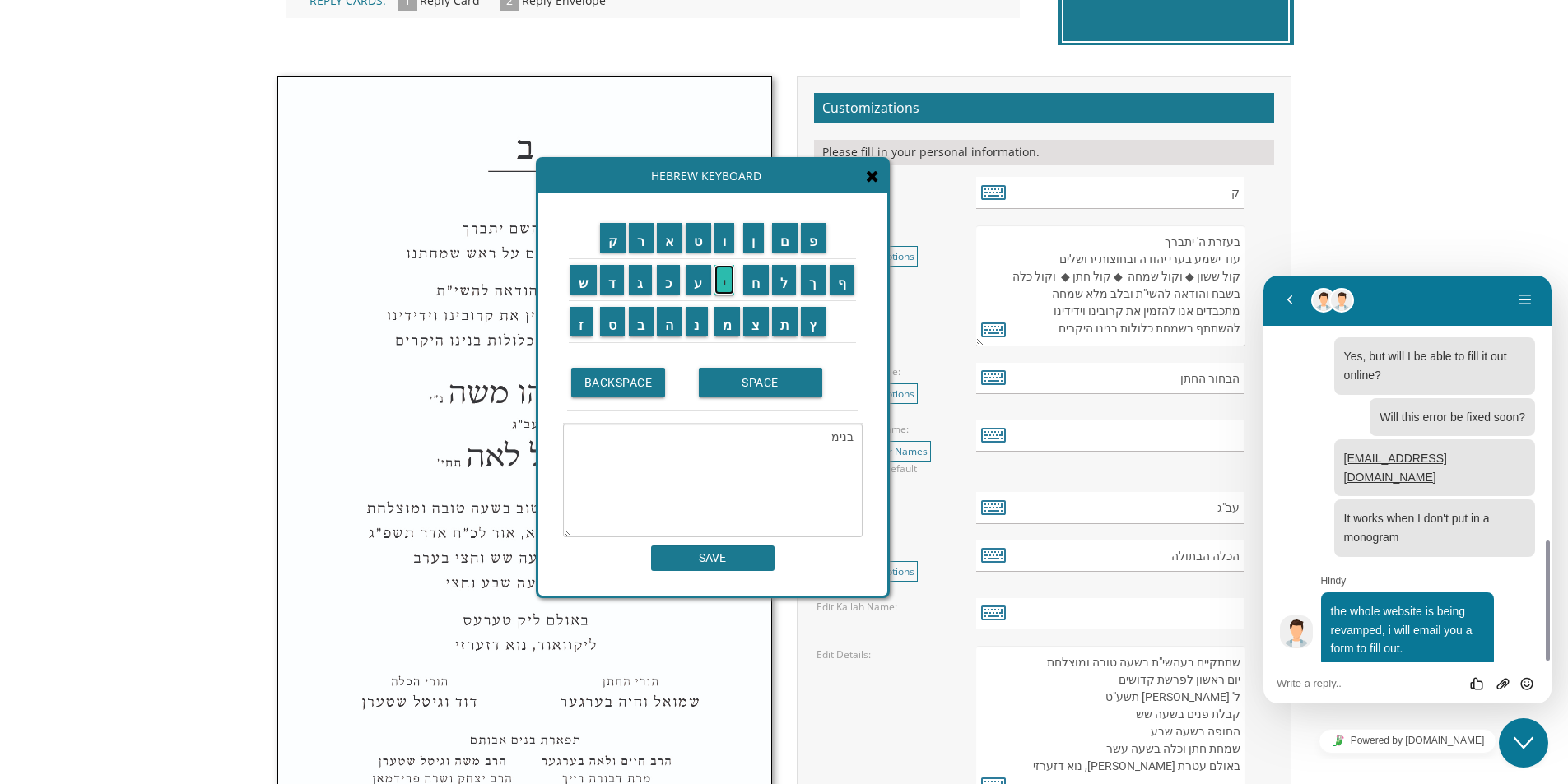
click at [723, 279] on input "י" at bounding box center [725, 279] width 20 height 29
click at [759, 250] on input "ן" at bounding box center [753, 238] width 20 height 29
drag, startPoint x: 749, startPoint y: 384, endPoint x: 731, endPoint y: 375, distance: 20.1
click at [748, 384] on input "SPACE" at bounding box center [760, 382] width 124 height 29
click at [727, 281] on input "י" at bounding box center [725, 279] width 20 height 29
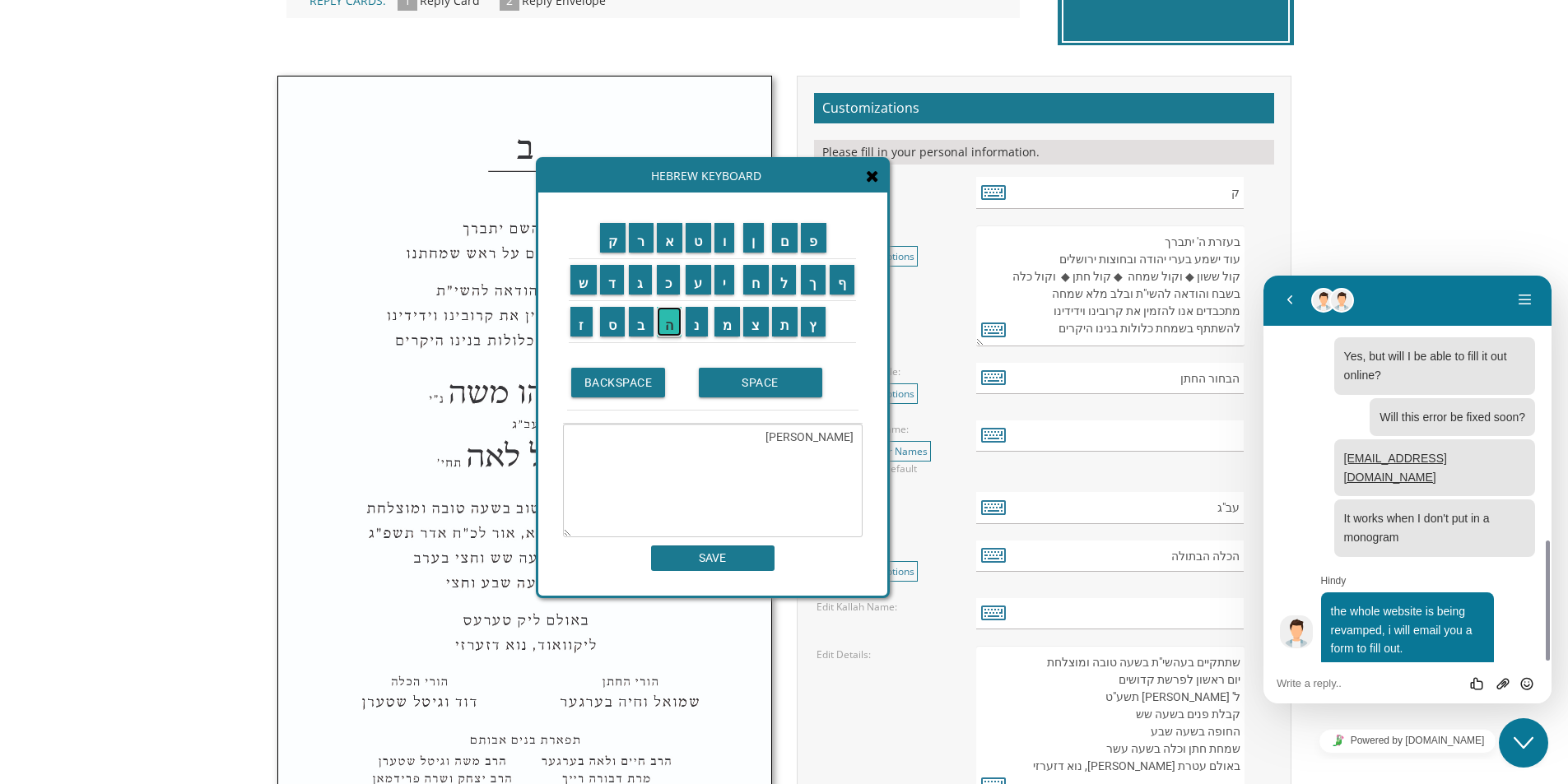
click at [674, 318] on input "ה" at bounding box center [670, 321] width 26 height 29
click at [722, 236] on input "ו" at bounding box center [725, 238] width 20 height 29
click at [607, 280] on input "ד" at bounding box center [613, 279] width 25 height 29
click at [662, 313] on input "ה" at bounding box center [670, 321] width 26 height 29
type textarea "[PERSON_NAME]"
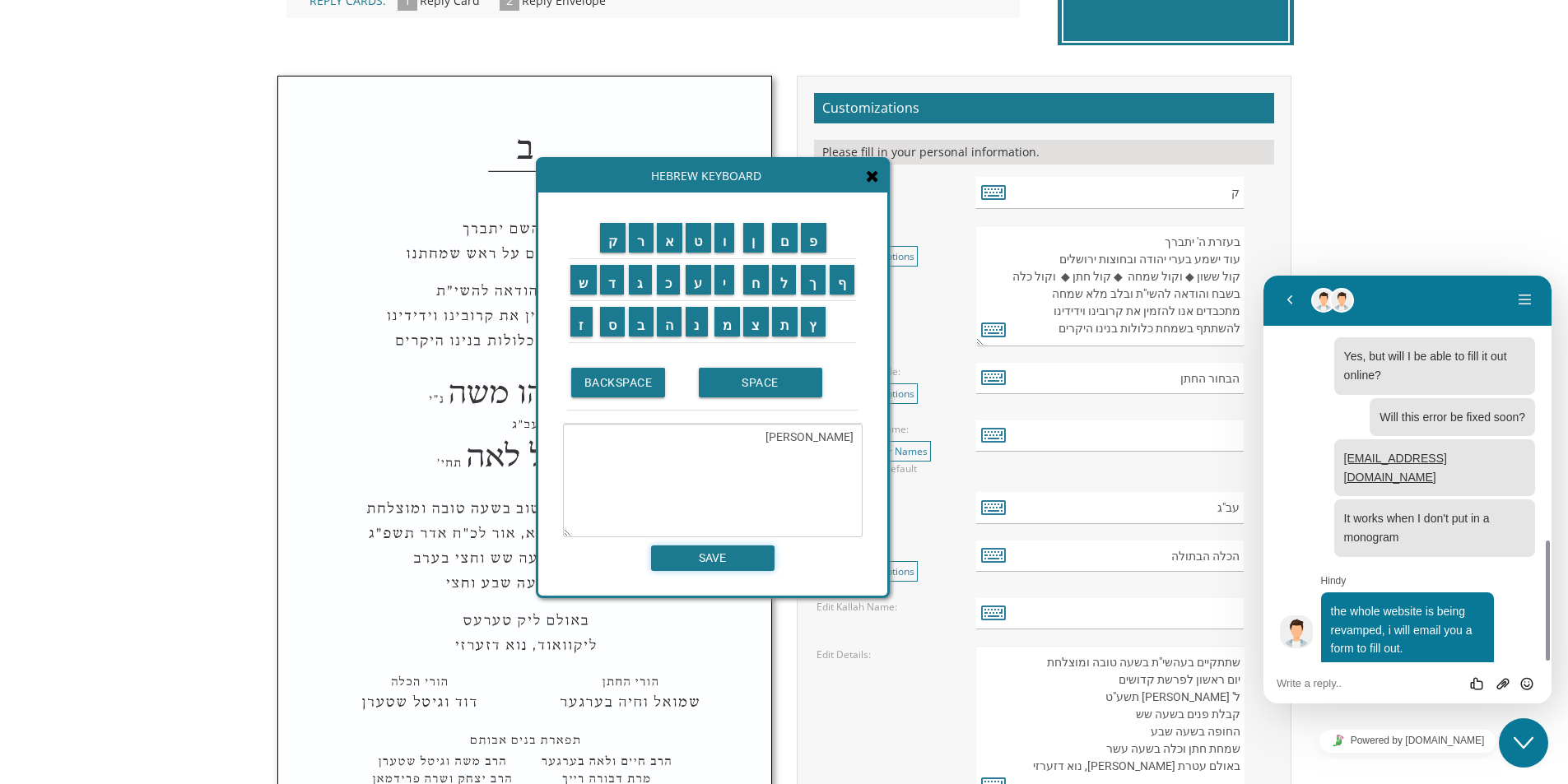
click at [746, 559] on input "SAVE" at bounding box center [712, 558] width 124 height 26
type input "[PERSON_NAME]"
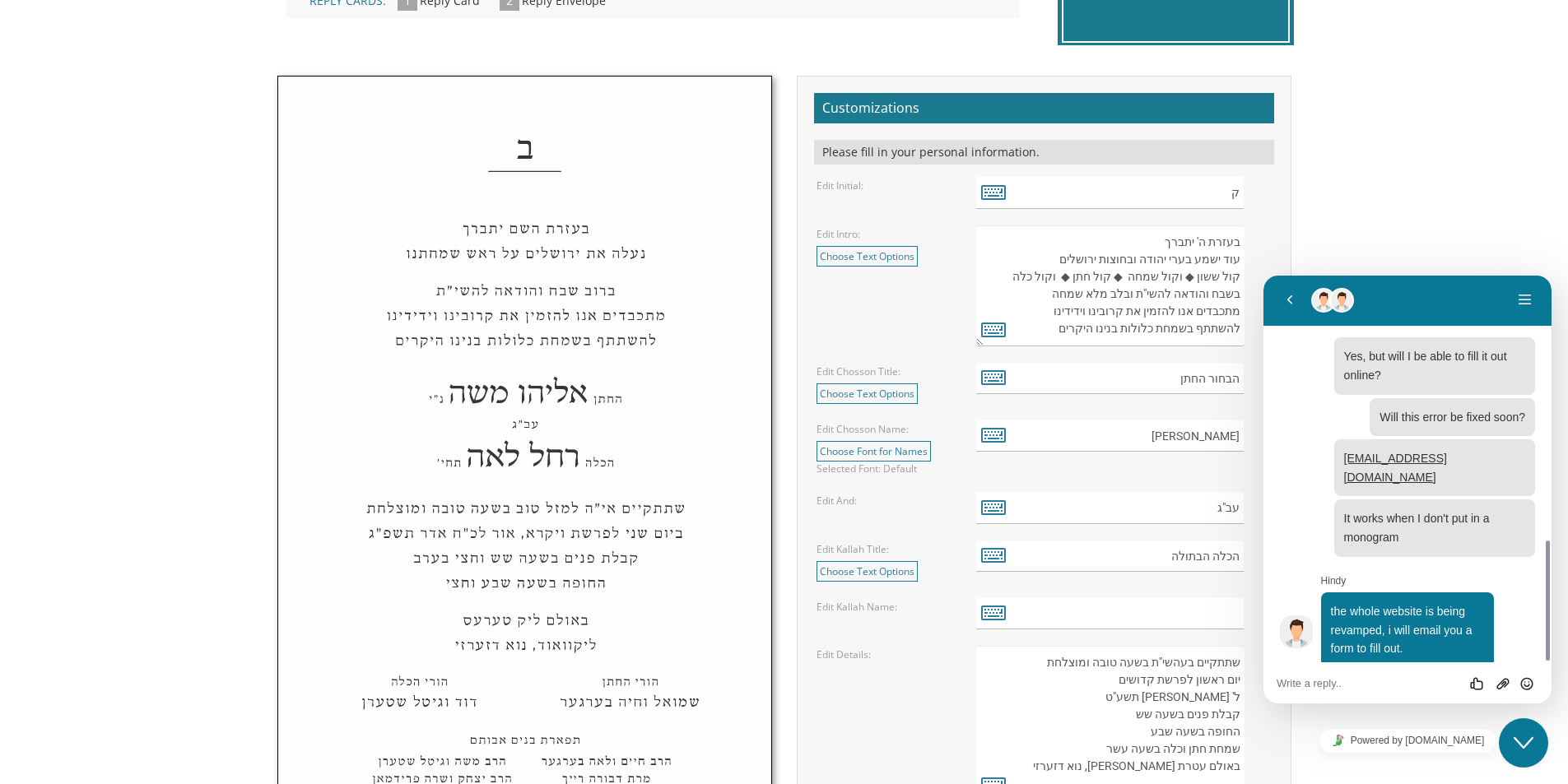
click at [1197, 588] on form "Customizations Please fill in your personal information. Edit Initial: ק Edit I…" at bounding box center [1044, 705] width 460 height 1224
click at [1190, 617] on input "text" at bounding box center [1110, 614] width 268 height 32
click at [1190, 622] on input "text" at bounding box center [1110, 614] width 268 height 32
paste input "[PERSON_NAME] נתניה"
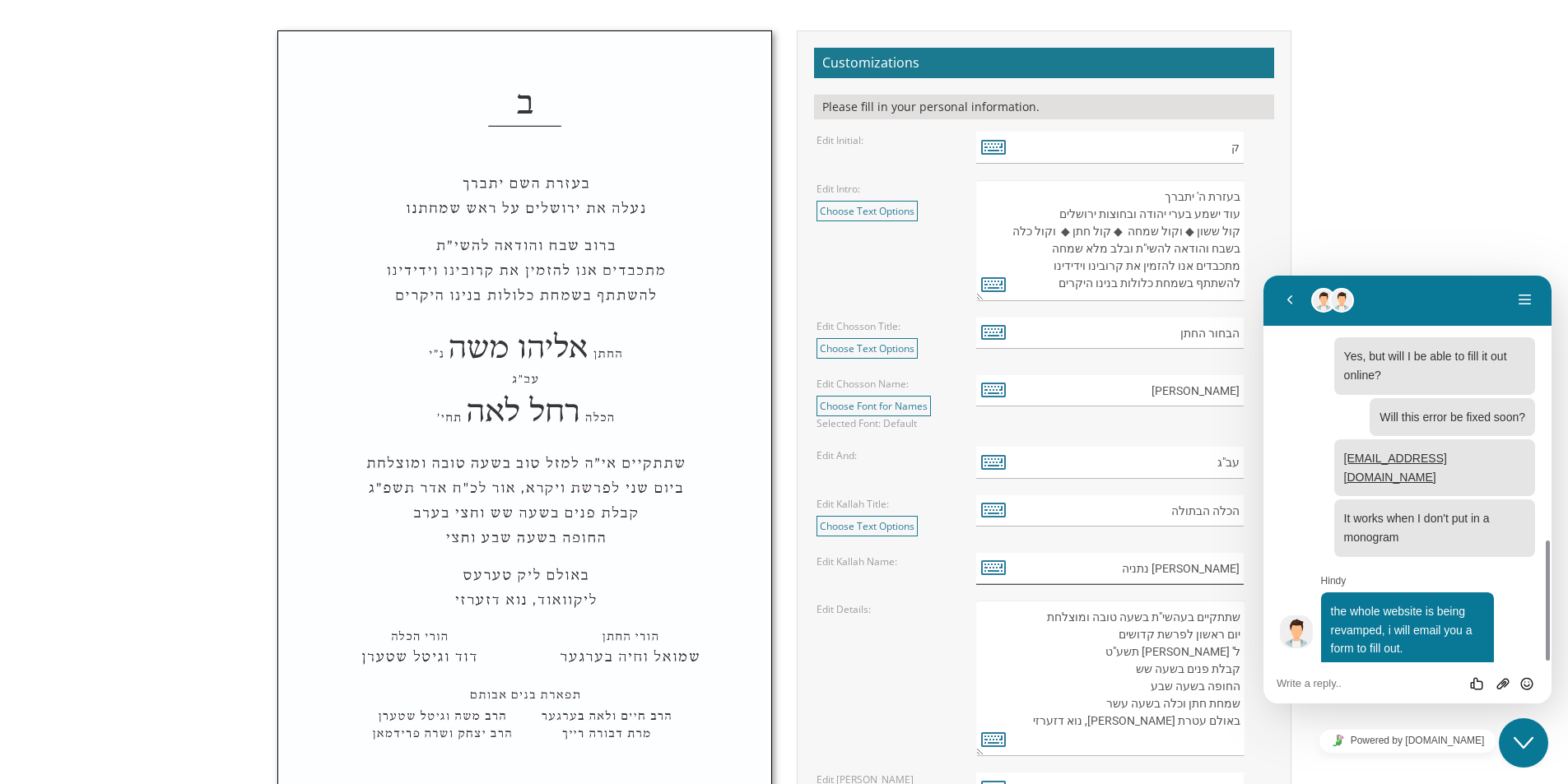
scroll to position [576, 0]
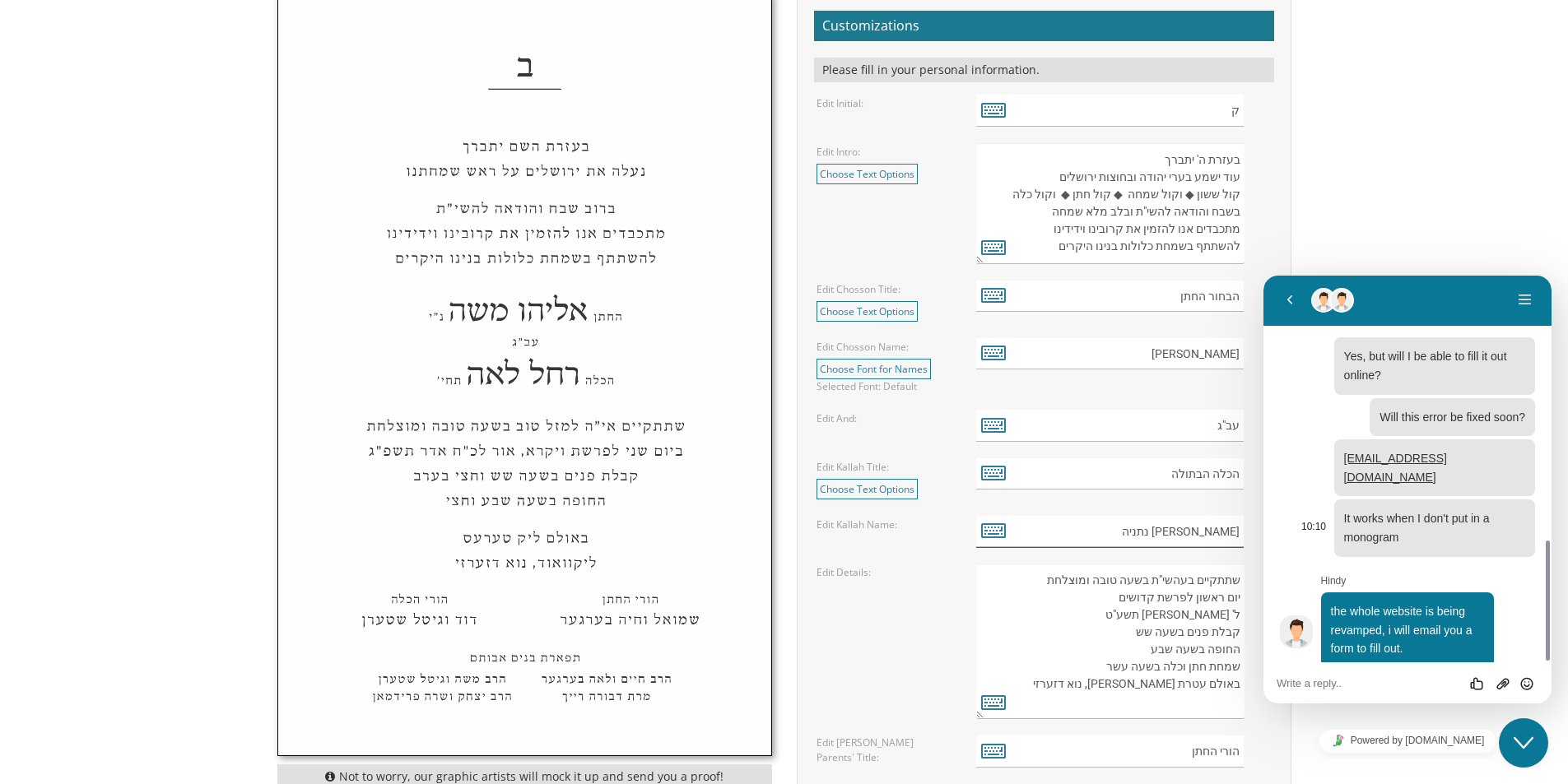
type input "[PERSON_NAME] נתניה"
drag, startPoint x: 1224, startPoint y: 596, endPoint x: 1193, endPoint y: 593, distance: 31.1
click at [1193, 593] on textarea "שתתקיים בעהשי"ת בשעה טובה ומוצלחת יום ראשון לפרשת קדושים ל' [PERSON_NAME] תשע"ט…" at bounding box center [1110, 641] width 268 height 156
click at [991, 707] on icon at bounding box center [994, 702] width 25 height 23
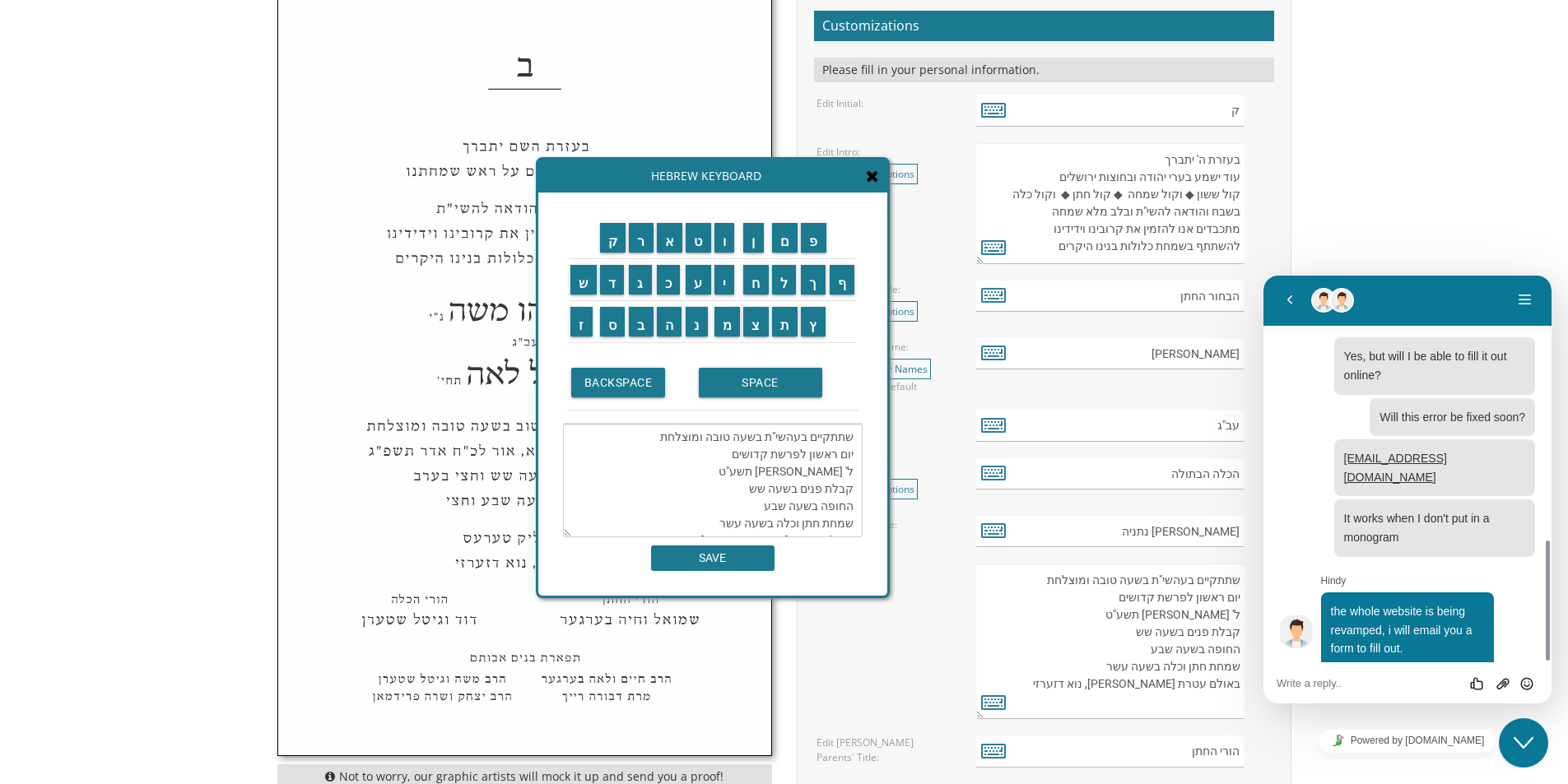
click at [811, 453] on textarea "שתתקיים בעהשי"ת בשעה טובה ומוצלחת יום ראשון לפרשת קדושים ל' [PERSON_NAME] תשע"ט…" at bounding box center [712, 481] width 300 height 114
click at [857, 457] on textarea "שתתקיים בעהשי"ת בשעה טובה ומוצלחת יום לפרשת קדושים ל' [PERSON_NAME] תשע"ט קבלת …" at bounding box center [712, 481] width 300 height 114
click at [844, 454] on textarea "שתתקיים בעהשי"ת בשעה טובה ומוצלחת יום לפרשת קדושים ל' [PERSON_NAME] תשע"ט קבלת …" at bounding box center [712, 481] width 300 height 114
click at [841, 454] on textarea "שתתקיים בעהשי"ת בשעה טובה ומוצלחת יום לפרשת קדושים ל' [PERSON_NAME] תשע"ט קבלת …" at bounding box center [712, 481] width 300 height 114
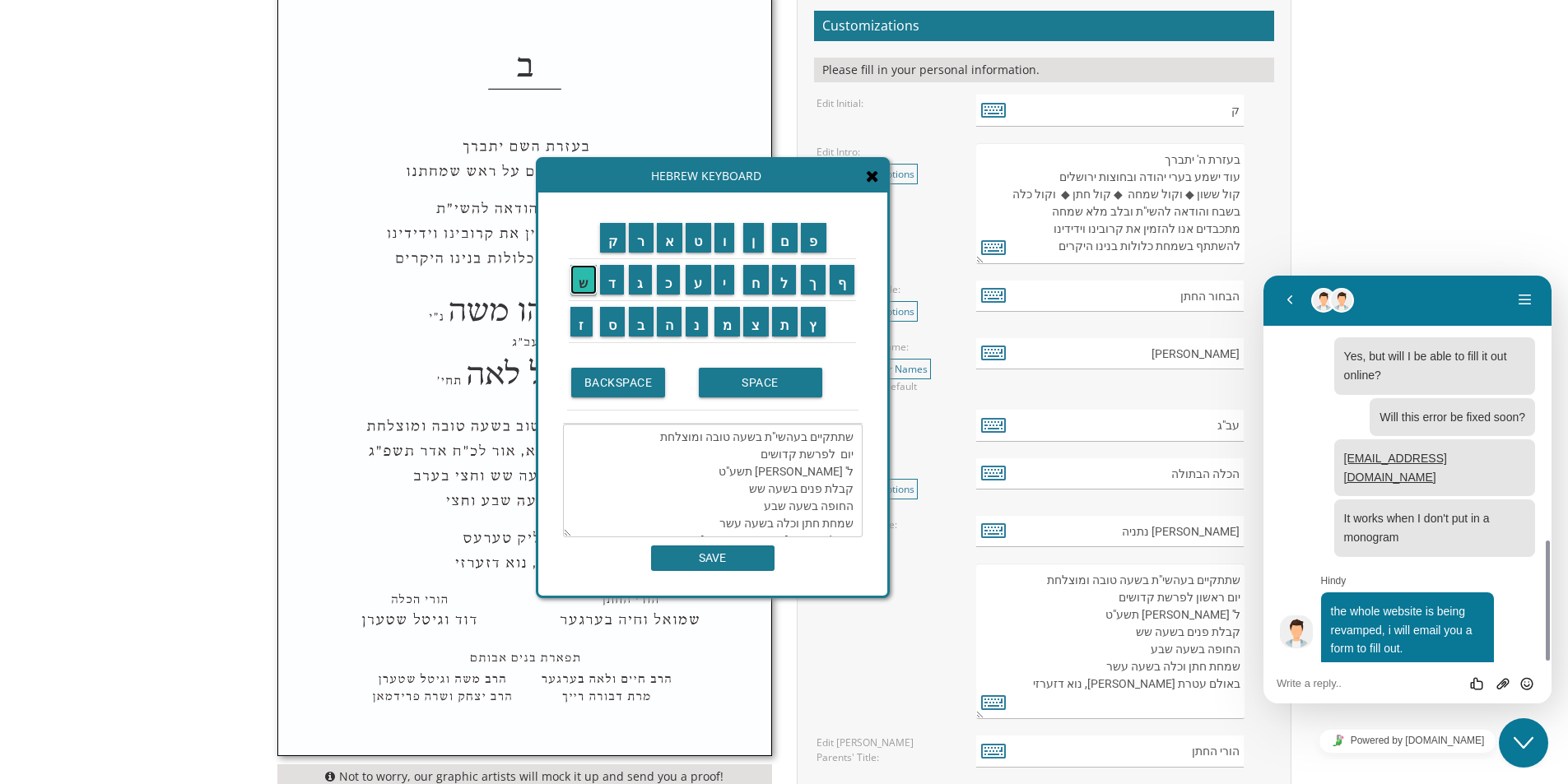
click at [579, 279] on input "ש" at bounding box center [584, 279] width 27 height 29
click at [694, 320] on input "נ" at bounding box center [696, 321] width 22 height 29
click at [727, 283] on input "י" at bounding box center [725, 279] width 20 height 29
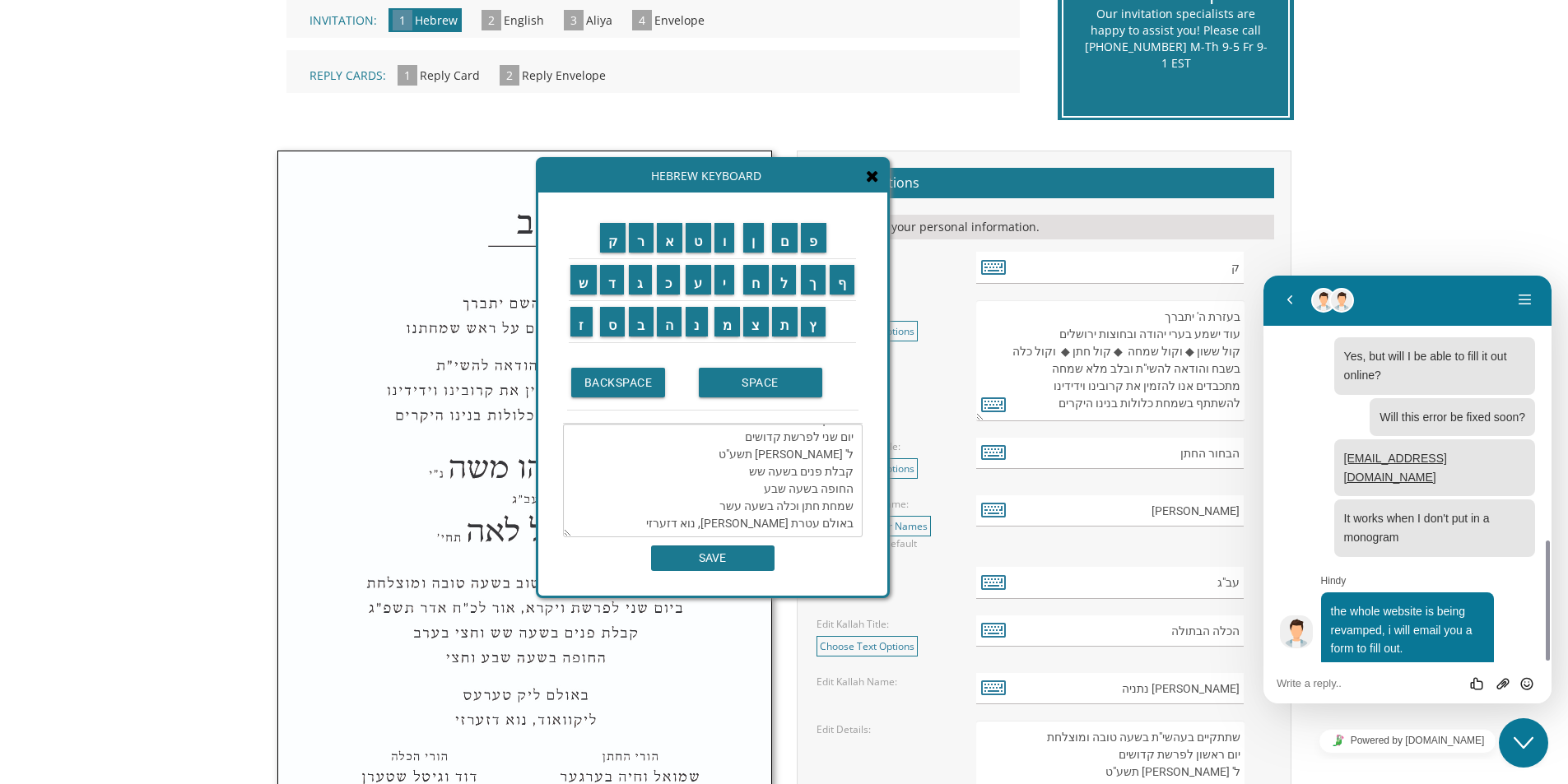
scroll to position [411, 0]
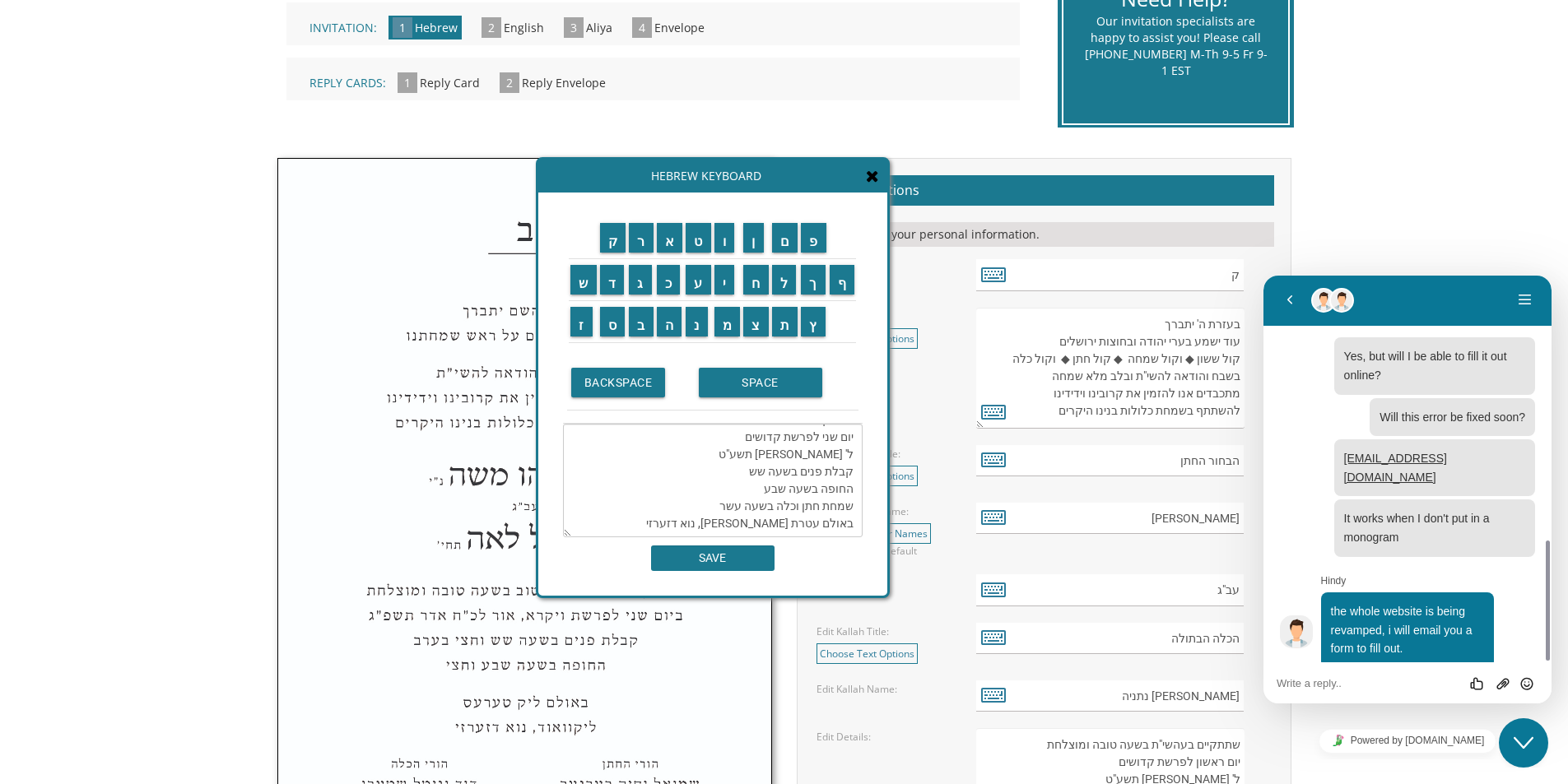
click at [711, 492] on textarea "שתתקיים בעהשי"ת בשעה טובה ומוצלחת יום שני לפרשת קדושים ל' [PERSON_NAME] תשע"ט ק…" at bounding box center [712, 481] width 300 height 114
click at [812, 465] on textarea "שתתקיים בעהשי"ת בשעה טובה ומוצלחת יום שני לפרשת קדושים ל' [PERSON_NAME] תשע"ט ק…" at bounding box center [712, 481] width 300 height 114
click at [801, 452] on textarea "שתתקיים בעהשי"ת בשעה טובה ומוצלחת יום שני לפרשת קדושים ל' [PERSON_NAME] תשע"ט ק…" at bounding box center [712, 481] width 300 height 114
click at [768, 453] on textarea "שתתקיים בעהשי"ת בשעה טובה ומוצלחת יום שני לפרשת קדושים ל' [PERSON_NAME] תשע"ט ק…" at bounding box center [712, 481] width 300 height 114
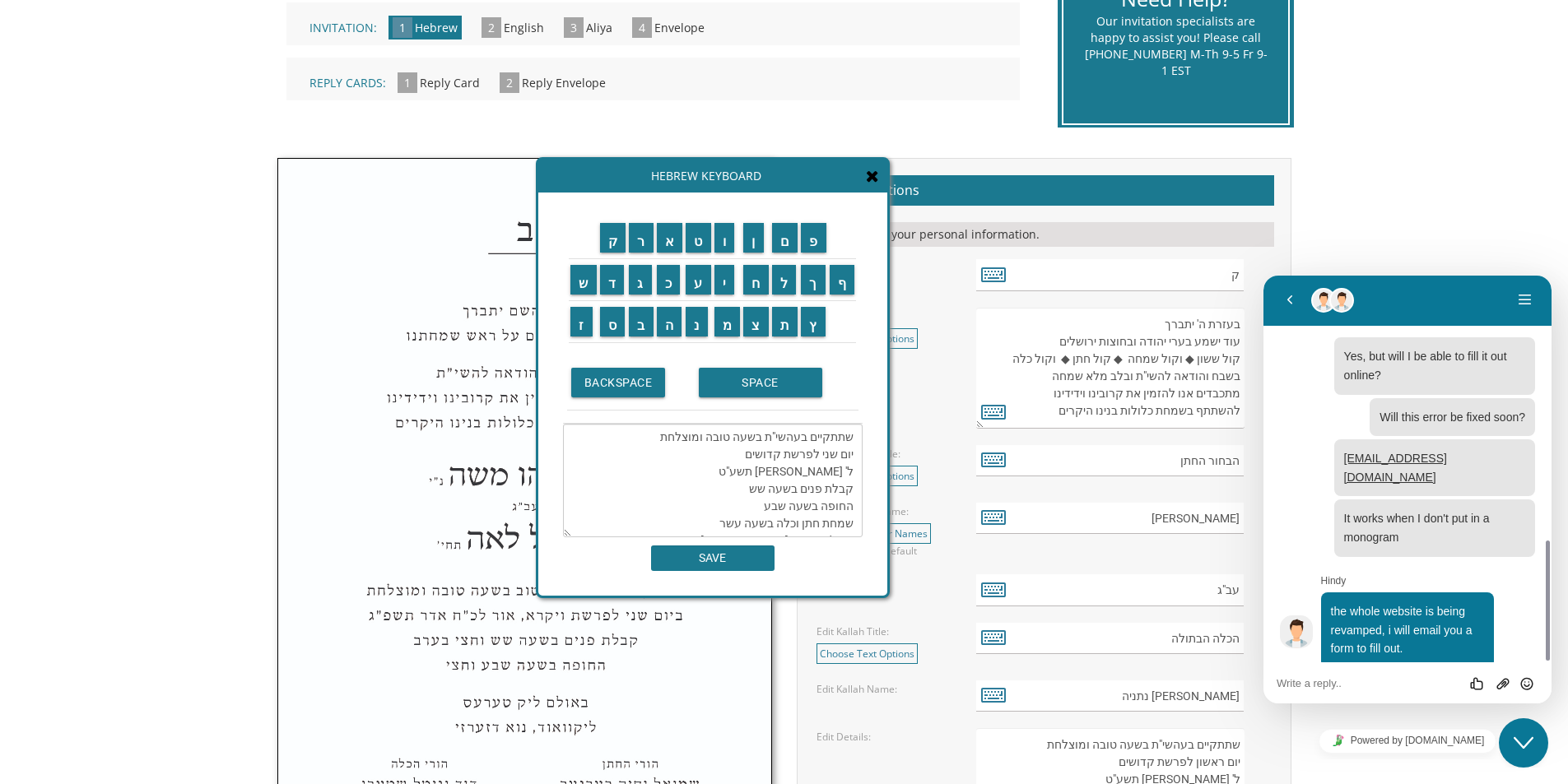
click at [768, 453] on textarea "שתתקיים בעהשי"ת בשעה טובה ומוצלחת יום שני לפרשת קדושים ל' [PERSON_NAME] תשע"ט ק…" at bounding box center [712, 481] width 300 height 114
click at [817, 452] on textarea "שתתקיים בעהשי"ת בשעה טובה ומוצלחת יום שני לפרשת ל' [PERSON_NAME] תשע"ט קבלת פני…" at bounding box center [712, 481] width 300 height 114
click at [782, 446] on textarea "שתתקיים בעהשי"ת בשעה טובה ומוצלחת יום שני לפרשת ל' [PERSON_NAME] תשע"ט קבלת פני…" at bounding box center [712, 481] width 300 height 114
type textarea "שתתקיים בעהשי"ת בשעה טובה ומוצלחת יום שני לפרשת ל' [PERSON_NAME] תשע"ט קבלת פני…"
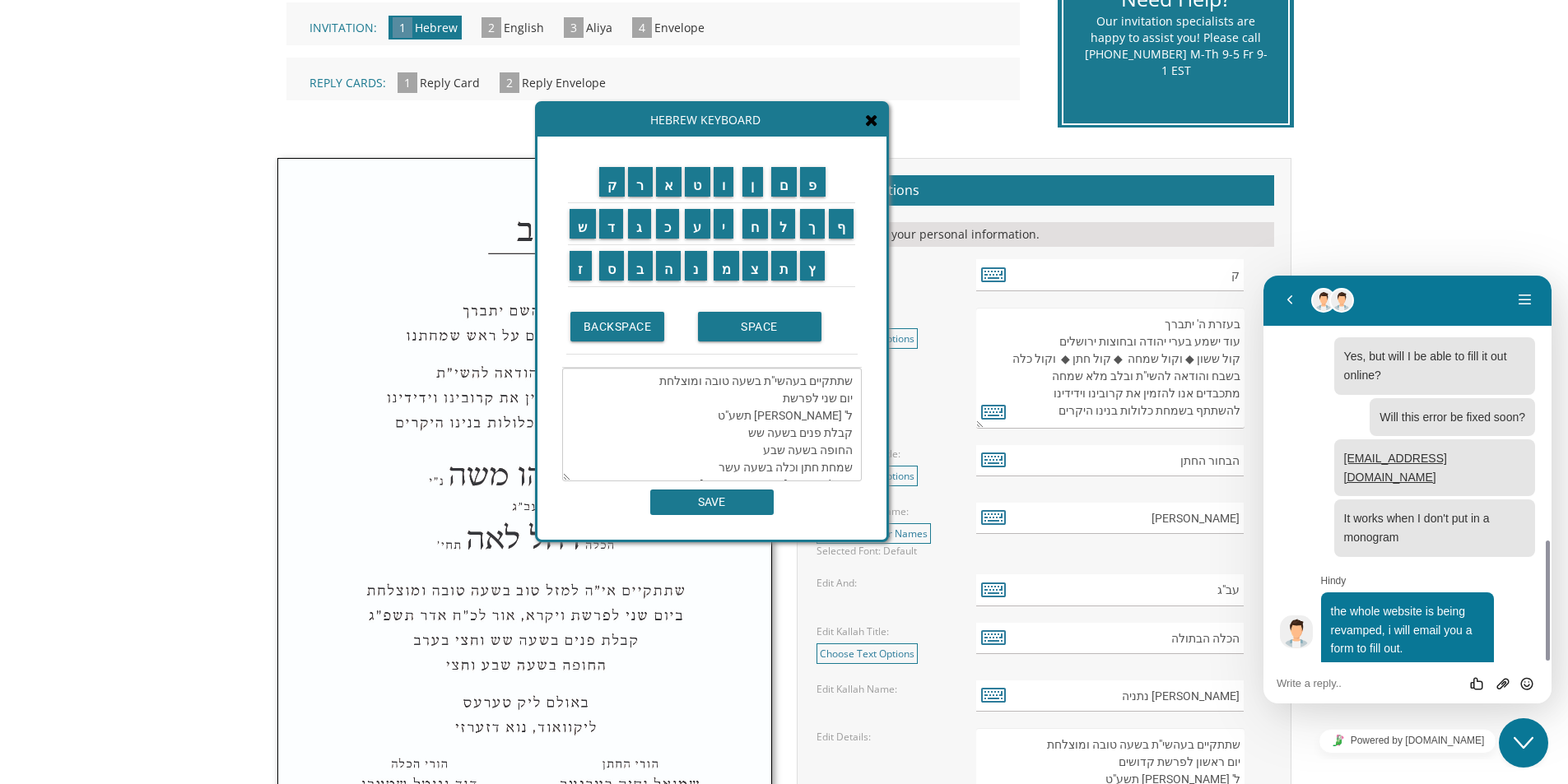
drag, startPoint x: 711, startPoint y: 171, endPoint x: 711, endPoint y: 115, distance: 56.0
click at [711, 115] on div "Hebrew Keyboard" at bounding box center [712, 120] width 349 height 33
click at [1326, 688] on textarea at bounding box center [1408, 683] width 262 height 13
type textarea "If I fill it out online will it go through?"
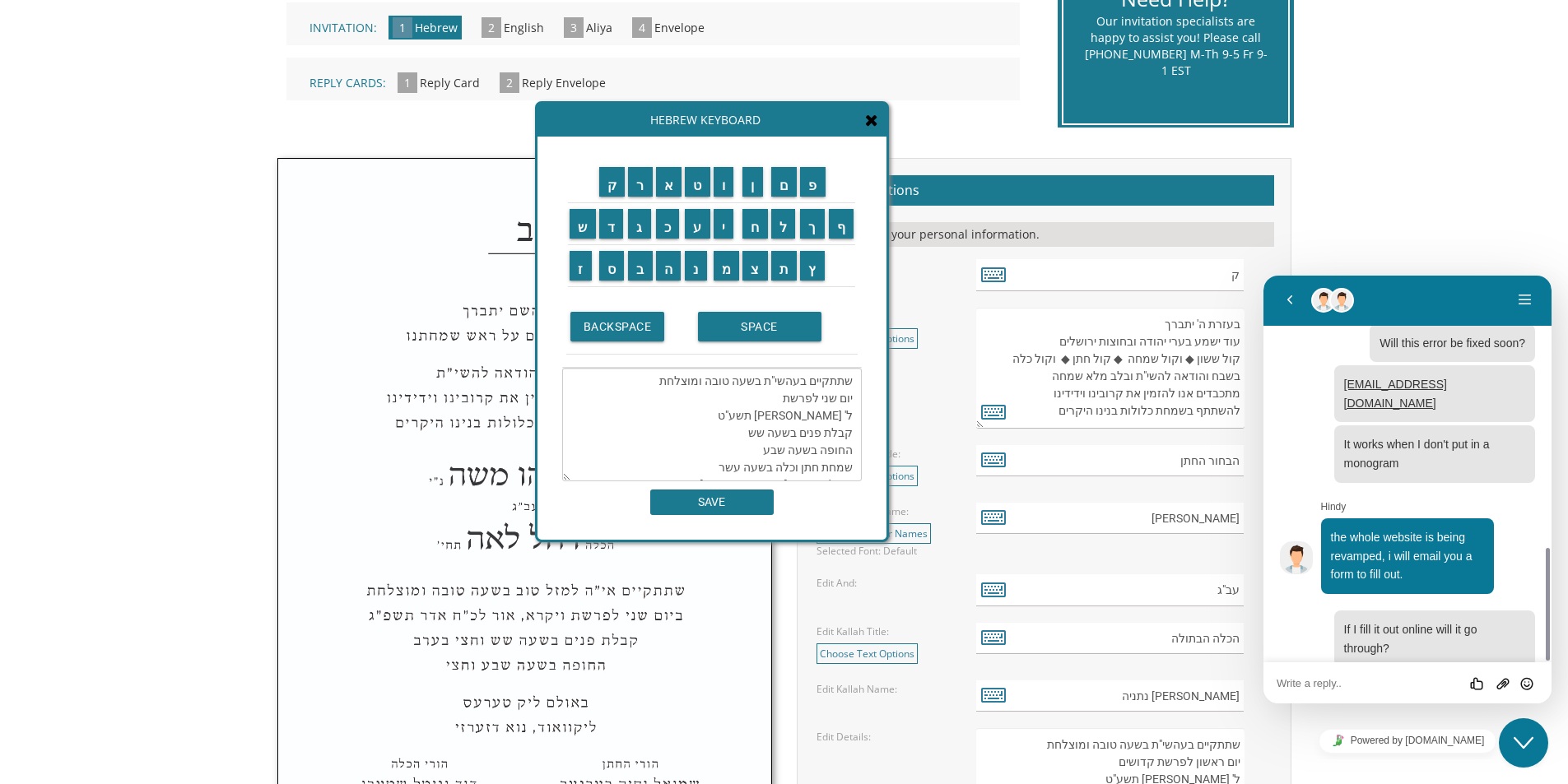
click at [773, 403] on textarea "שתתקיים בעהשי"ת בשעה טובה ומוצלחת יום שני לפרשת ל' [PERSON_NAME] תשע"ט קבלת פני…" at bounding box center [712, 424] width 300 height 114
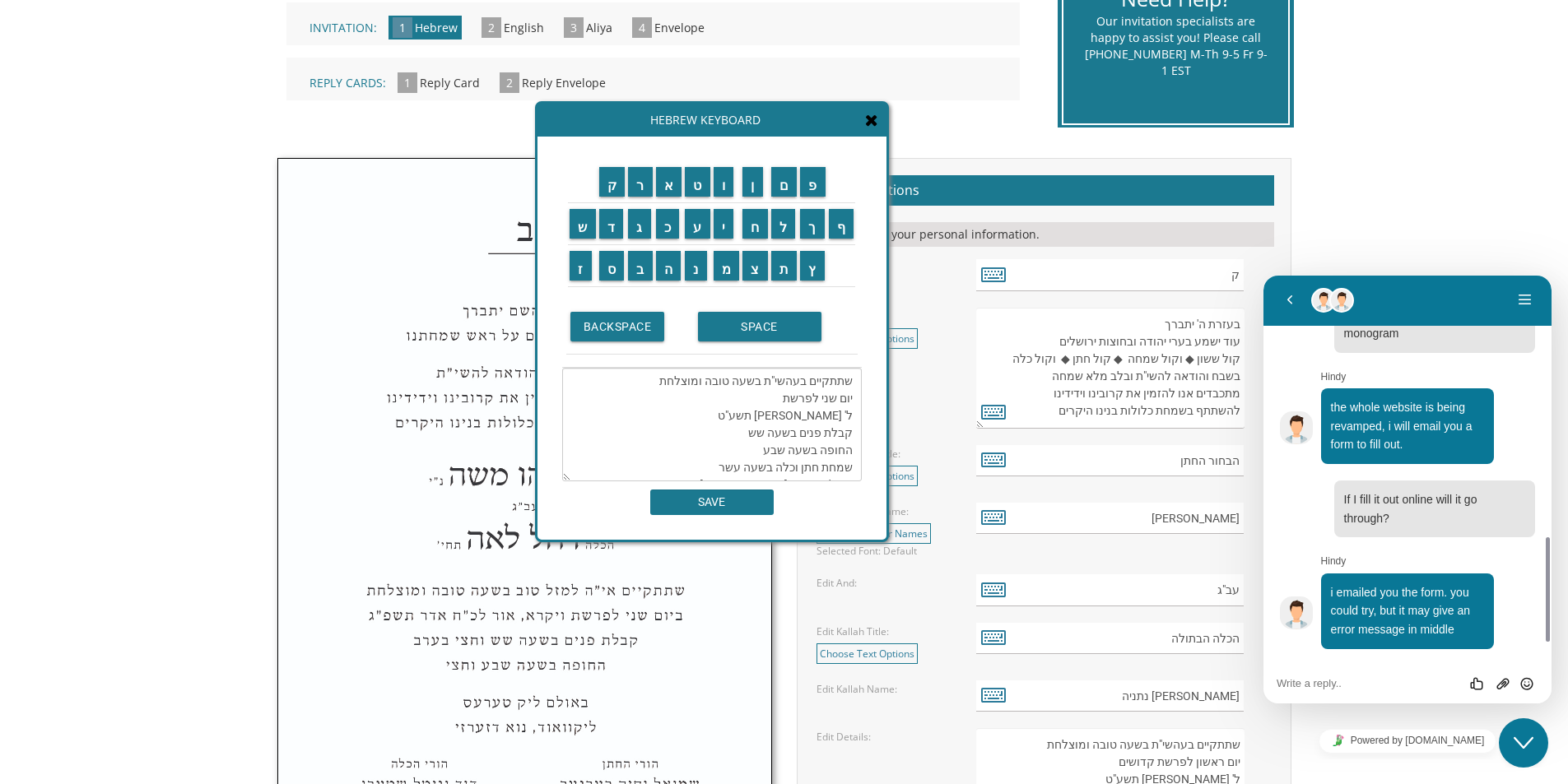
scroll to position [1036, 0]
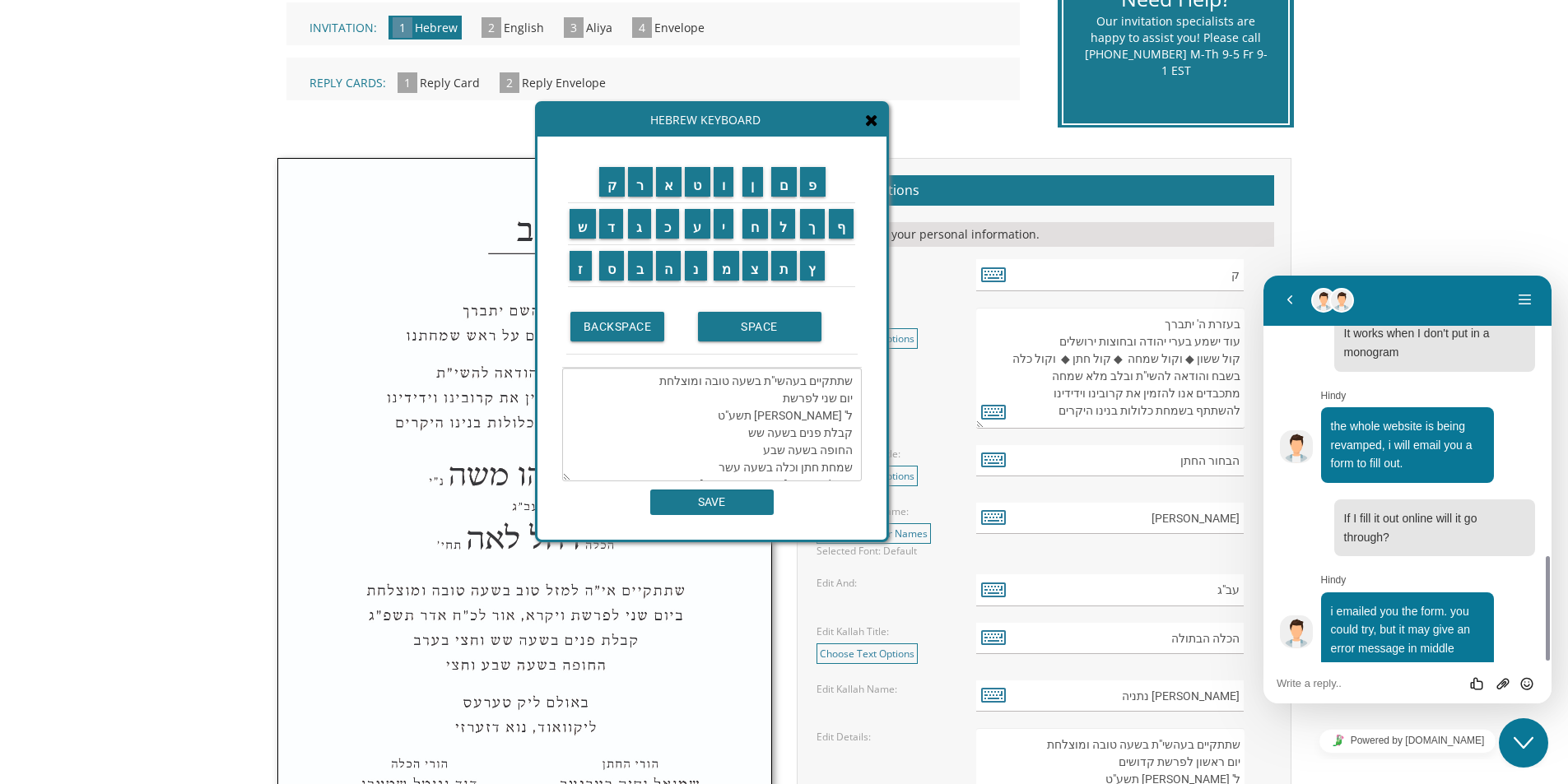
click at [1381, 673] on div "Rate this chat Upload File Insert emoji" at bounding box center [1408, 683] width 288 height 41
click at [1329, 675] on div "Rate this chat Upload File Insert emoji" at bounding box center [1408, 683] width 262 height 15
click at [1338, 691] on div "Rate this chat Upload File Insert emoji" at bounding box center [1408, 683] width 288 height 41
click at [1358, 679] on textarea at bounding box center [1408, 683] width 262 height 13
type textarea "Ok"
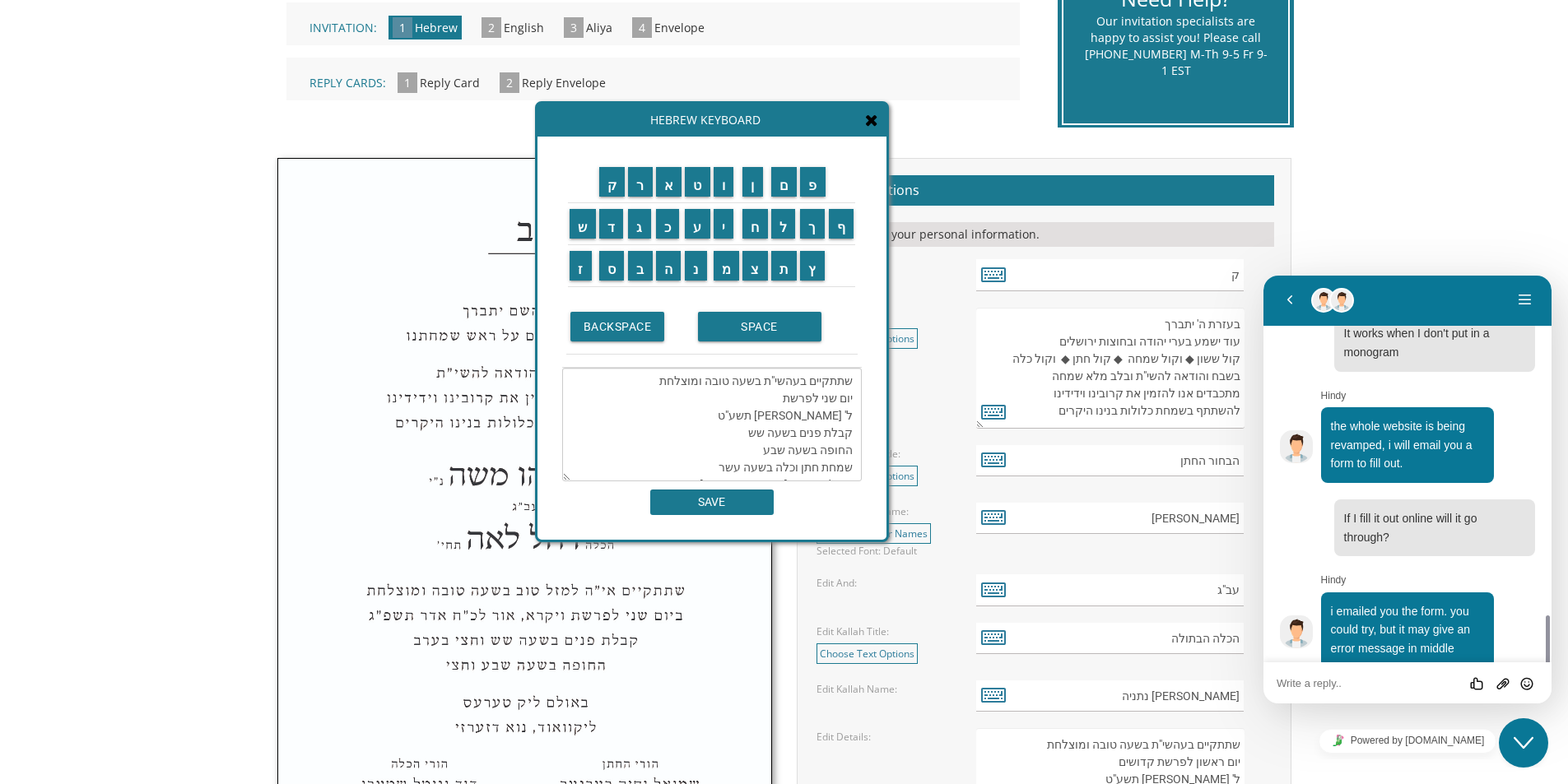
scroll to position [1091, 0]
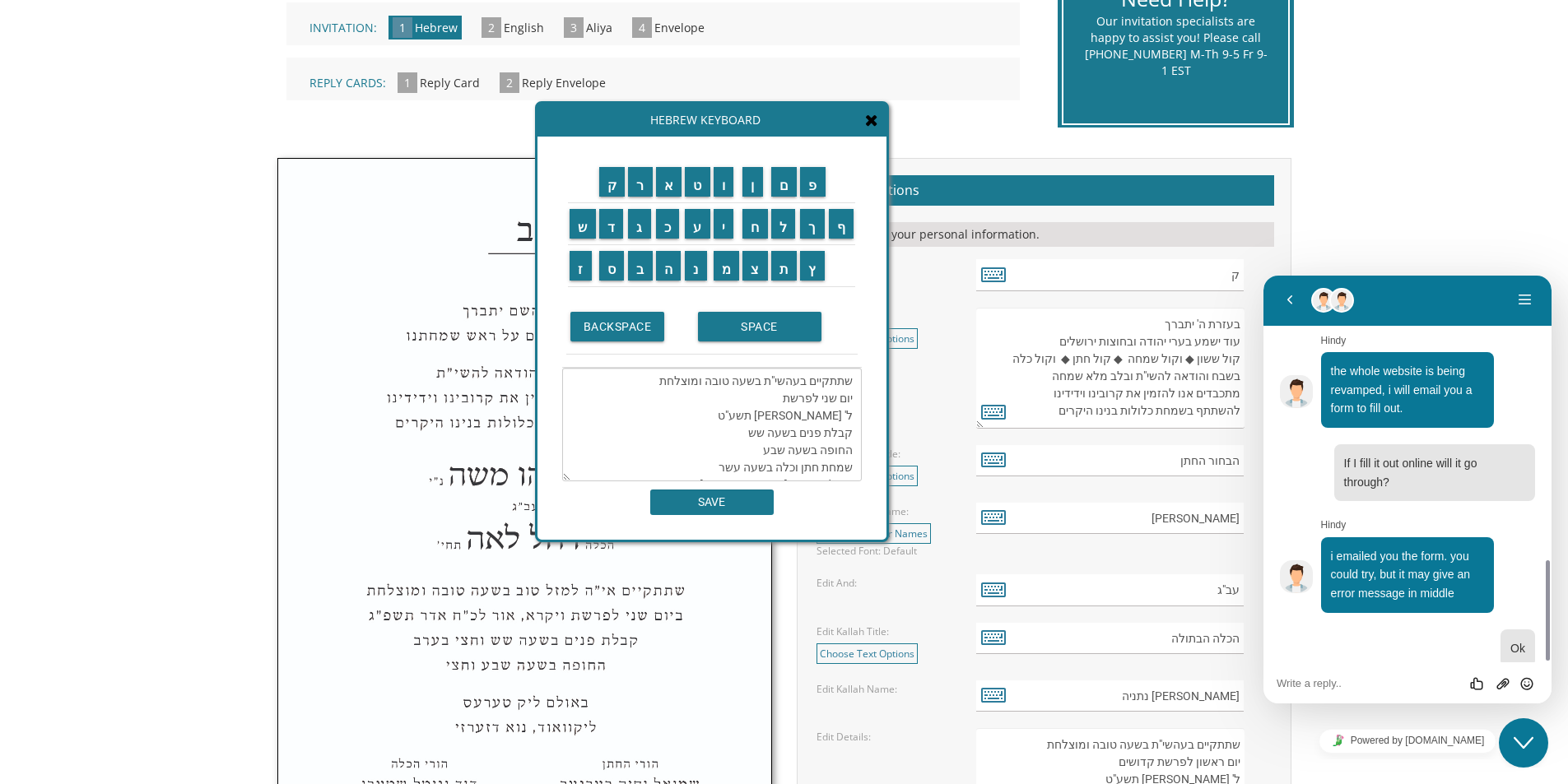
click at [762, 423] on textarea "שתתקיים בעהשי"ת בשעה טובה ומוצלחת יום שני לפרשת ל' [PERSON_NAME] תשע"ט קבלת פני…" at bounding box center [712, 424] width 300 height 114
click at [765, 399] on textarea "שתתקיים בעהשי"ת בשעה טובה ומוצלחת יום שני לפרשת ל' [PERSON_NAME] תשע"ט קבלת פני…" at bounding box center [712, 424] width 300 height 114
click at [771, 397] on textarea "שתתקיים בעהשי"ת בשעה טובה ומוצלחת יום שני לפרשת ל' [PERSON_NAME] תשע"ט קבלת פני…" at bounding box center [712, 424] width 300 height 114
click at [753, 409] on textarea "שתתקיים בעהשי"ת בשעה טובה ומוצלחת יום שני לפרשת ל' [PERSON_NAME] תשע"ט קבלת פני…" at bounding box center [712, 424] width 300 height 114
click at [776, 392] on textarea "שתתקיים בעהשי"ת בשעה טובה ומוצלחת יום שני לפרשת ל' [PERSON_NAME] תשע"ט קבלת פני…" at bounding box center [712, 424] width 300 height 114
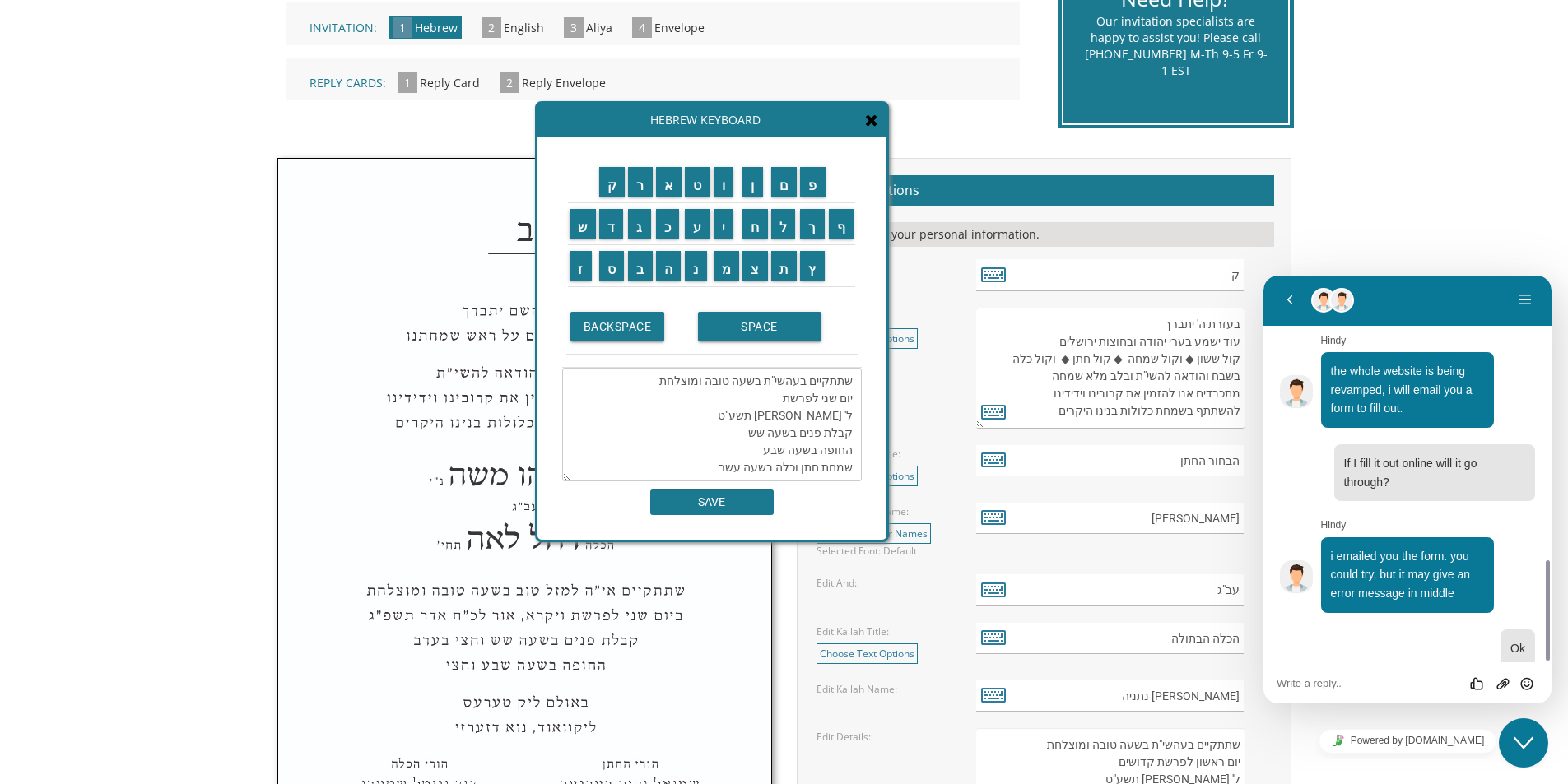
drag, startPoint x: 776, startPoint y: 396, endPoint x: 813, endPoint y: 416, distance: 42.1
click at [813, 416] on textarea "שתתקיים בעהשי"ת בשעה טובה ומוצלחת יום שני לפרשת ל' [PERSON_NAME] תשע"ט קבלת פני…" at bounding box center [712, 424] width 300 height 114
click at [779, 400] on textarea "שתתקיים בעהשי"ת בשעה טובה ומוצלחת יום שני לפרשת ל' [PERSON_NAME] תשע"ט קבלת פני…" at bounding box center [712, 424] width 300 height 114
click at [781, 398] on textarea "שתתקיים בעהשי"ת בשעה טובה ומוצלחת יום שני לפרשת ל' [PERSON_NAME] תשע"ט קבלת פני…" at bounding box center [712, 424] width 300 height 114
click at [771, 394] on textarea "שתתקיים בעהשי"ת בשעה טובה ומוצלחת יום שני לפרשת ל' [PERSON_NAME] תשע"ט קבלת פני…" at bounding box center [712, 424] width 300 height 114
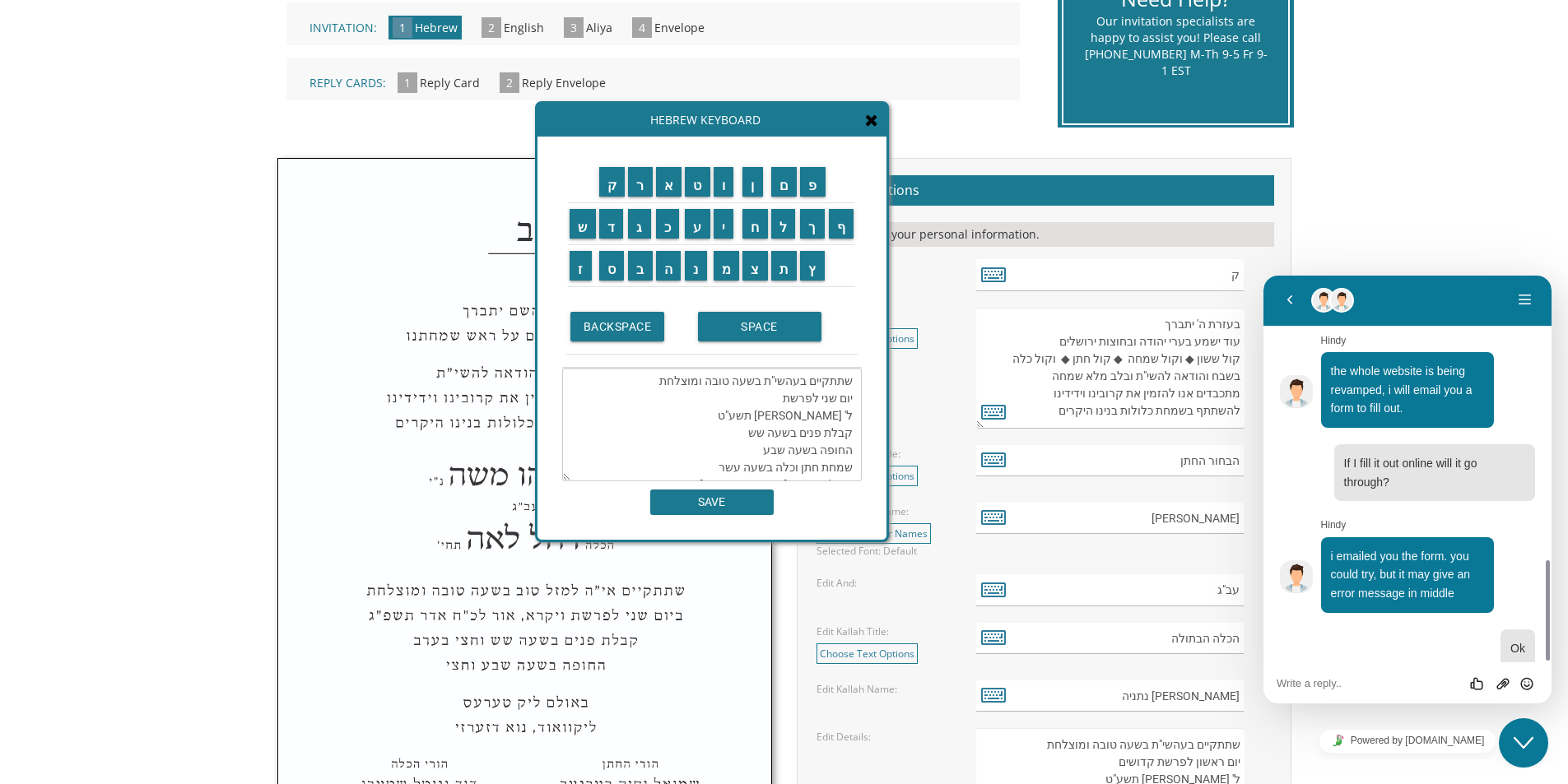
click at [781, 395] on textarea "שתתקיים בעהשי"ת בשעה טובה ומוצלחת יום שני לפרשת ל' [PERSON_NAME] תשע"ט קבלת פני…" at bounding box center [712, 424] width 300 height 114
click at [770, 395] on textarea "שתתקיים בעהשי"ת בשעה טובה ומוצלחת יום שני לפרשת ל' [PERSON_NAME] תשע"ט קבלת פני…" at bounding box center [712, 424] width 300 height 114
drag, startPoint x: 782, startPoint y: 399, endPoint x: 857, endPoint y: 424, distance: 79.1
click at [857, 424] on textarea "שתתקיים בעהשי"ת בשעה טובה ומוצלחת יום שני לפרשת ל' [PERSON_NAME] תשע"ט קבלת פני…" at bounding box center [712, 424] width 300 height 114
click at [855, 425] on textarea "שתתקיים בעהשי"ת בשעה טובה ומוצלחת יום שני לפרשת ל' [PERSON_NAME] תשע"ט קבלת פני…" at bounding box center [712, 424] width 300 height 114
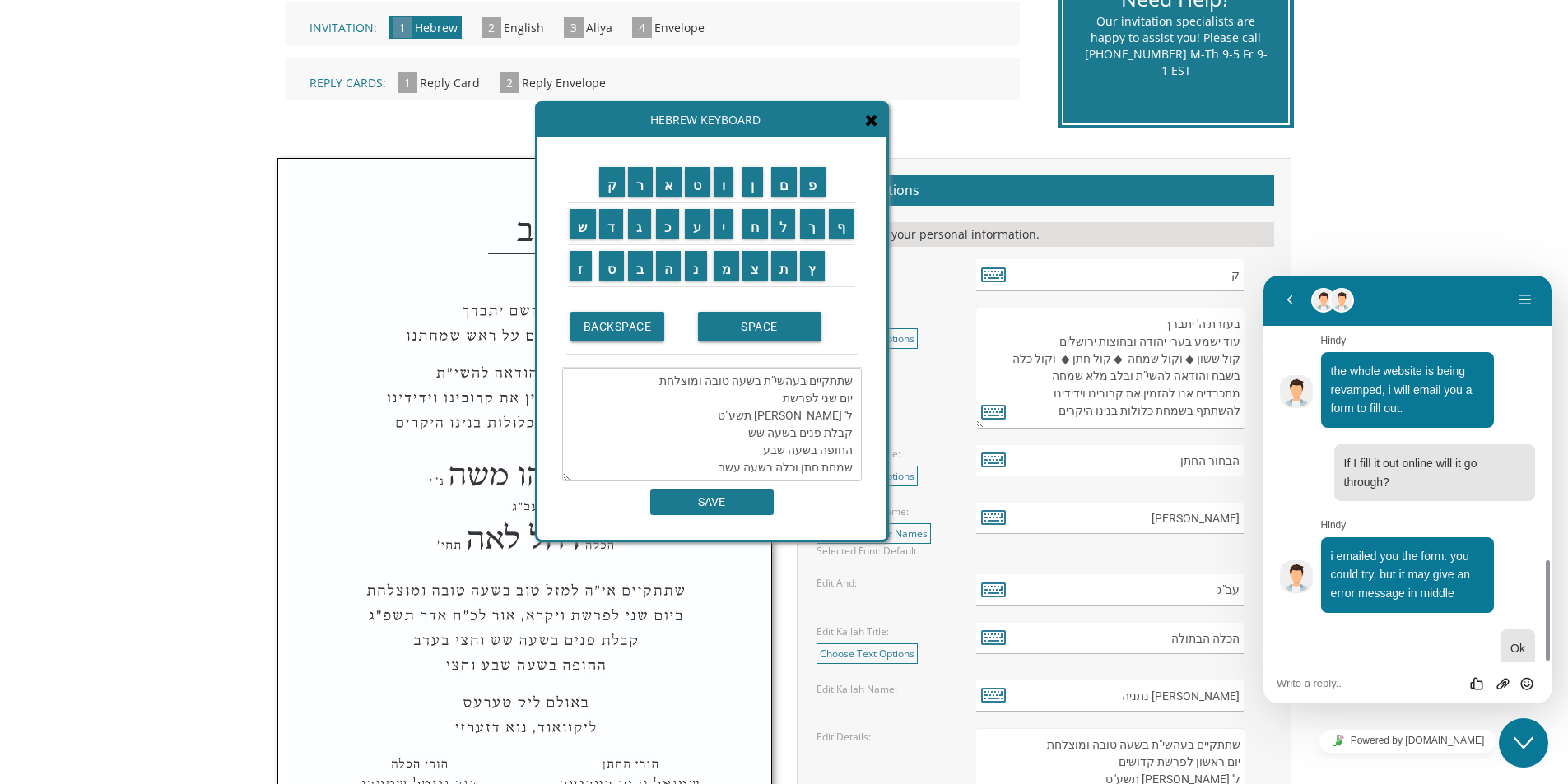
click at [775, 401] on textarea "שתתקיים בעהשי"ת בשעה טובה ומוצלחת יום שני לפרשת ל' [PERSON_NAME] תשע"ט קבלת פני…" at bounding box center [712, 424] width 300 height 114
click at [774, 397] on textarea "שתתקיים בעהשי"ת בשעה טובה ומוצלחת יום שני לפרשת ל' [PERSON_NAME] תשע"ט קבלת פני…" at bounding box center [712, 424] width 300 height 114
click at [749, 424] on textarea "שתתקיים בעהשי"ת בשעה טובה ומוצלחת יום שני לפרשת ל' [PERSON_NAME] תשע"ט קבלת פני…" at bounding box center [712, 424] width 300 height 114
click at [758, 400] on textarea "שתתקיים בעהשי"ת בשעה טובה ומוצלחת יום שני לפרשת ל' [PERSON_NAME] תשע"ט קבלת פני…" at bounding box center [712, 424] width 300 height 114
click at [775, 397] on textarea "שתתקיים בעהשי"ת בשעה טובה ומוצלחת יום שני לפרשת ל' [PERSON_NAME] תשע"ט קבלת פני…" at bounding box center [712, 424] width 300 height 114
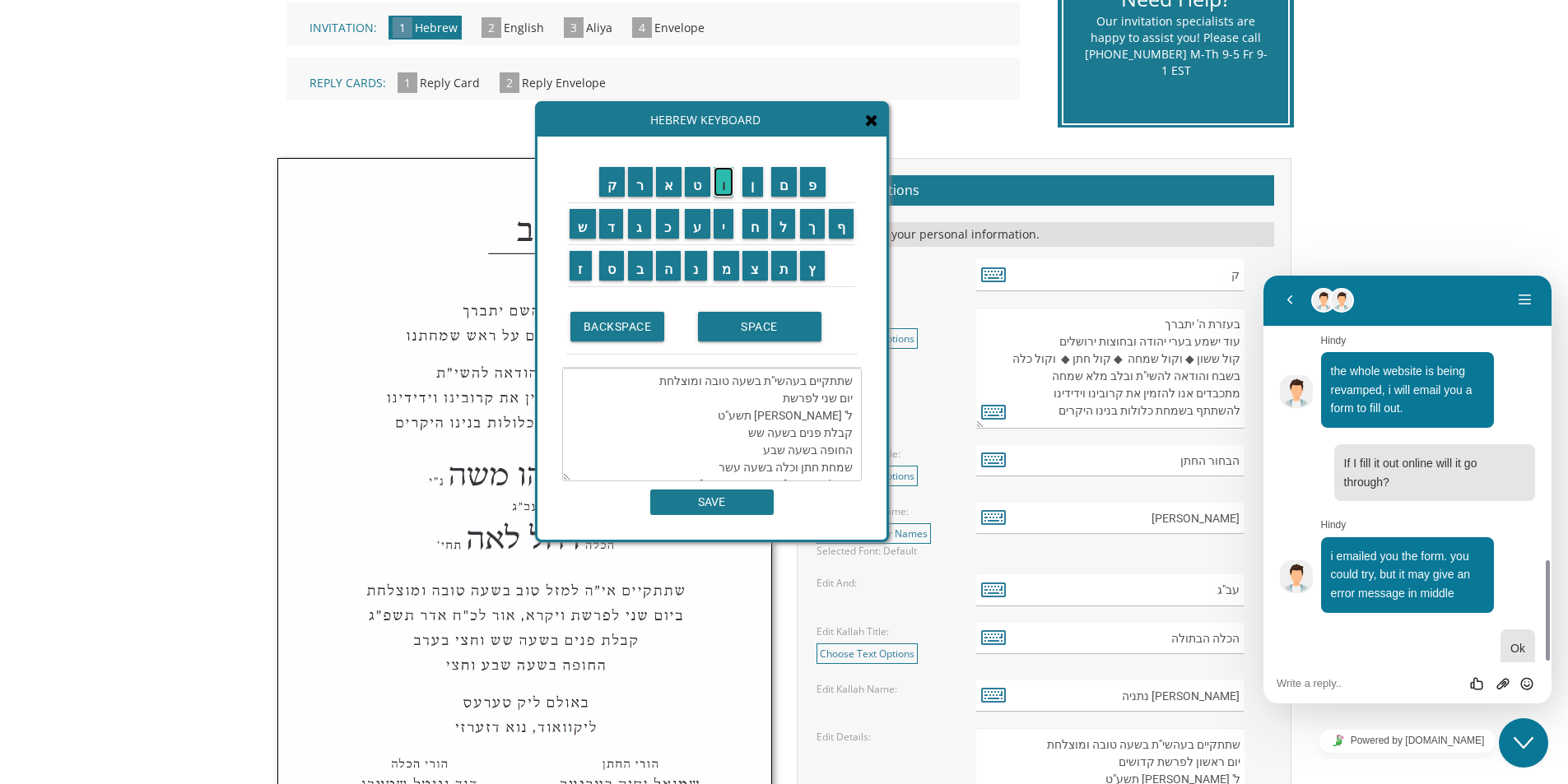
click at [722, 183] on input "ו" at bounding box center [724, 182] width 20 height 29
click at [712, 222] on td "י" at bounding box center [727, 222] width 29 height 42
click at [719, 222] on input "י" at bounding box center [724, 223] width 20 height 29
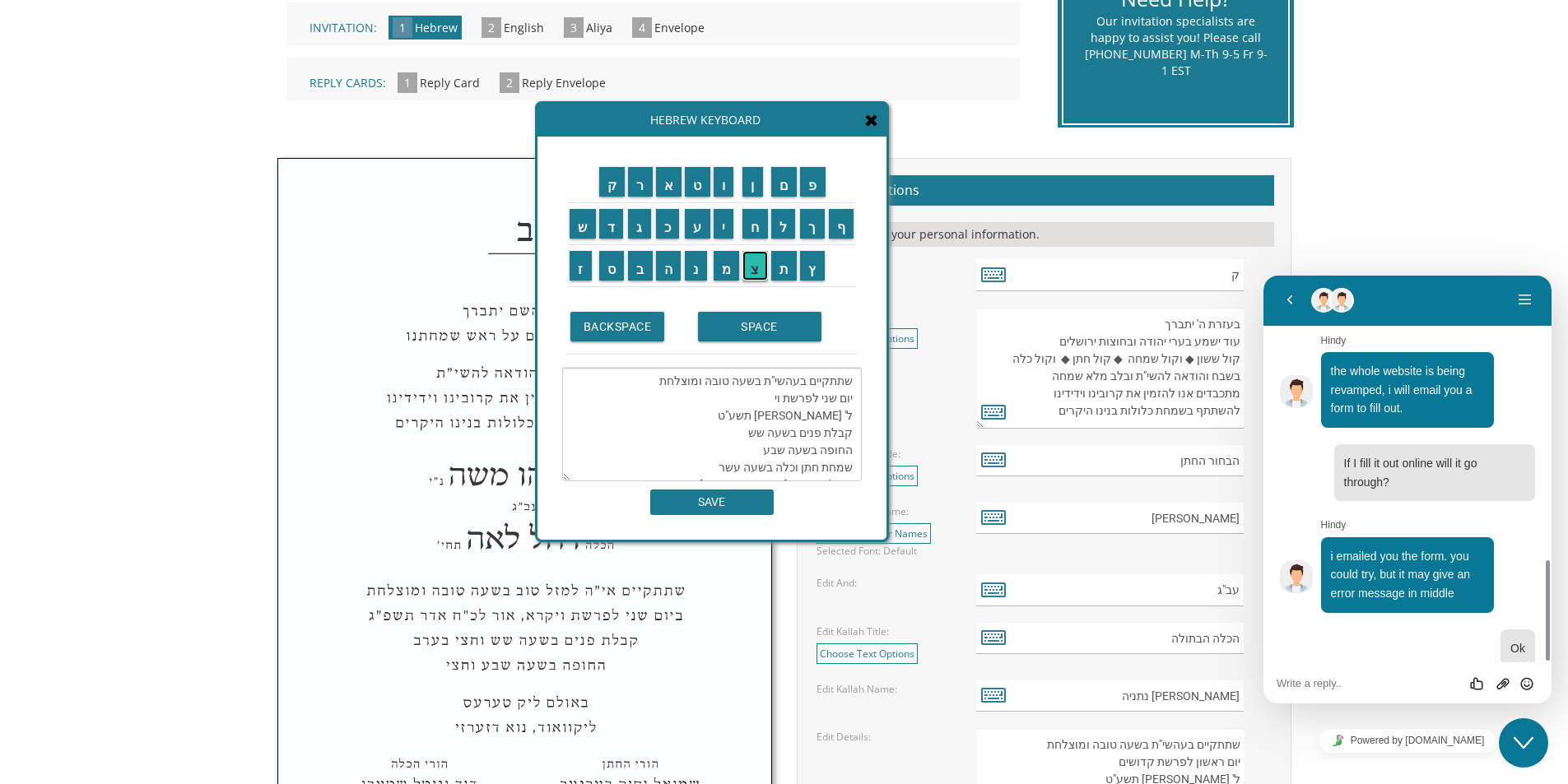
click at [758, 273] on input "צ" at bounding box center [755, 265] width 26 height 29
click at [672, 190] on input "א" at bounding box center [670, 182] width 27 height 29
click at [766, 409] on textarea "שתתקיים בעהשי"ת בשעה טובה ומוצלחת יום שני לפרשת ויצא ל' [PERSON_NAME] תשע"ט קבל…" at bounding box center [712, 424] width 300 height 114
drag, startPoint x: 849, startPoint y: 421, endPoint x: 753, endPoint y: 429, distance: 96.3
click at [762, 410] on textarea "שתתקיים בעהשי"ת בשעה טובה ומוצלחת יום שני לפרשת ויצא ל' [PERSON_NAME] תשע"ט קבל…" at bounding box center [712, 424] width 300 height 114
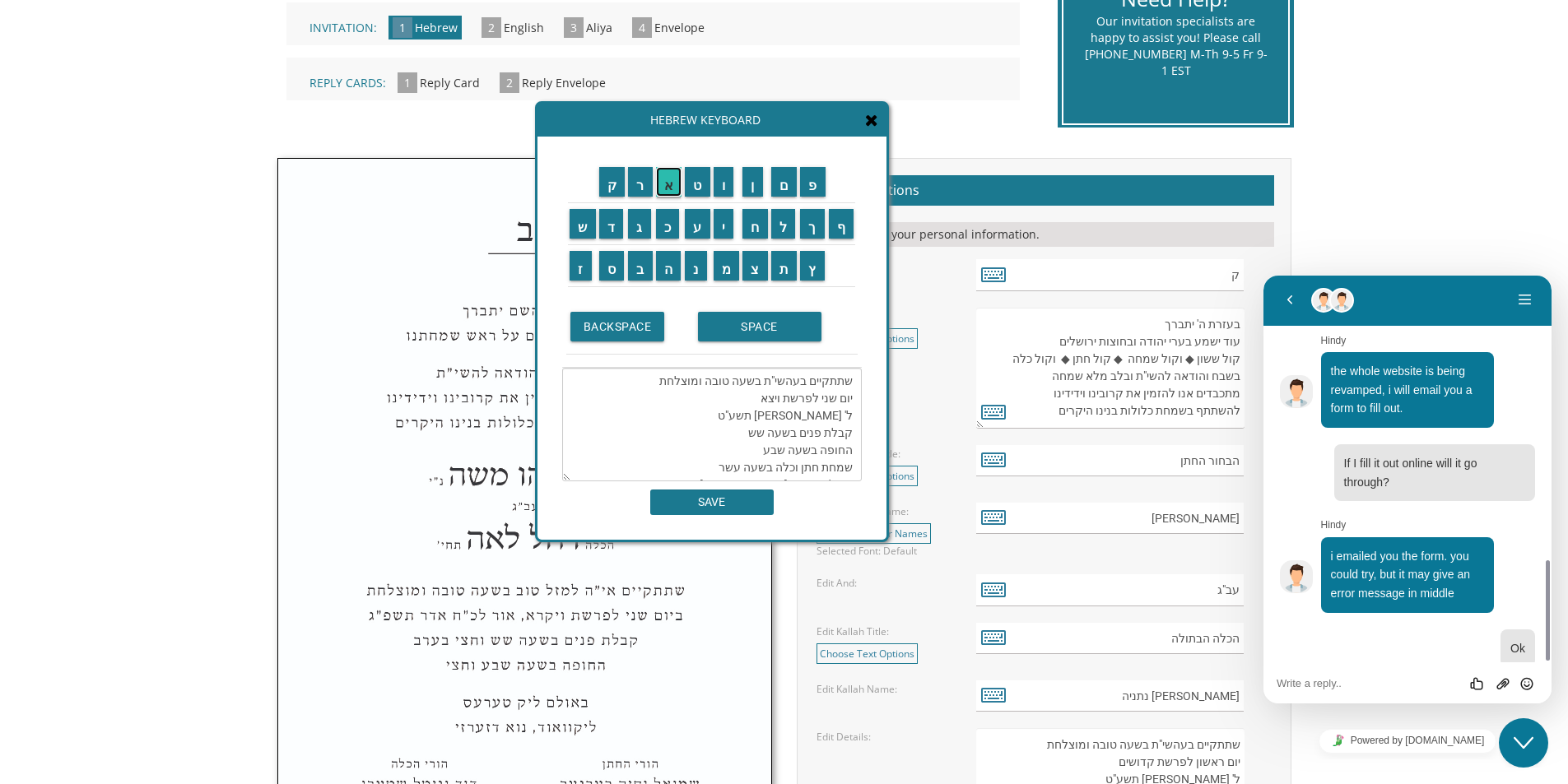
click at [676, 190] on input "א" at bounding box center [670, 182] width 27 height 29
click at [719, 180] on input "ו" at bounding box center [724, 182] width 20 height 29
click at [633, 182] on input "ר" at bounding box center [641, 182] width 25 height 29
type textarea "שתתקיים בעהשי"ת בשעה טובה ומוצלחת יום שני לפרשת ויצא [PERSON_NAME]' [PERSON_NAM…"
